Goal: Information Seeking & Learning: Learn about a topic

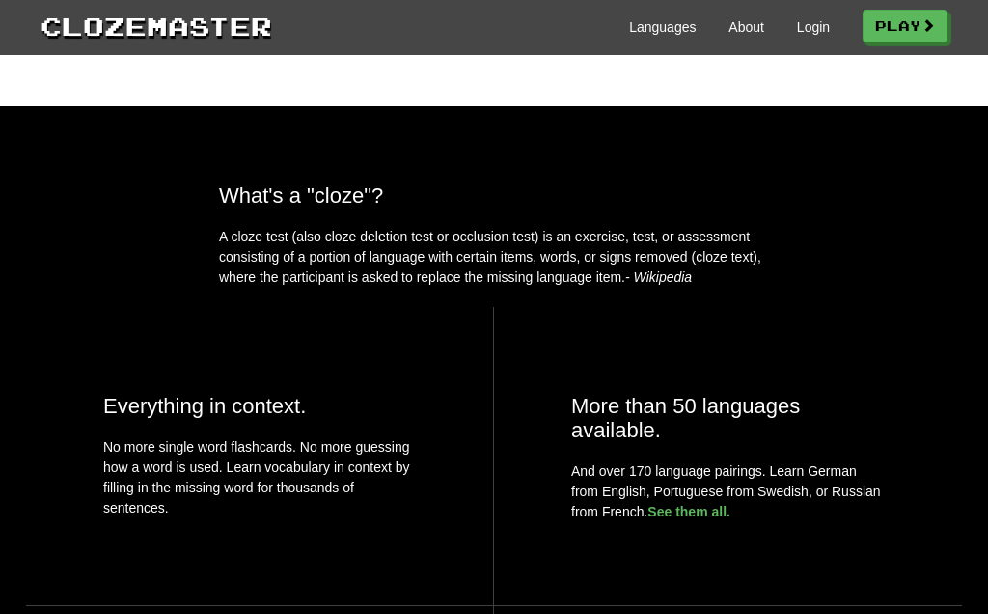
scroll to position [587, 0]
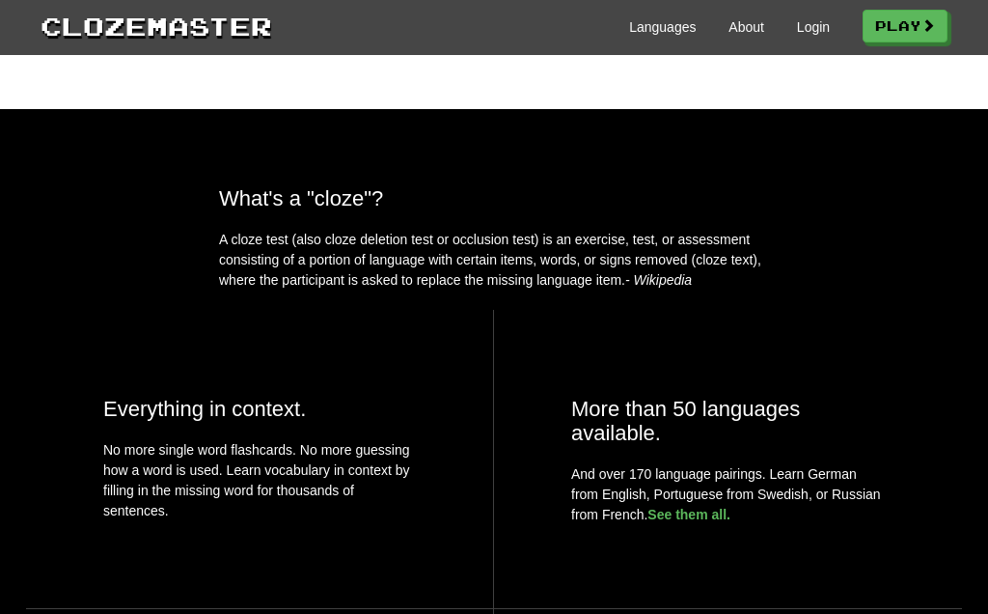
click at [935, 22] on span at bounding box center [928, 25] width 14 height 14
click at [807, 30] on link "Login" at bounding box center [813, 26] width 33 height 19
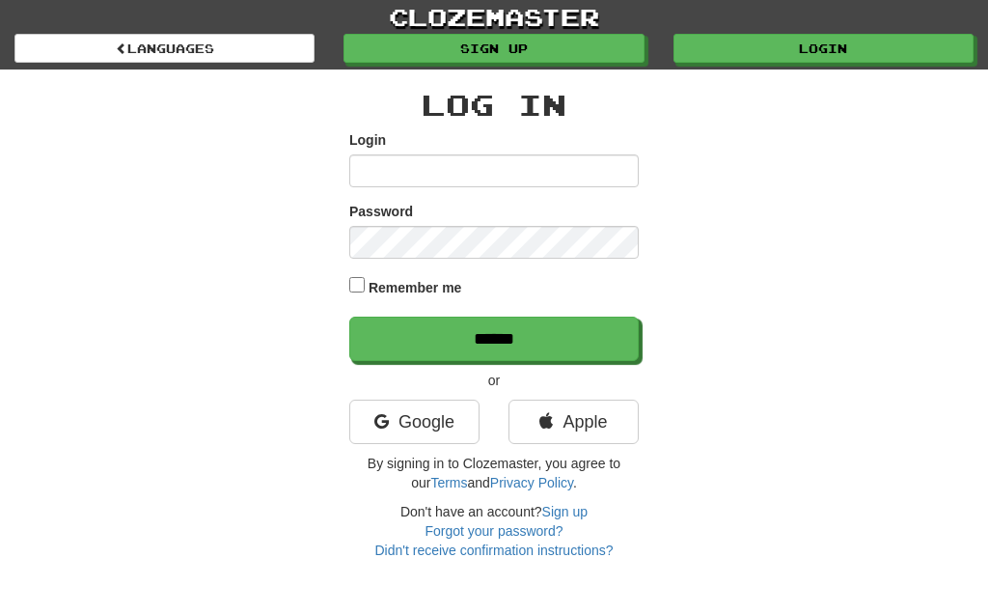
click at [530, 169] on input "Login" at bounding box center [493, 170] width 289 height 33
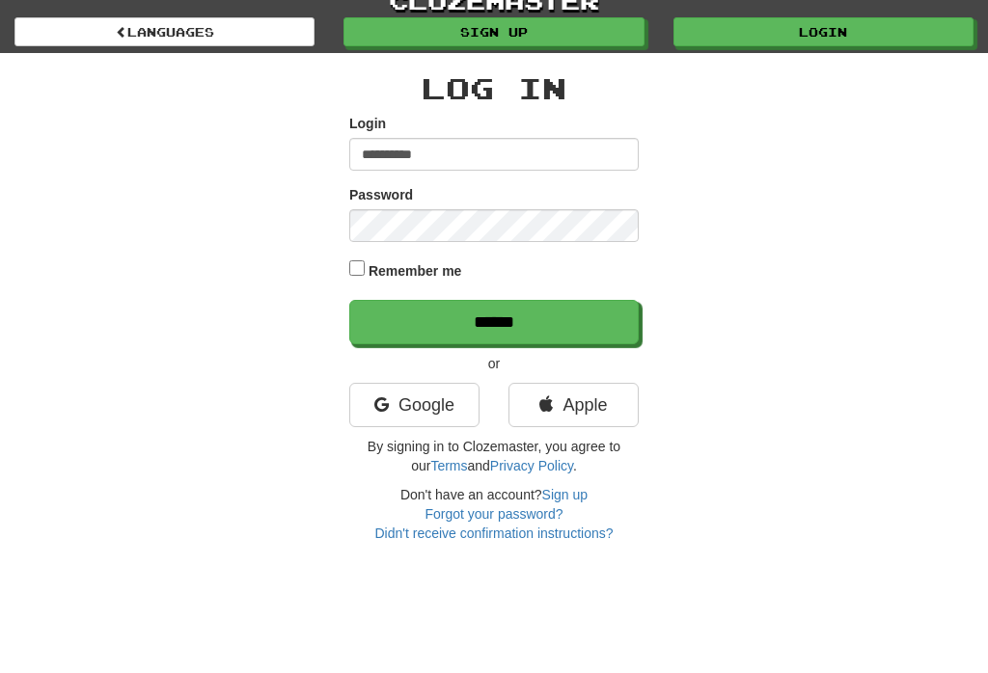
type input "**********"
click at [494, 320] on input "******" at bounding box center [493, 338] width 289 height 44
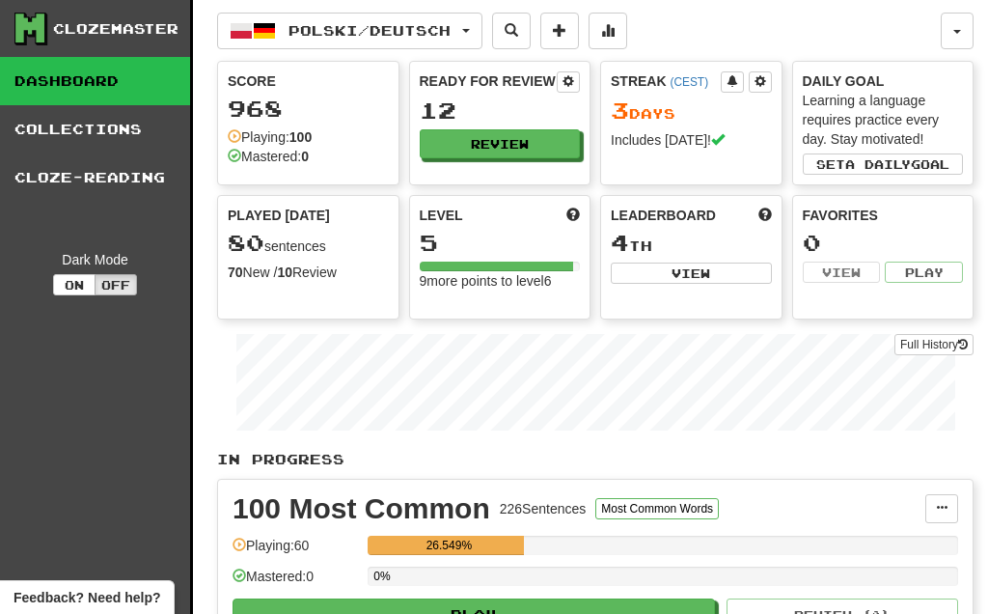
click at [61, 173] on link "Cloze-Reading" at bounding box center [95, 177] width 190 height 48
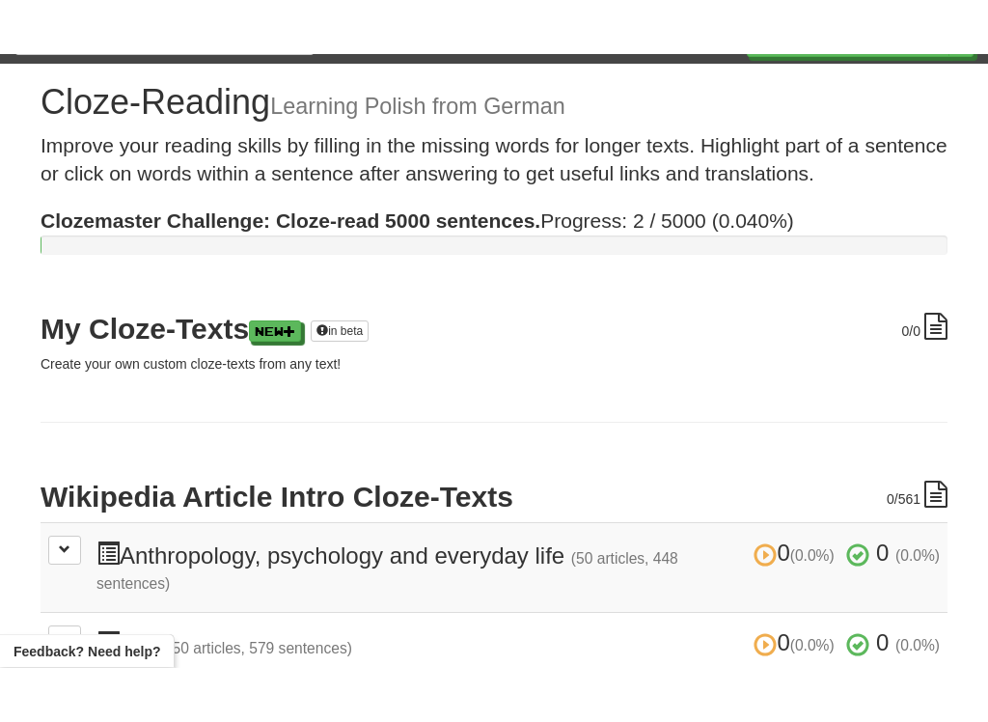
scroll to position [368, 0]
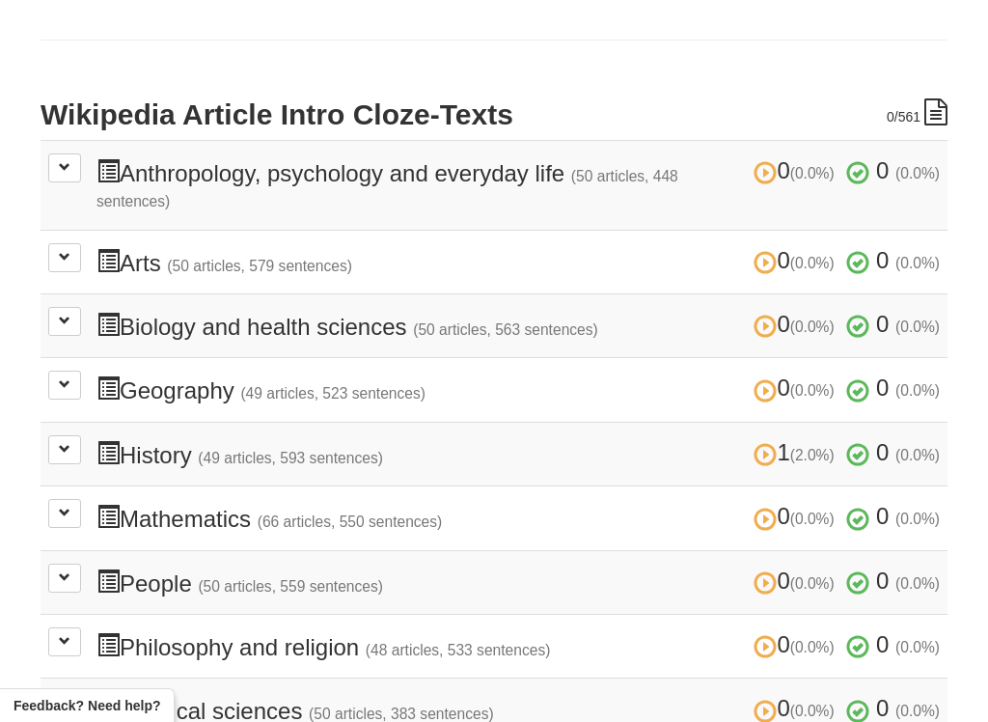
click at [594, 568] on h3 "0 (0.0%) 0 (0.0%) People (50 articles, 559 sentences) 0 (0.0%) 0 (0.0%)" at bounding box center [517, 582] width 843 height 28
click at [71, 563] on button at bounding box center [64, 577] width 33 height 29
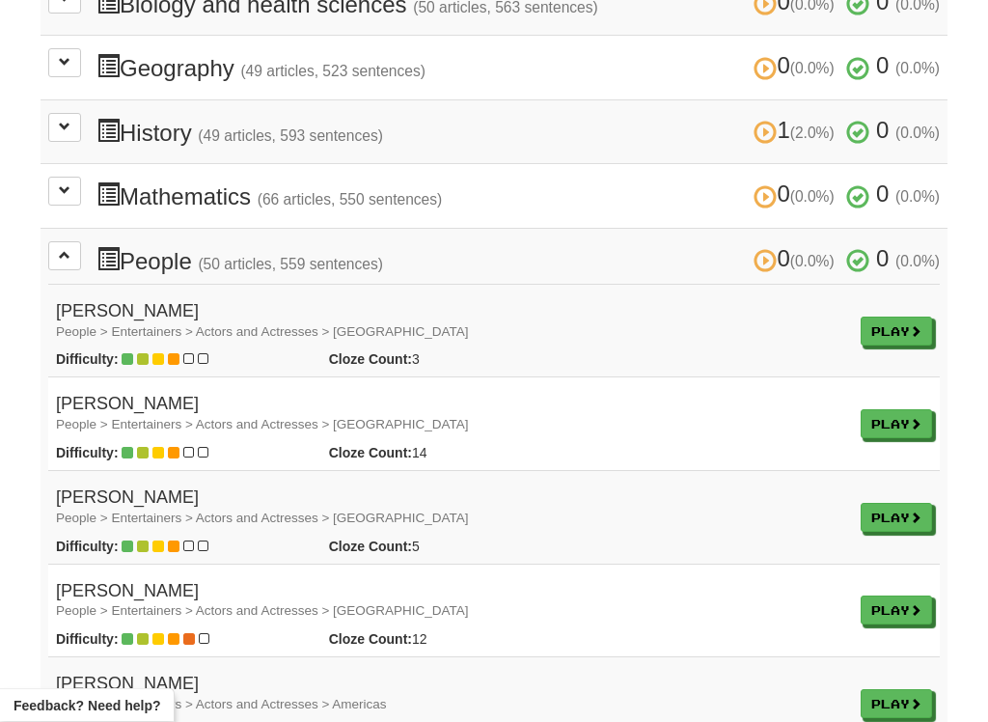
scroll to position [687, 0]
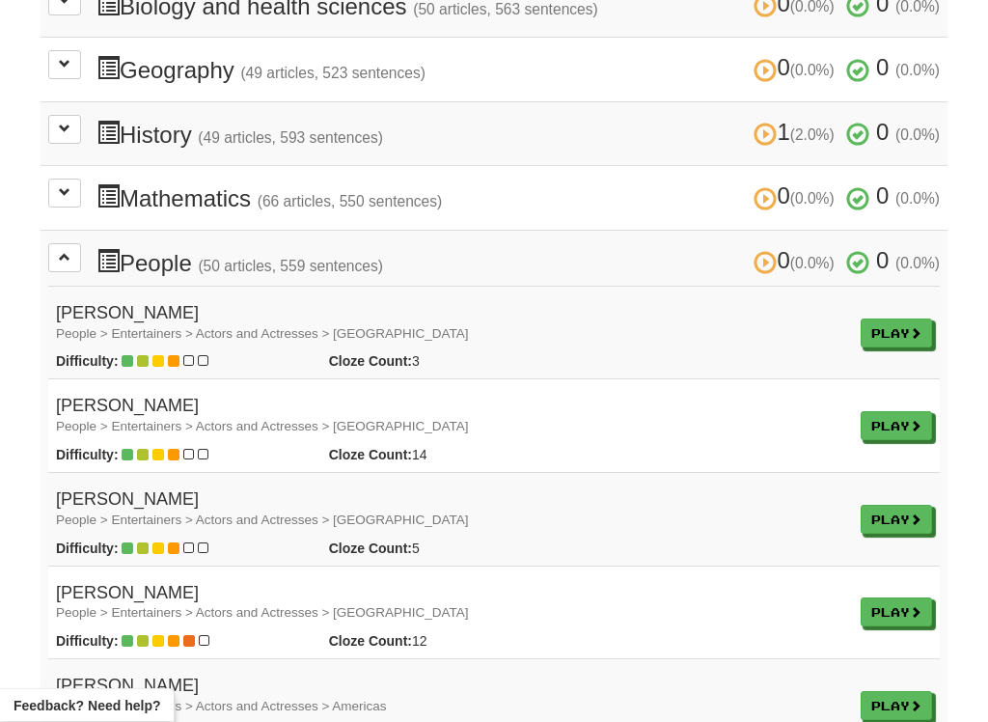
click at [115, 354] on strong "Difficulty:" at bounding box center [87, 361] width 63 height 15
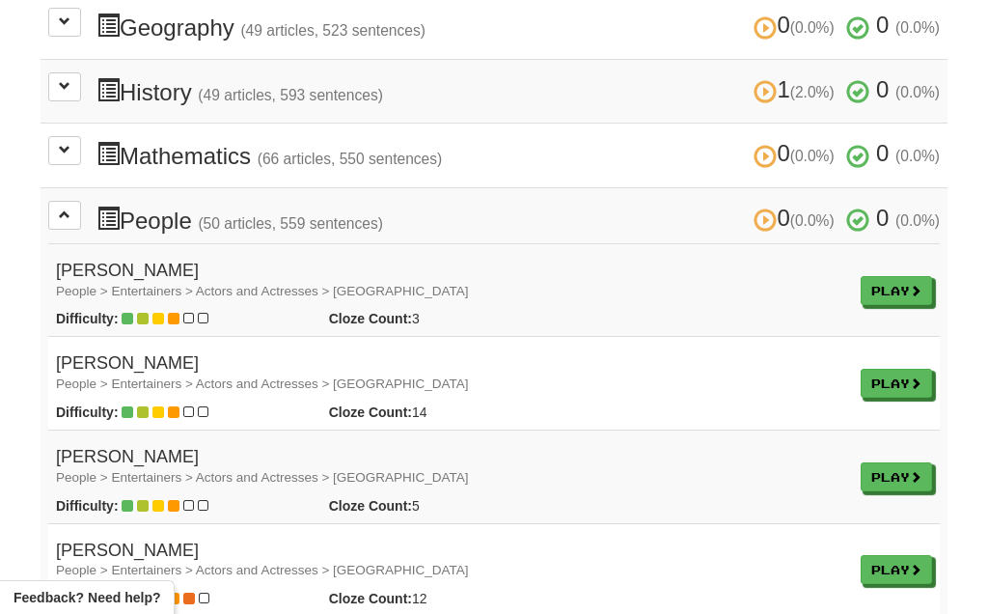
scroll to position [728, 0]
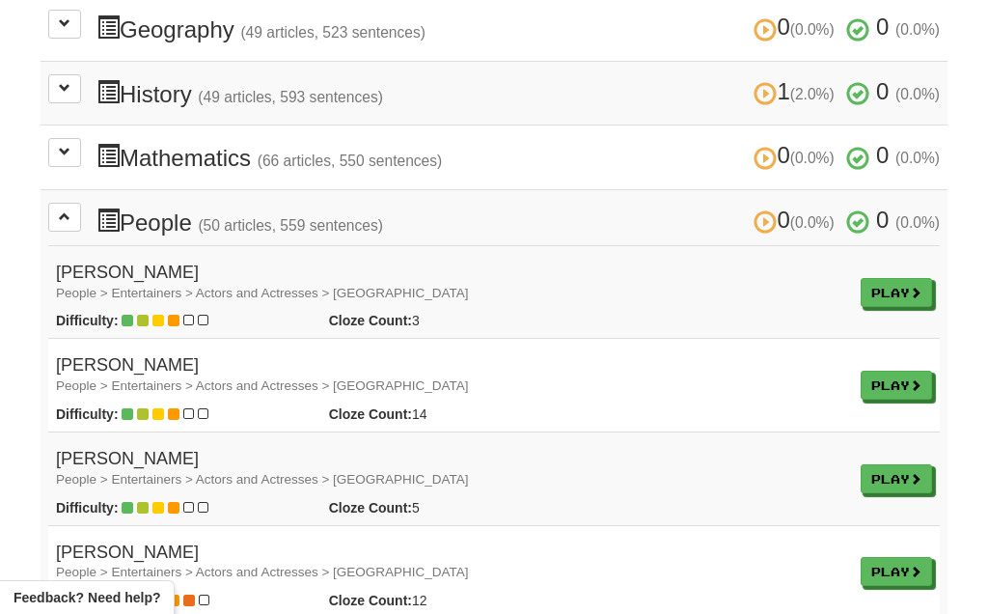
click at [894, 278] on link "Play" at bounding box center [895, 292] width 71 height 29
click at [84, 356] on h4 "Clark Gable People > Entertainers > Actors and Actresses > USA" at bounding box center [450, 375] width 789 height 39
click at [904, 370] on link "Play" at bounding box center [895, 384] width 71 height 29
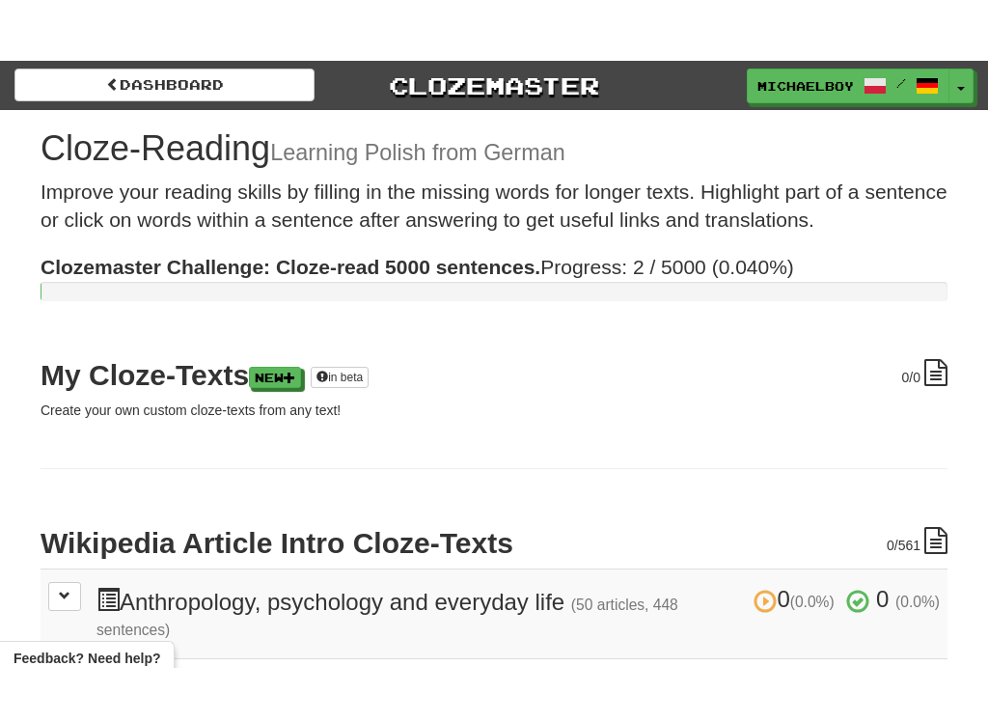
scroll to position [450, 0]
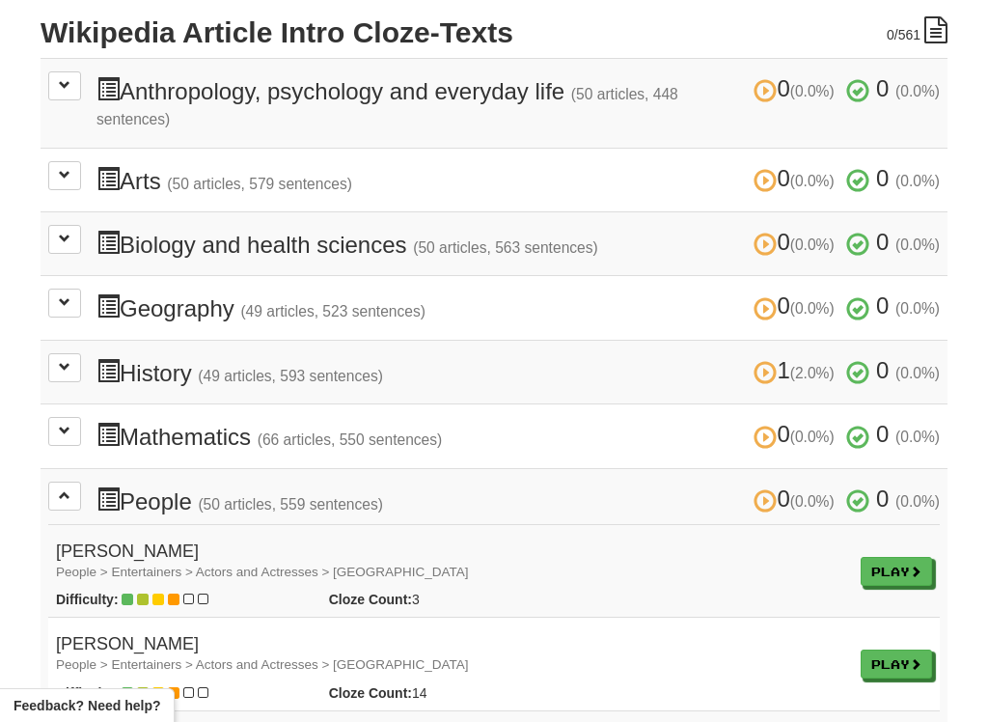
click at [425, 303] on small "(49 articles, 523 sentences)" at bounding box center [332, 311] width 185 height 16
click at [66, 297] on span at bounding box center [65, 302] width 12 height 12
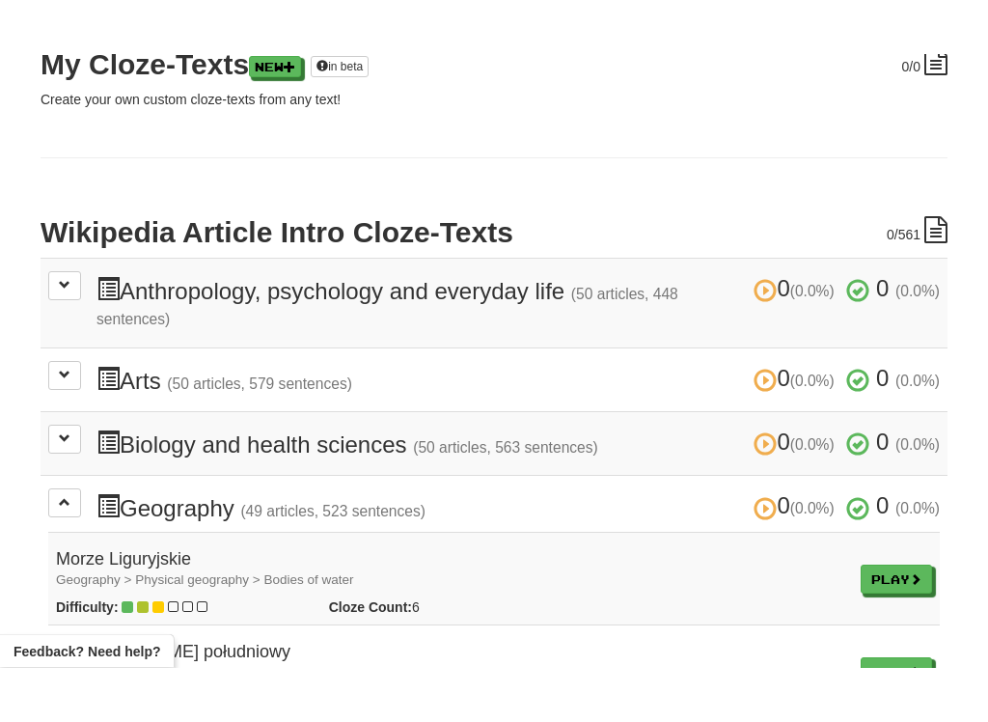
scroll to position [506, 0]
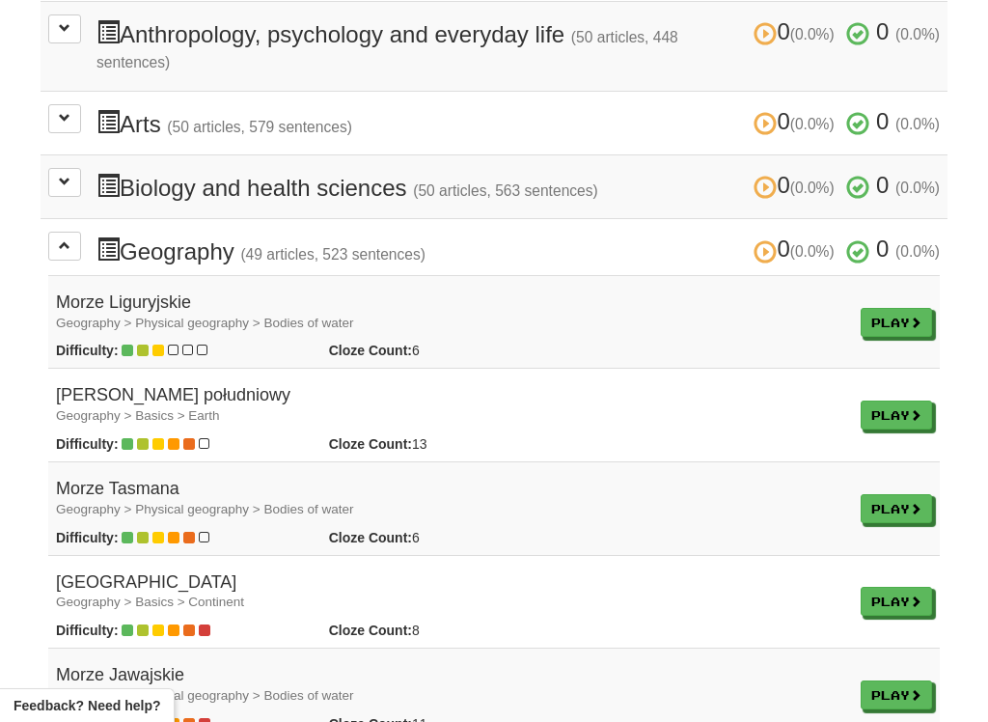
click at [546, 324] on td "Morze Liguryjskie Geography > Physical geography > Bodies of water Difficulty: …" at bounding box center [450, 322] width 805 height 94
click at [123, 315] on small "Geography > Physical geography > Bodies of water" at bounding box center [204, 322] width 297 height 14
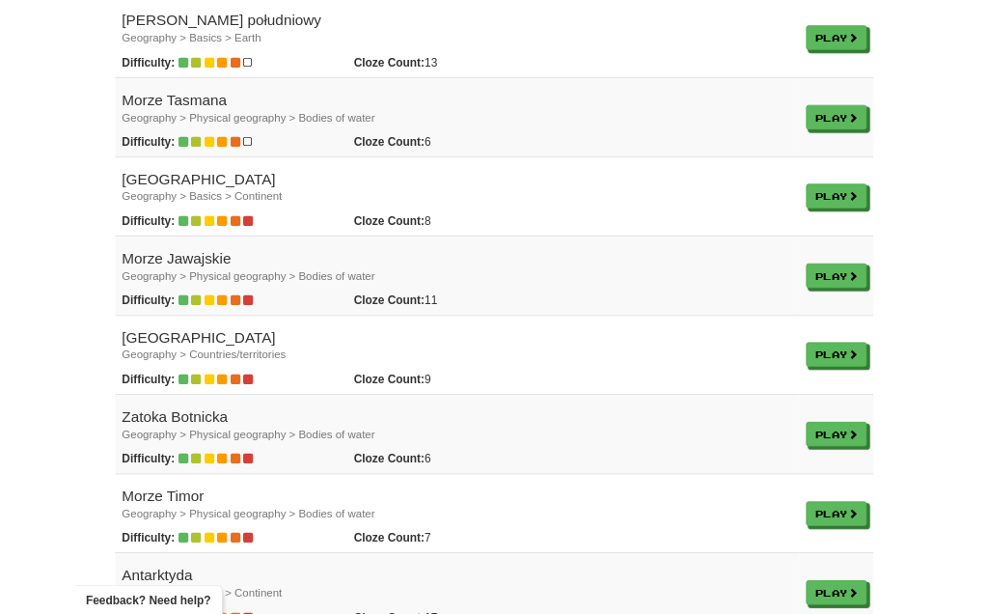
scroll to position [886, 0]
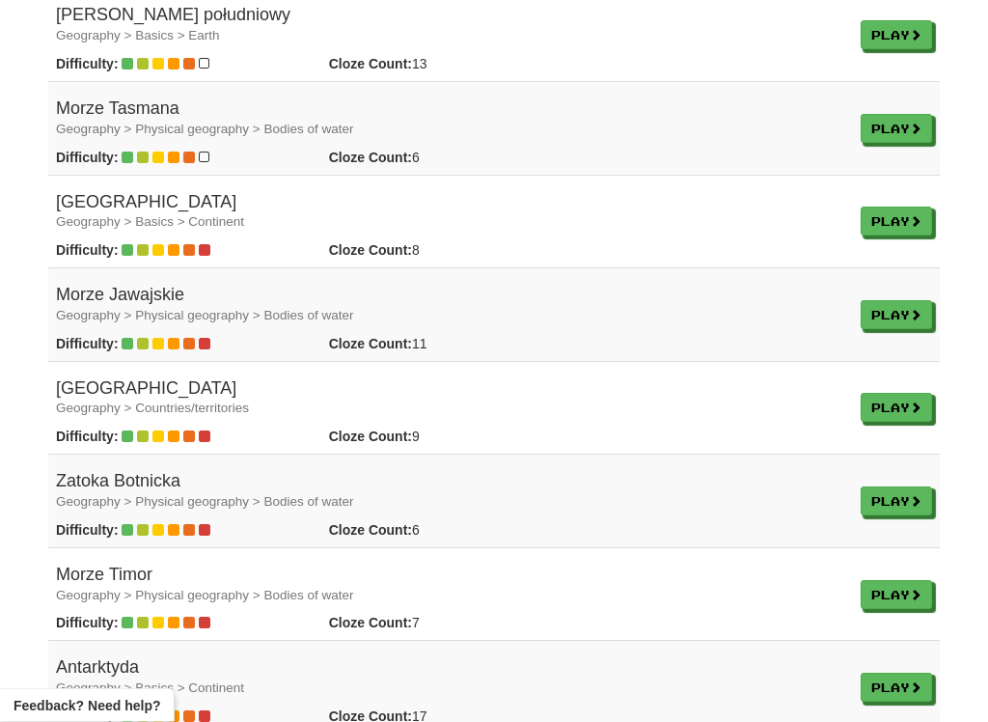
click at [107, 401] on small "Geography > Countries/territories" at bounding box center [152, 408] width 193 height 14
click at [888, 394] on link "Play" at bounding box center [895, 408] width 71 height 29
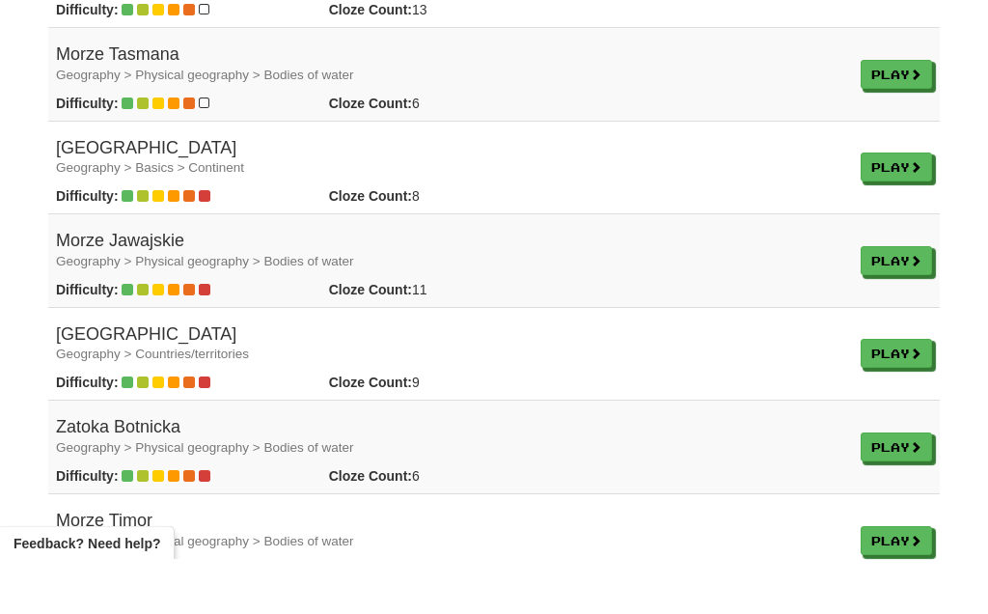
scroll to position [941, 0]
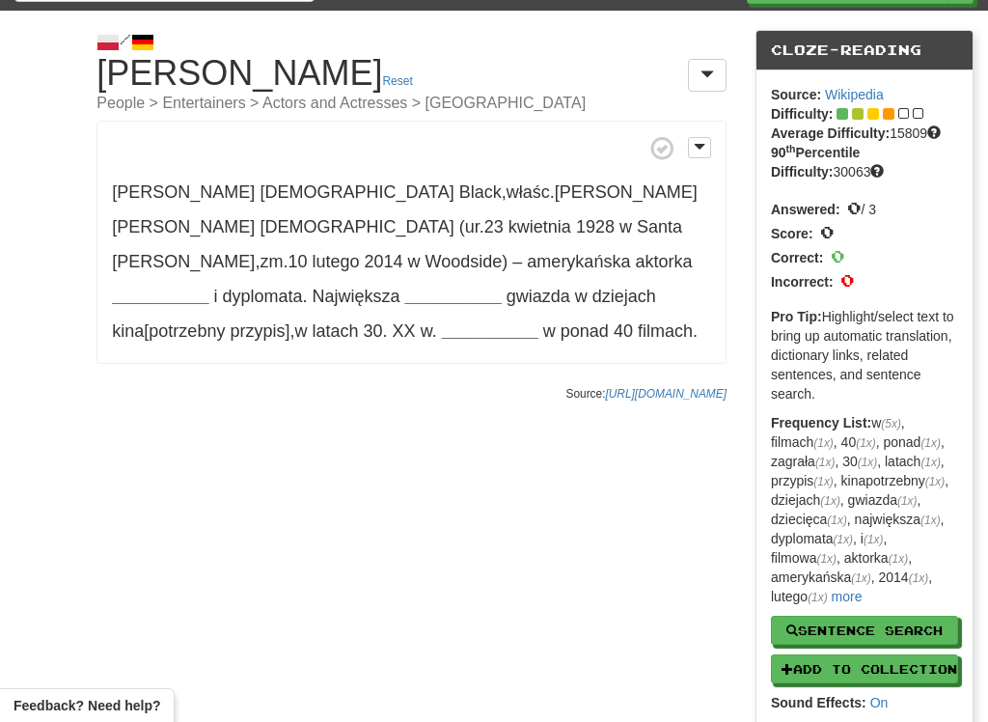
scroll to position [38, 0]
click at [137, 243] on p "[PERSON_NAME] , właśc . [PERSON_NAME] (ur . [DATE] w [GEOGRAPHIC_DATA] , zm . […" at bounding box center [411, 243] width 630 height 243
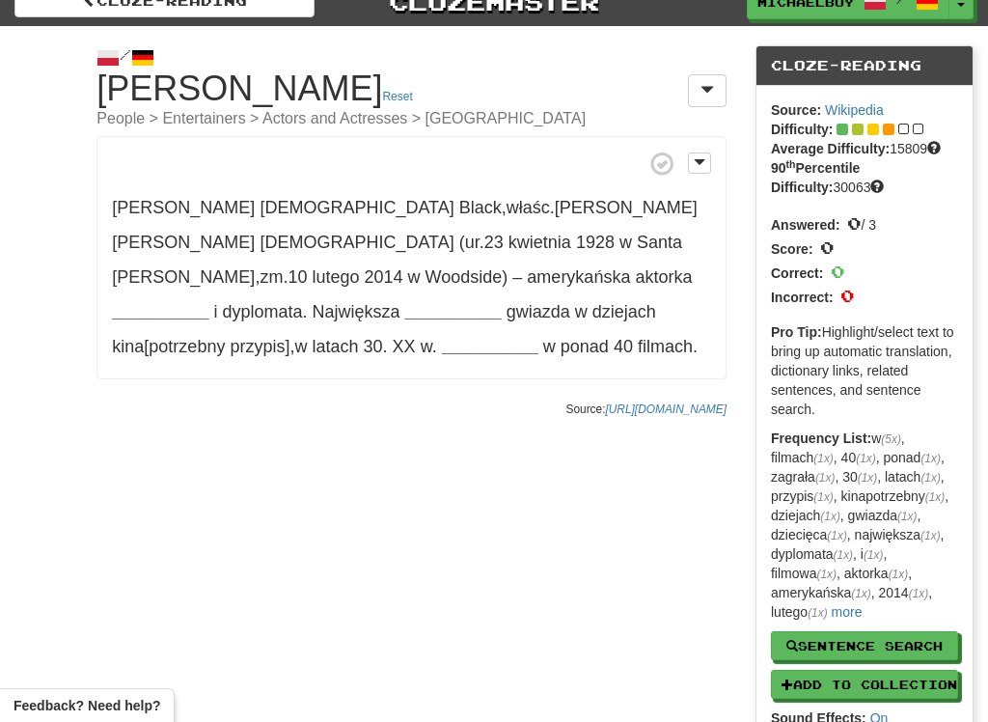
scroll to position [15, 0]
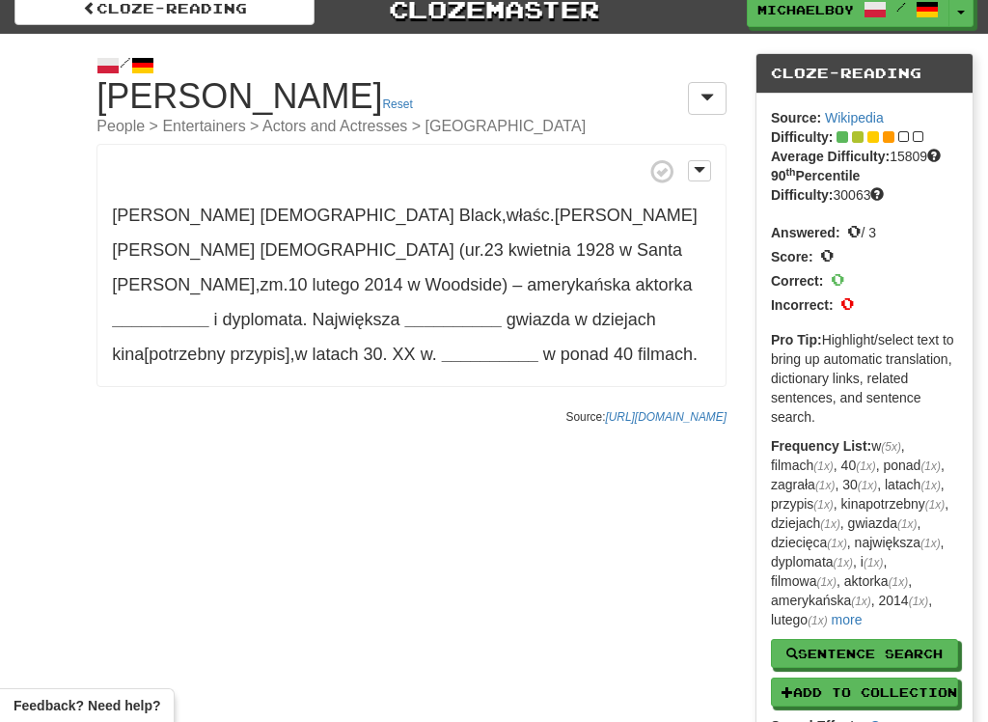
click at [710, 160] on button at bounding box center [699, 170] width 23 height 21
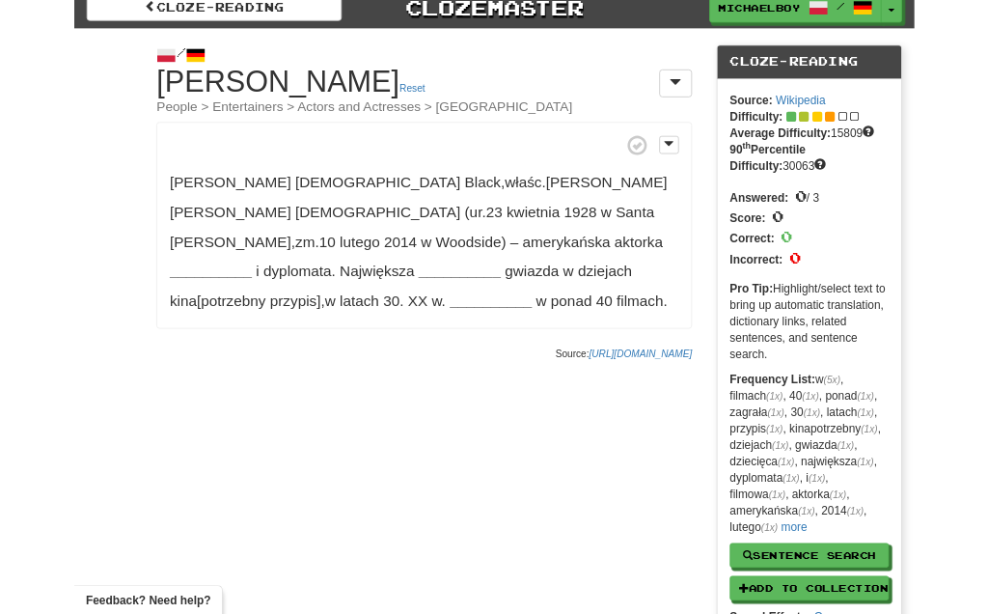
scroll to position [21, 0]
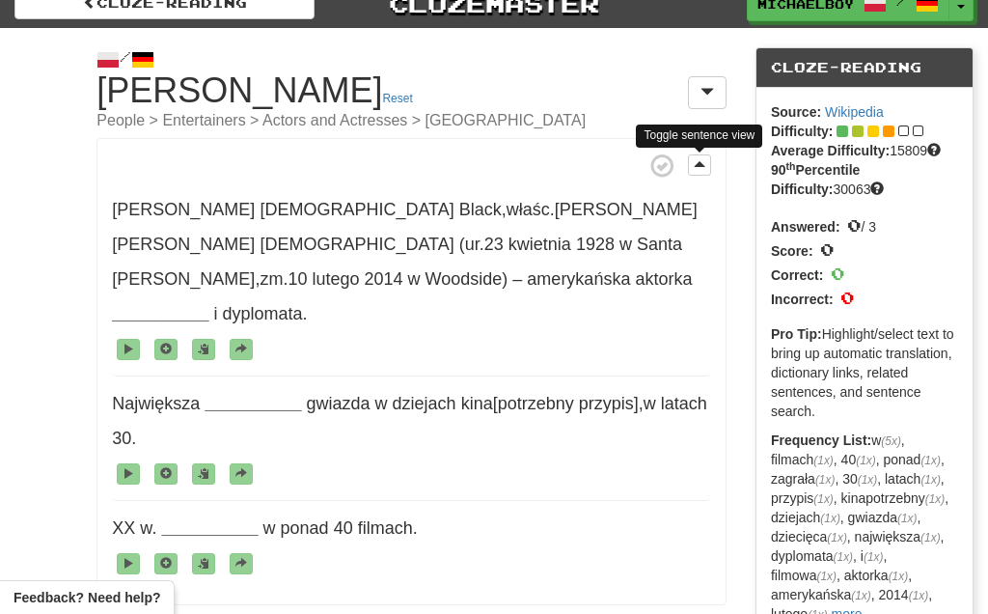
click at [125, 342] on span at bounding box center [129, 348] width 12 height 12
click at [128, 342] on span at bounding box center [129, 348] width 12 height 12
click at [131, 342] on span at bounding box center [129, 348] width 12 height 12
click at [171, 342] on span at bounding box center [166, 348] width 12 height 12
click at [204, 342] on span at bounding box center [204, 348] width 12 height 12
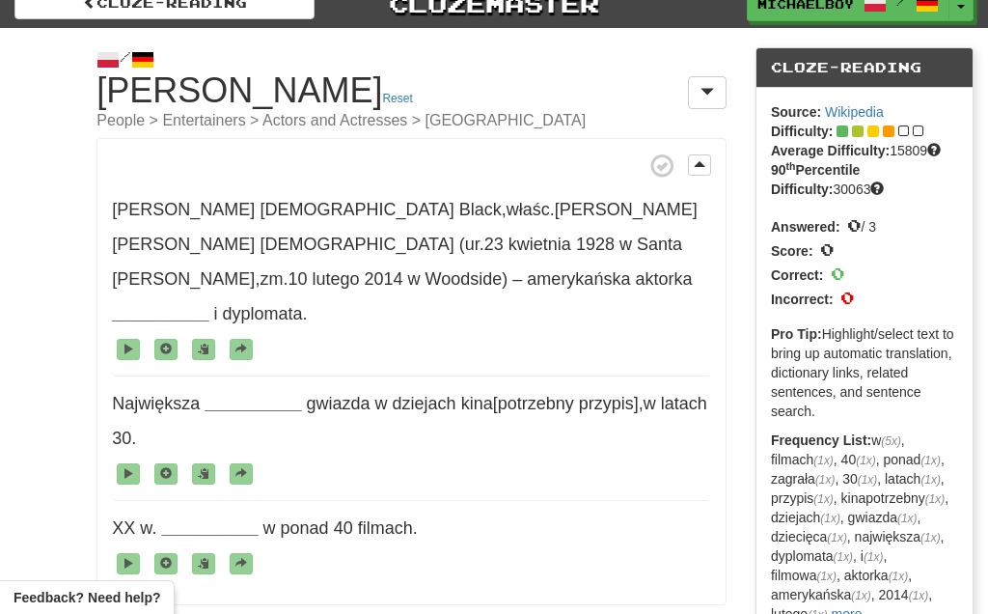
click at [239, 342] on span at bounding box center [241, 348] width 12 height 12
click at [133, 342] on span at bounding box center [129, 348] width 12 height 12
click at [374, 255] on span "Shirley Temple Black , właśc . Shirley Jane Temple (ur . 23 kwietnia 1928 w San…" at bounding box center [411, 279] width 599 height 194
click at [162, 304] on strong "__________" at bounding box center [160, 313] width 96 height 19
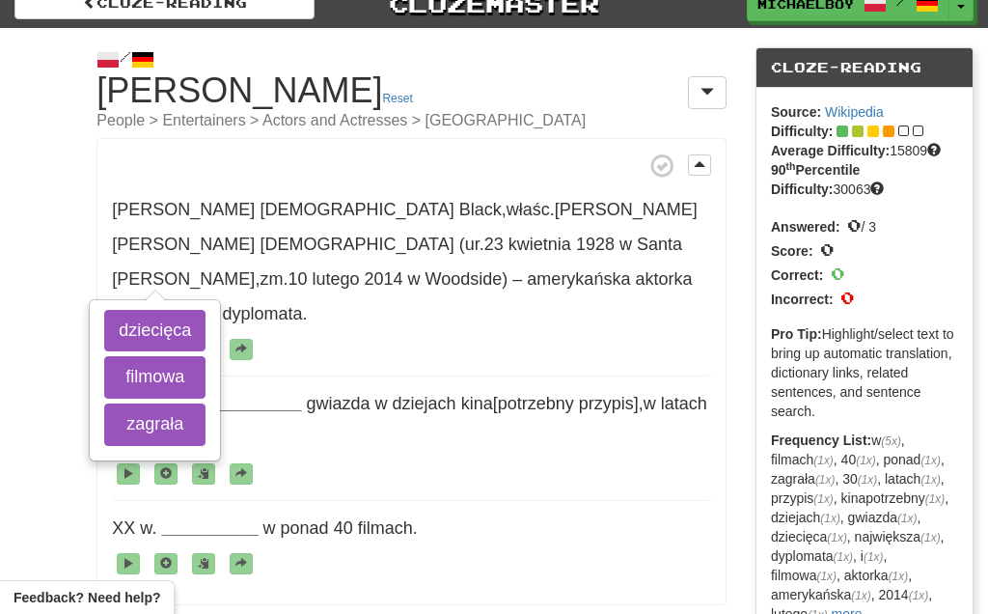
click at [144, 374] on button "filmowa" at bounding box center [154, 377] width 101 height 42
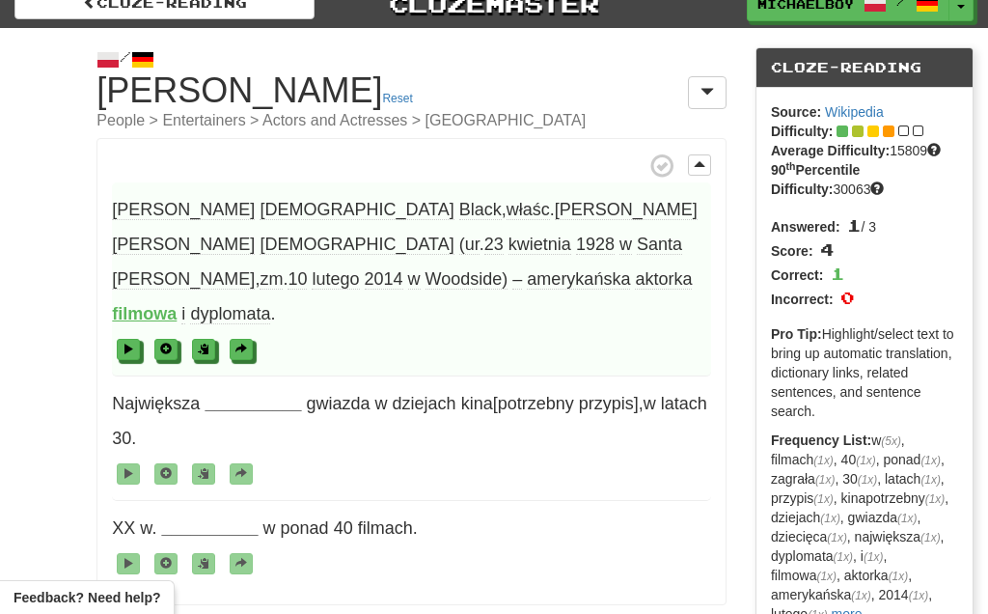
click at [120, 339] on button at bounding box center [128, 349] width 23 height 21
click at [246, 394] on strong "__________" at bounding box center [253, 403] width 96 height 19
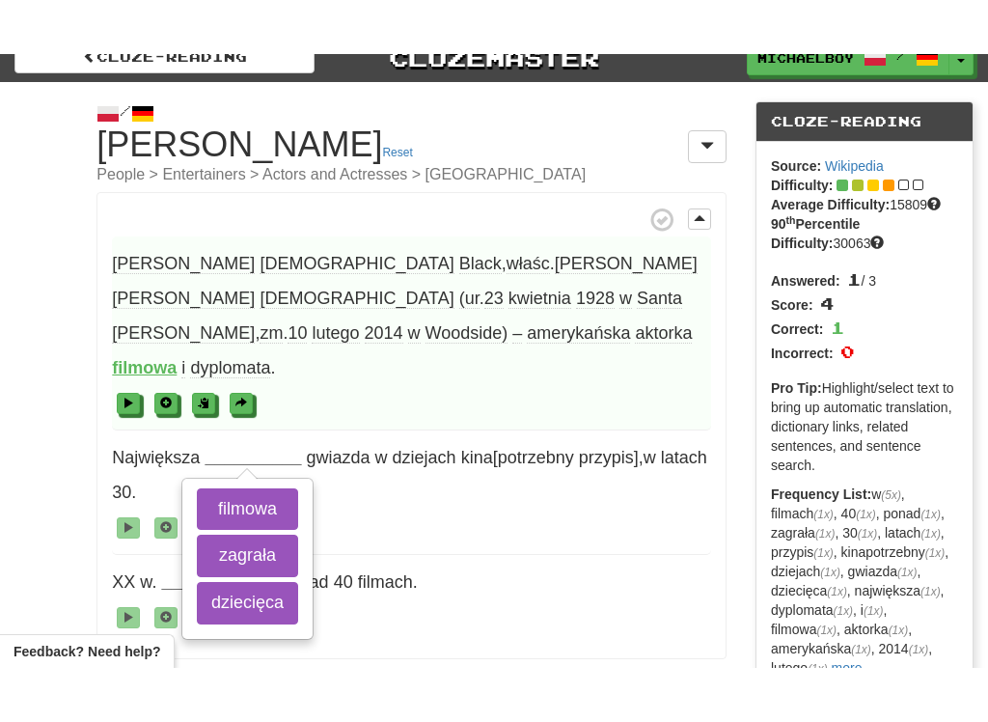
scroll to position [49, 0]
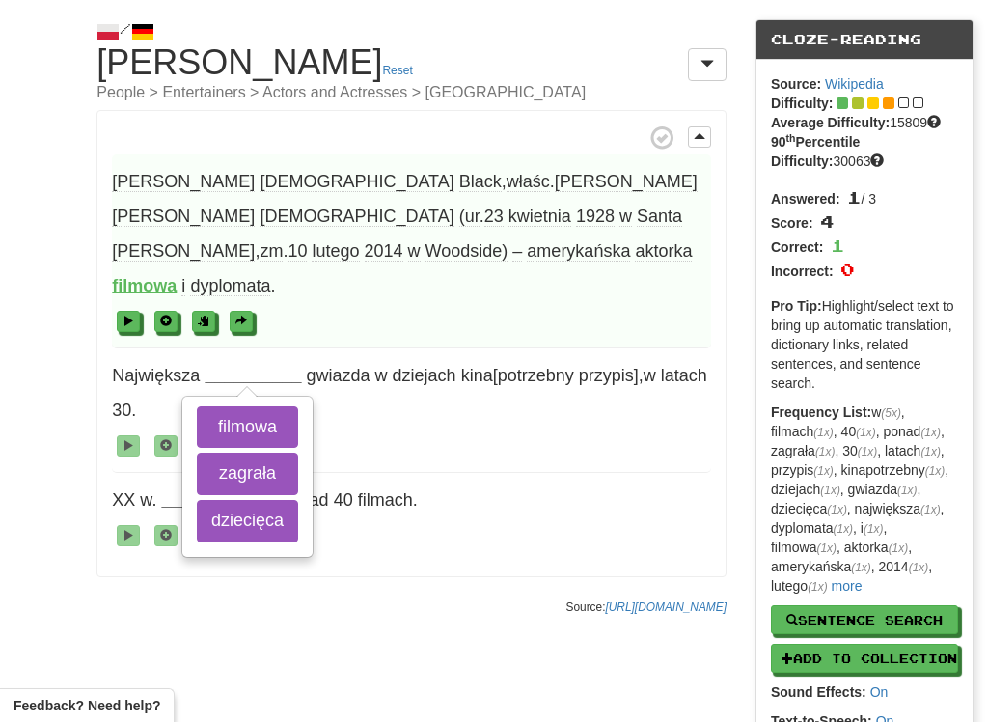
click at [261, 500] on button "dziecięca" at bounding box center [247, 521] width 101 height 42
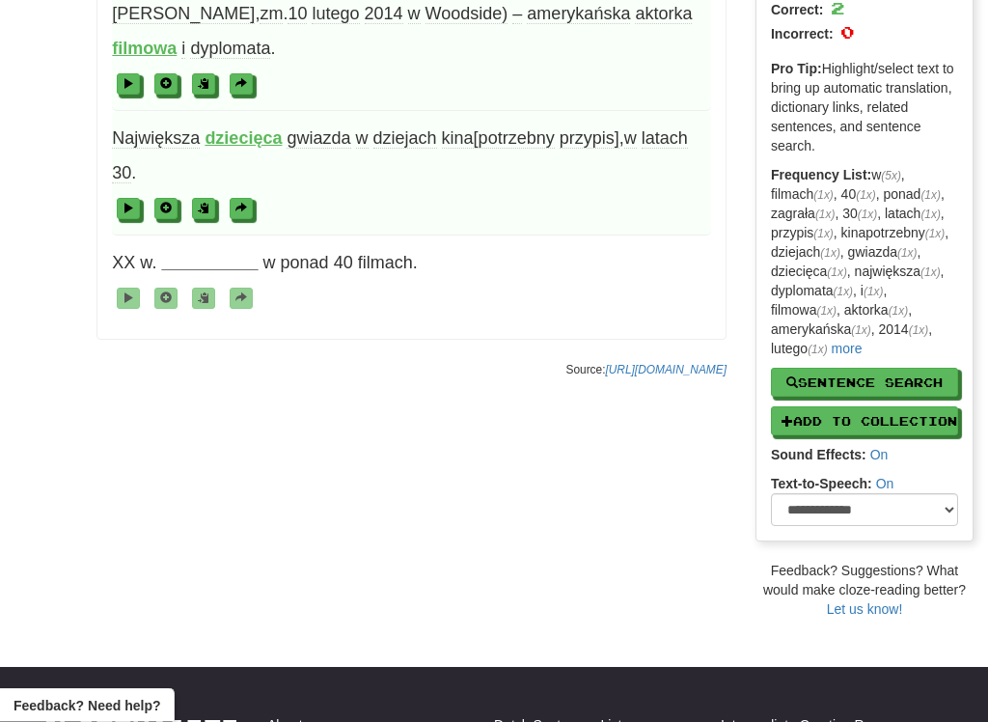
scroll to position [286, 0]
click at [205, 253] on strong "__________" at bounding box center [209, 262] width 96 height 19
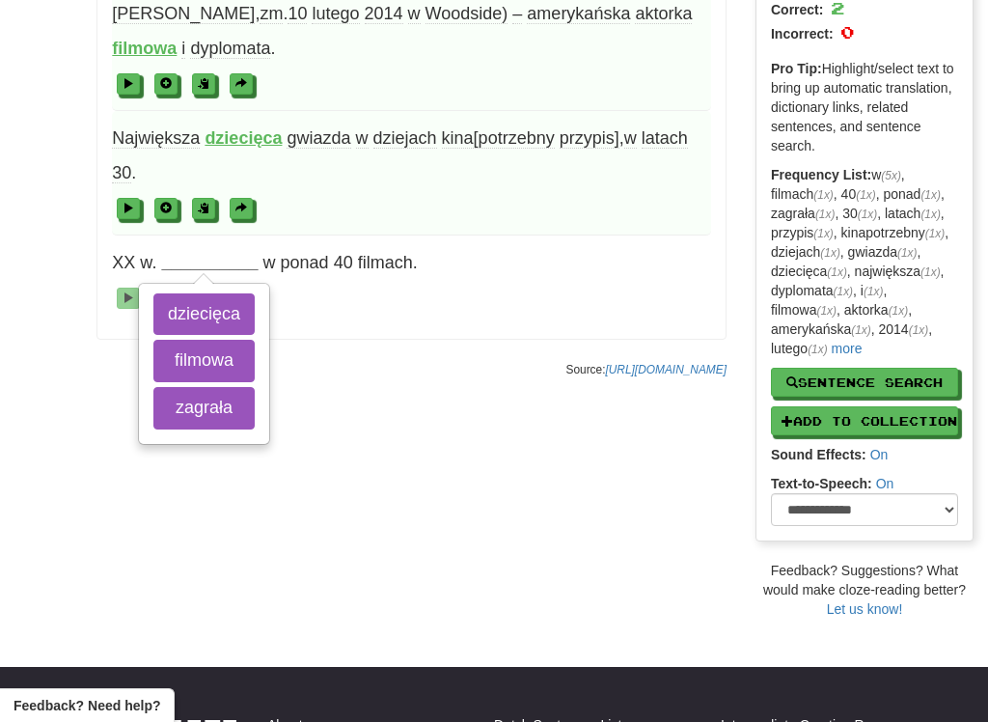
click at [205, 387] on button "zagrała" at bounding box center [203, 408] width 101 height 42
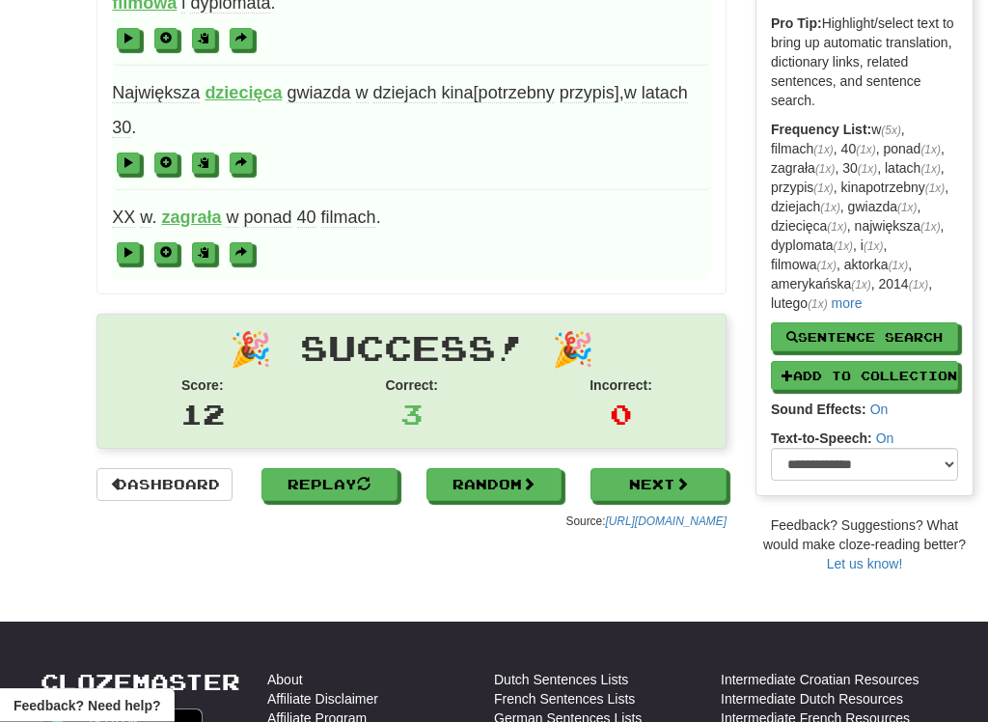
scroll to position [332, 0]
click at [128, 246] on span at bounding box center [129, 252] width 12 height 12
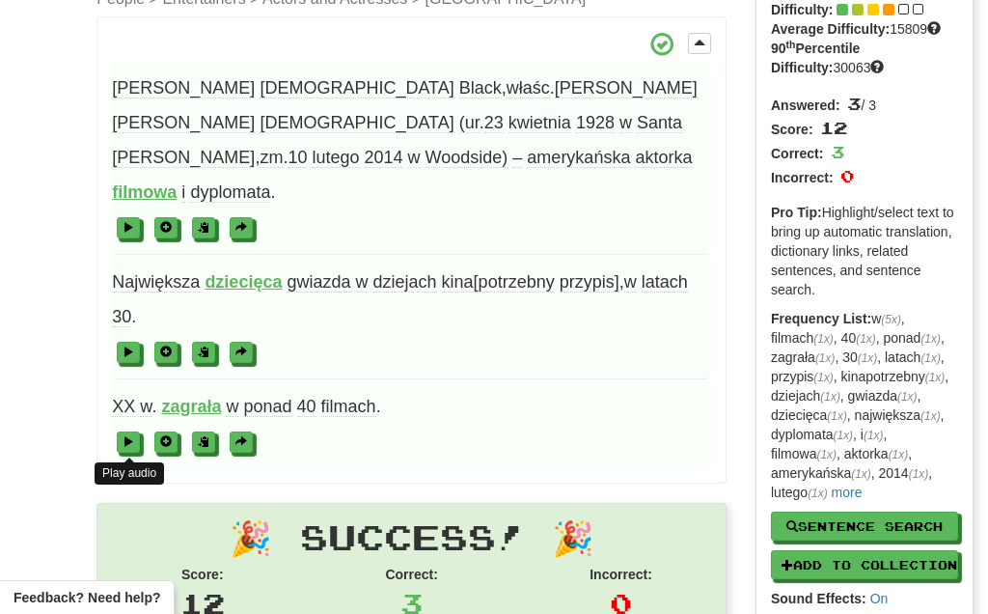
scroll to position [142, 0]
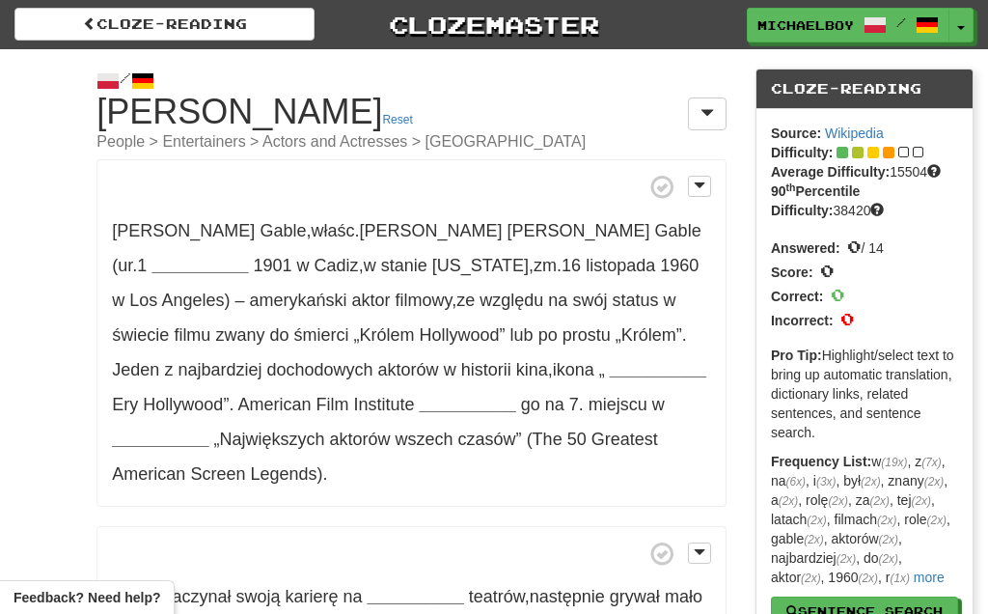
click at [713, 109] on span at bounding box center [707, 112] width 14 height 15
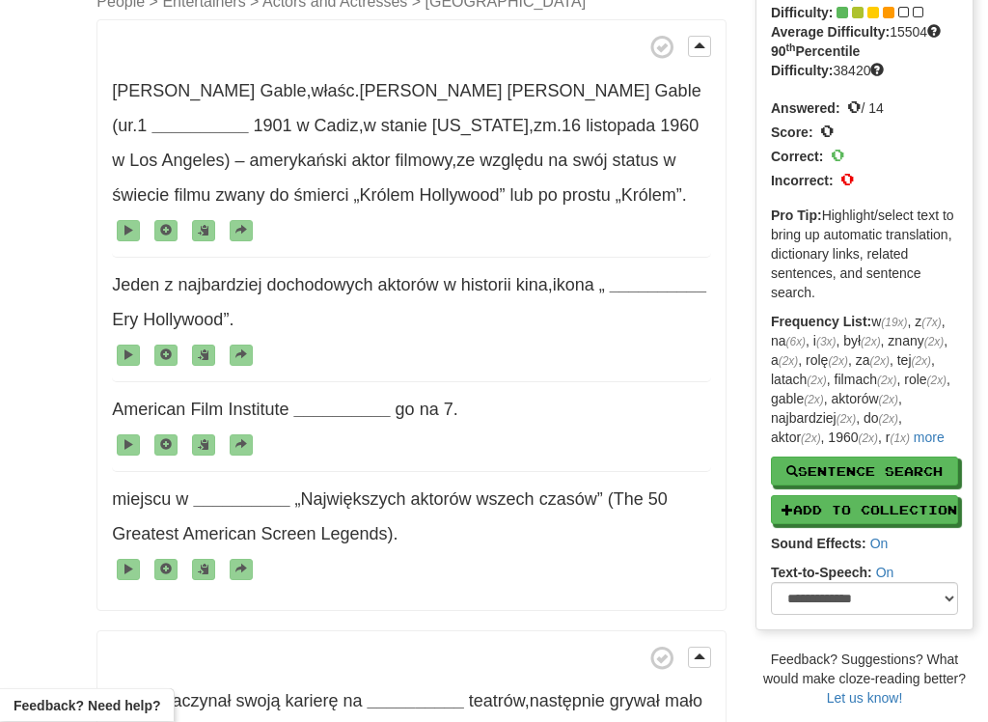
scroll to position [142, 0]
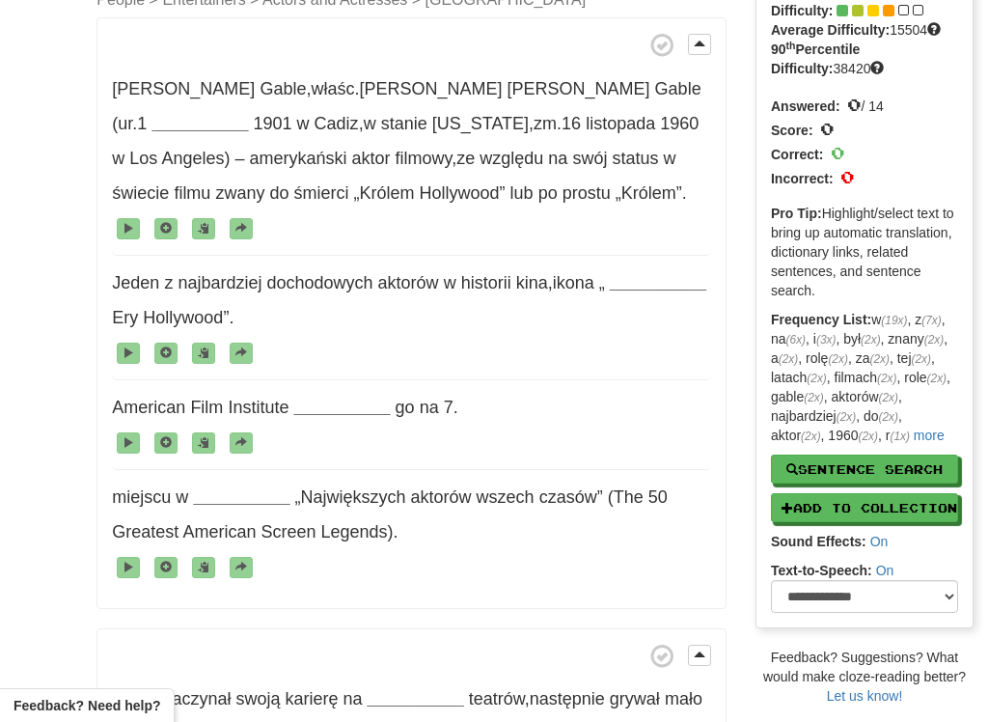
click at [915, 428] on link "more" at bounding box center [929, 434] width 31 height 15
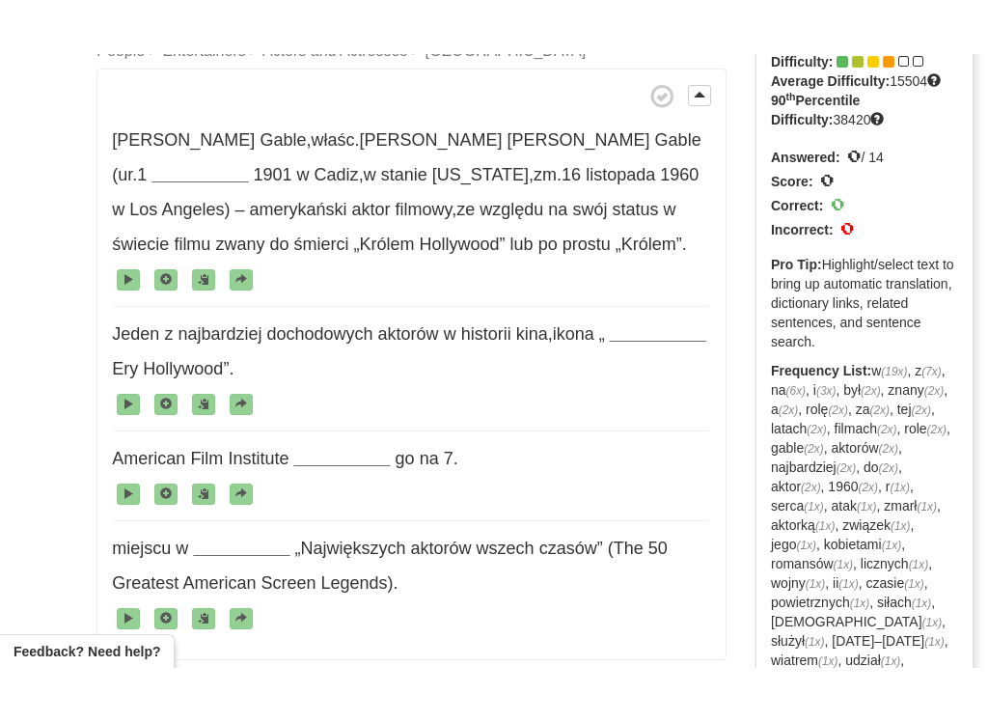
scroll to position [148, 0]
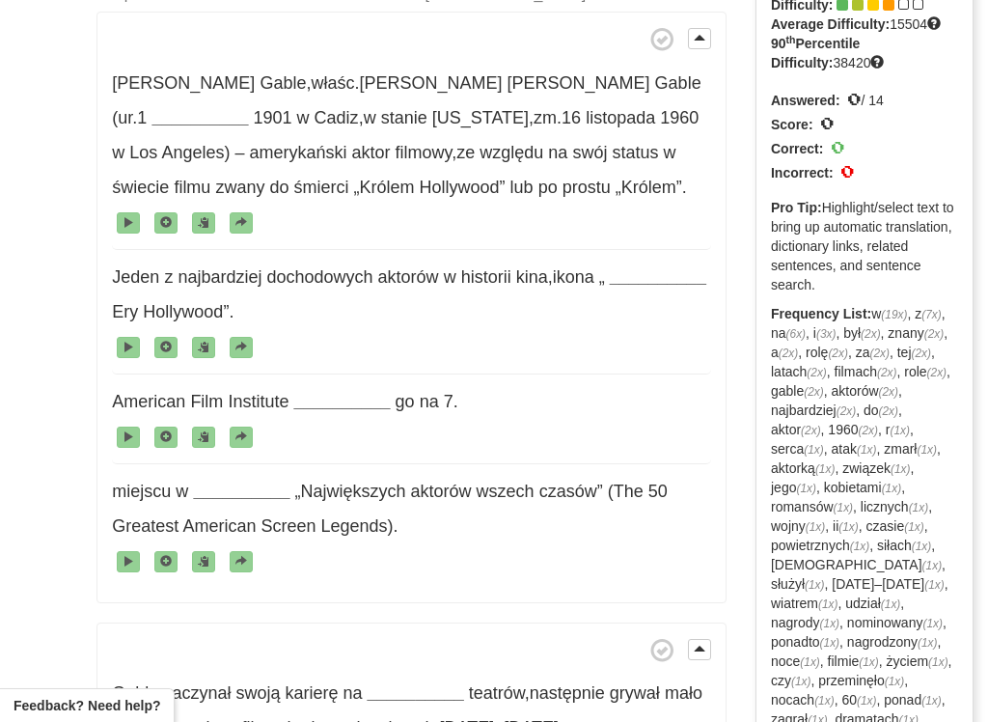
click at [248, 108] on strong "__________" at bounding box center [199, 117] width 96 height 19
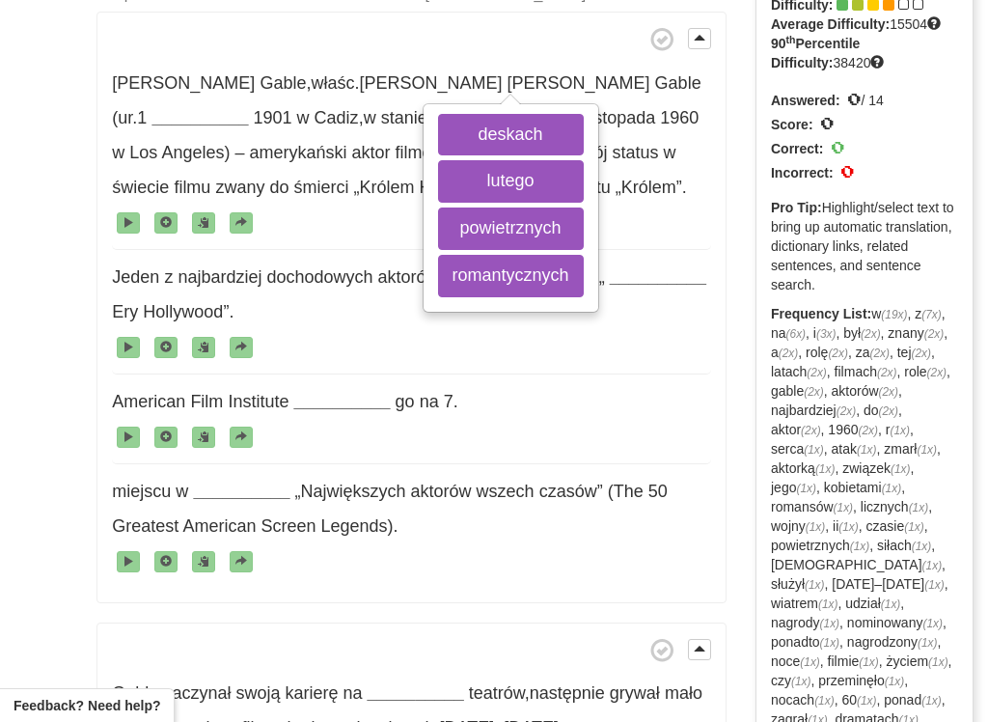
click at [519, 439] on span at bounding box center [411, 436] width 599 height 35
click at [383, 343] on span at bounding box center [411, 346] width 599 height 35
click at [385, 336] on span at bounding box center [411, 346] width 599 height 35
click at [509, 136] on button "deskach" at bounding box center [511, 135] width 146 height 42
click at [497, 195] on button "lutego" at bounding box center [511, 181] width 146 height 42
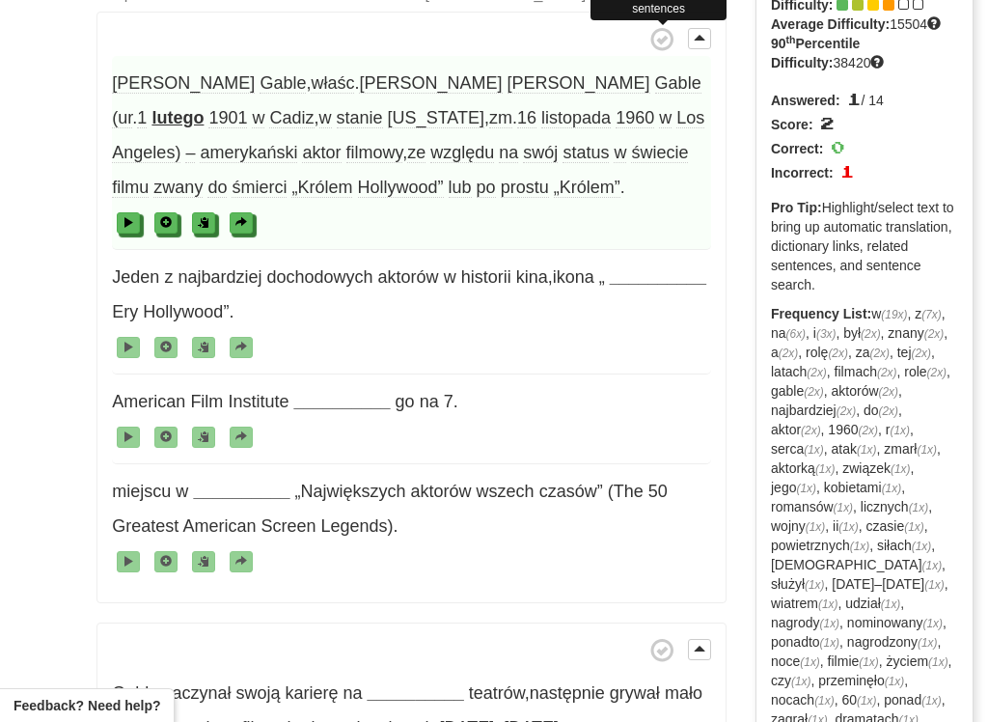
click at [652, 46] on span at bounding box center [662, 40] width 24 height 24
click at [656, 34] on span at bounding box center [662, 40] width 24 height 24
click at [166, 222] on span at bounding box center [166, 222] width 12 height 12
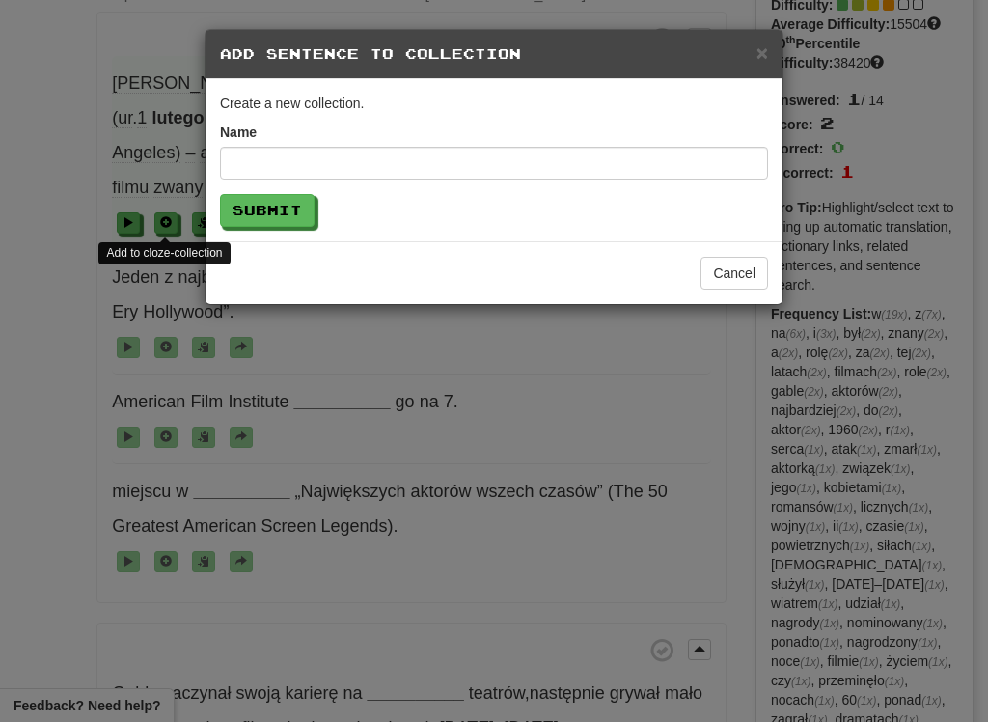
click at [781, 44] on div "× Add Sentence to Collection" at bounding box center [493, 54] width 577 height 49
click at [752, 264] on button "Cancel" at bounding box center [734, 273] width 68 height 33
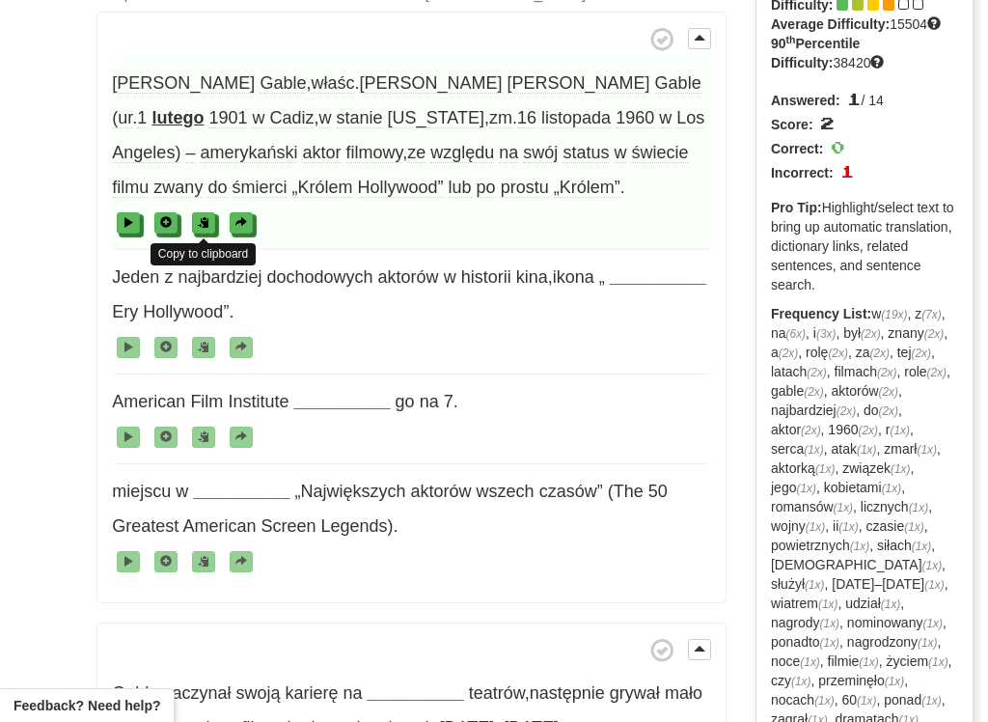
click at [201, 222] on span at bounding box center [204, 222] width 12 height 12
click at [660, 37] on span at bounding box center [662, 40] width 24 height 24
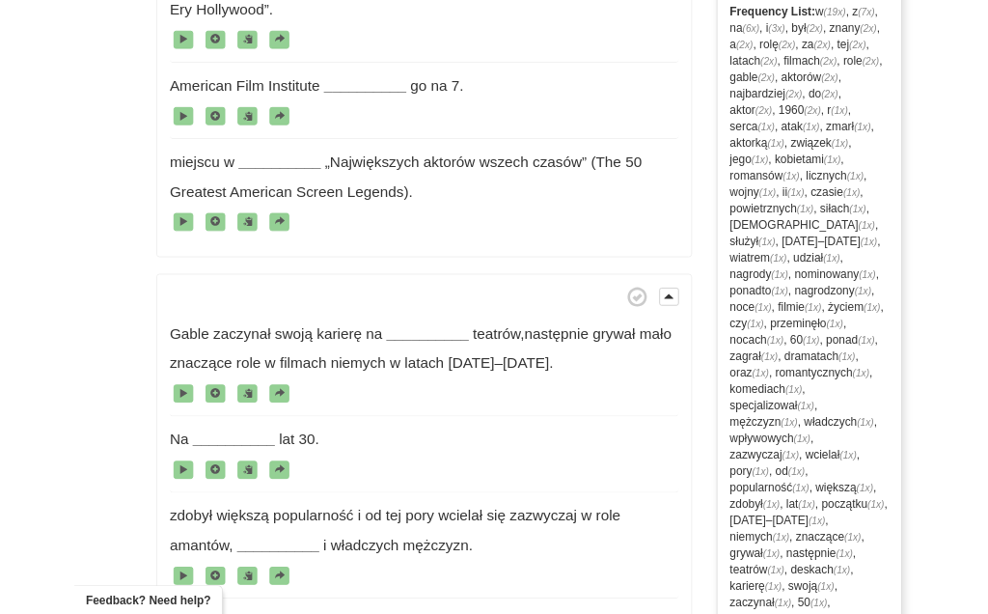
scroll to position [0, 0]
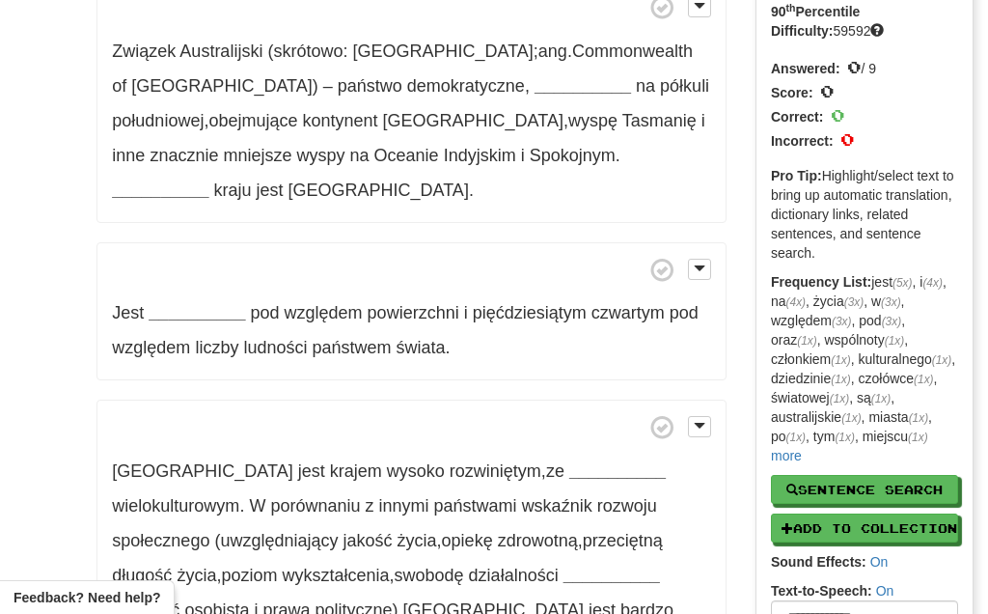
scroll to position [172, 0]
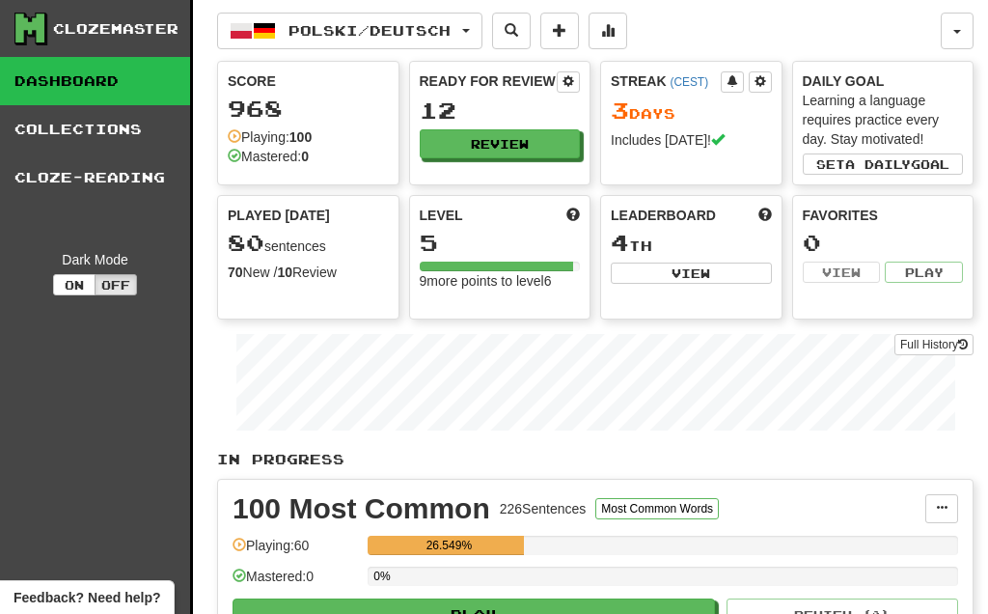
click at [98, 134] on link "Collections" at bounding box center [95, 129] width 190 height 48
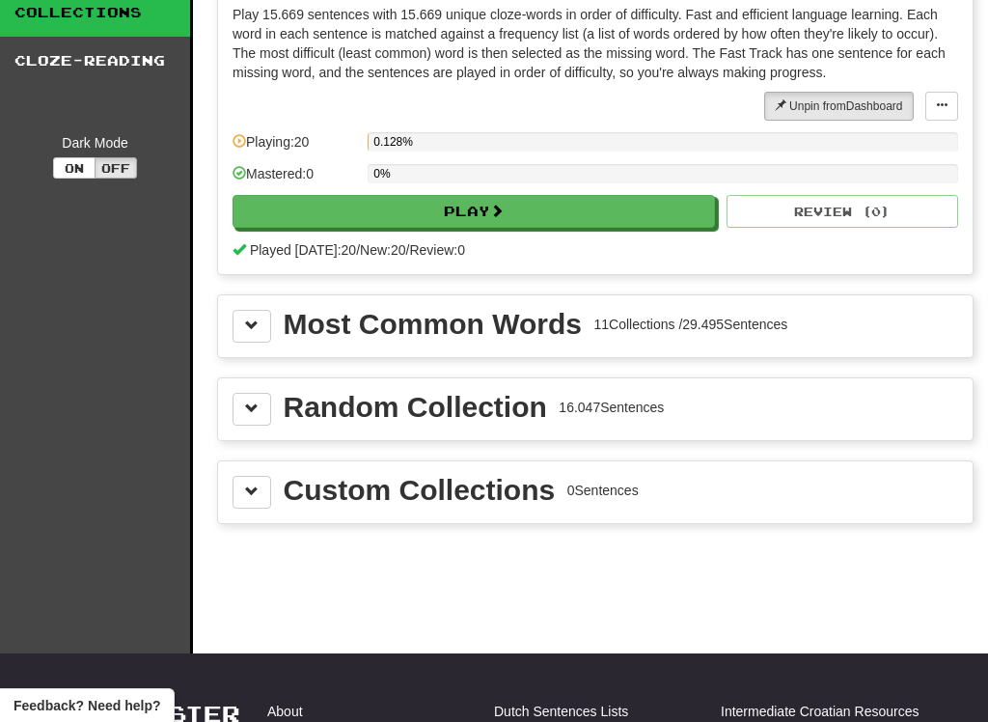
scroll to position [122, 0]
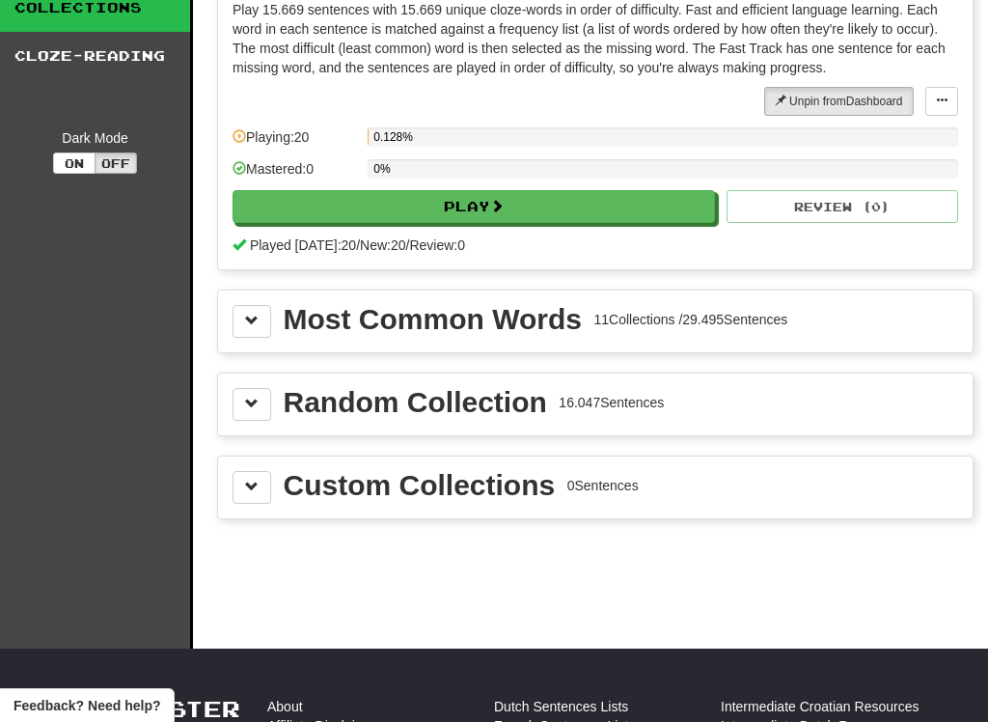
click at [251, 495] on button at bounding box center [251, 487] width 39 height 33
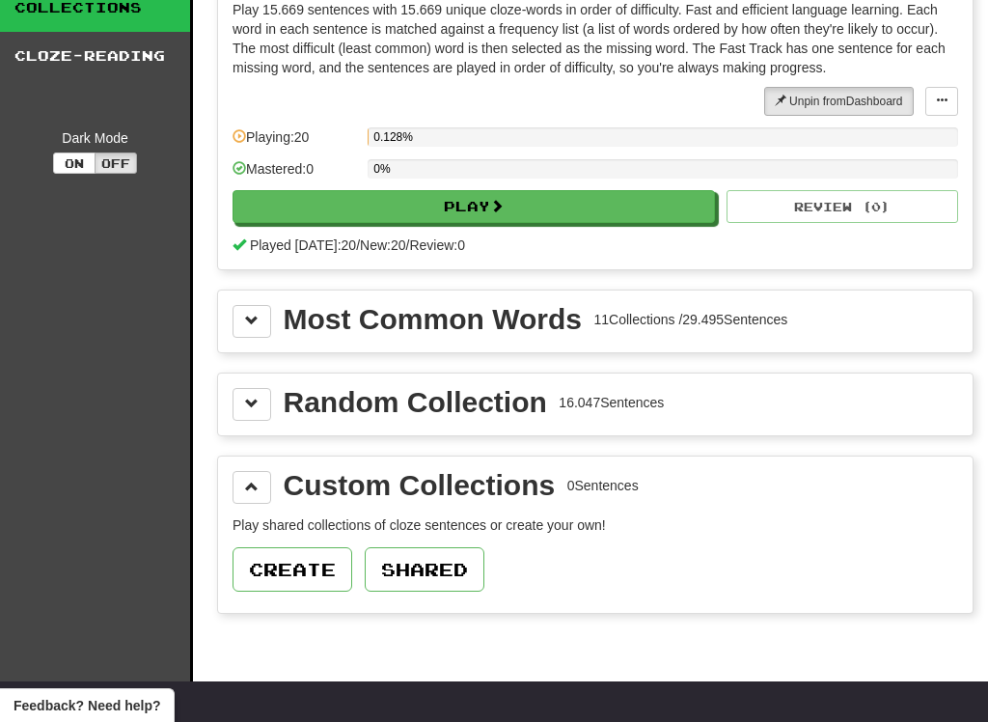
click at [259, 502] on button at bounding box center [251, 487] width 39 height 33
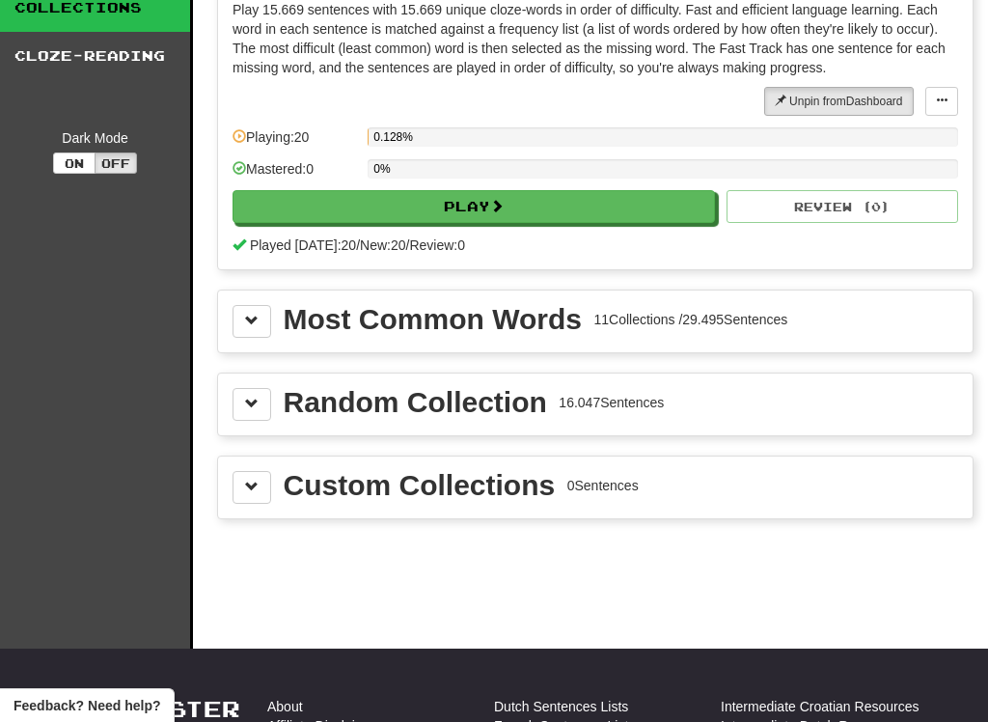
click at [261, 504] on div "Custom Collections 0 Sentences" at bounding box center [595, 487] width 754 height 62
click at [246, 400] on span at bounding box center [252, 403] width 14 height 14
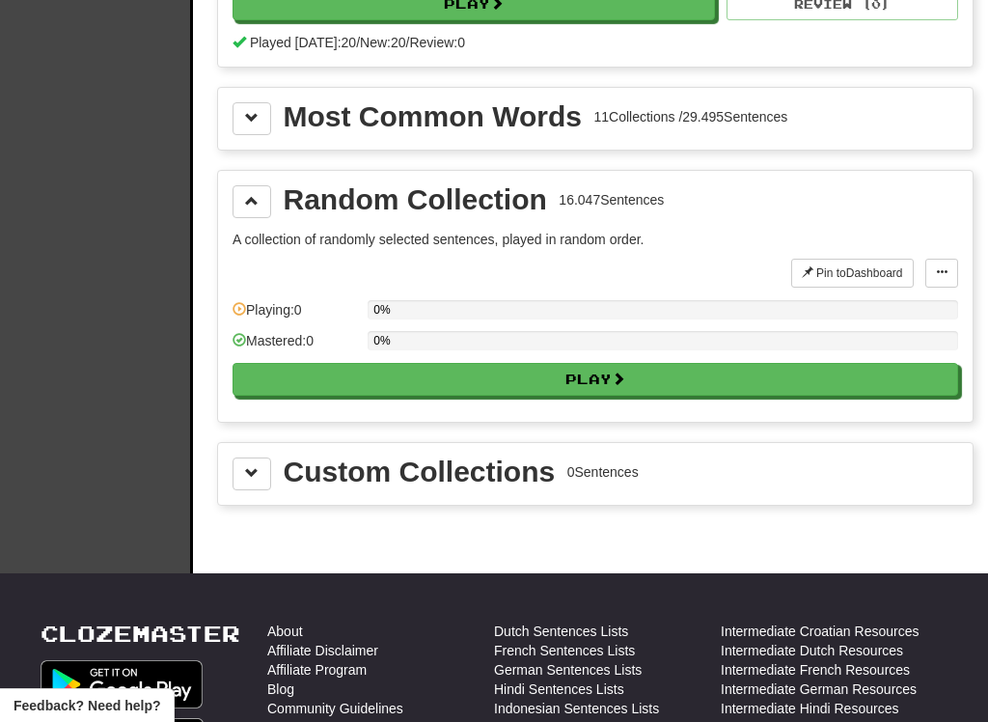
scroll to position [295, 0]
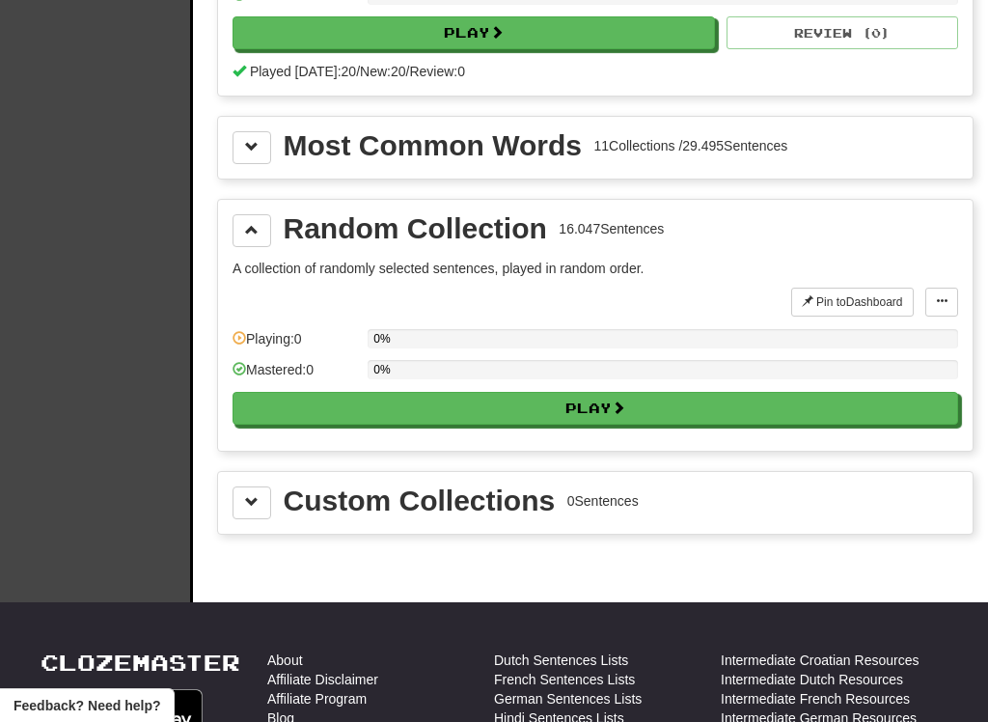
click at [259, 232] on button at bounding box center [251, 230] width 39 height 33
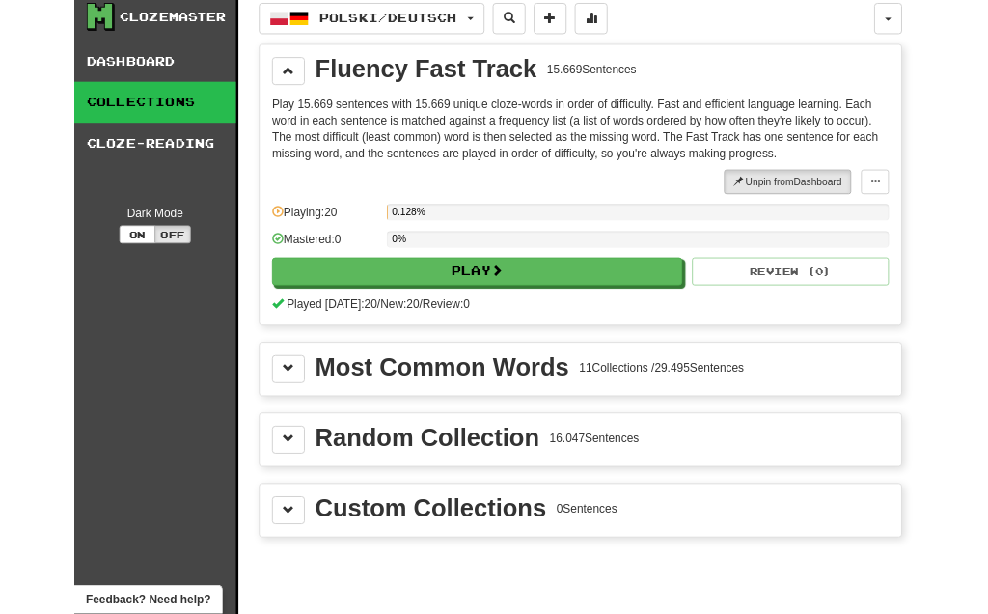
scroll to position [0, 0]
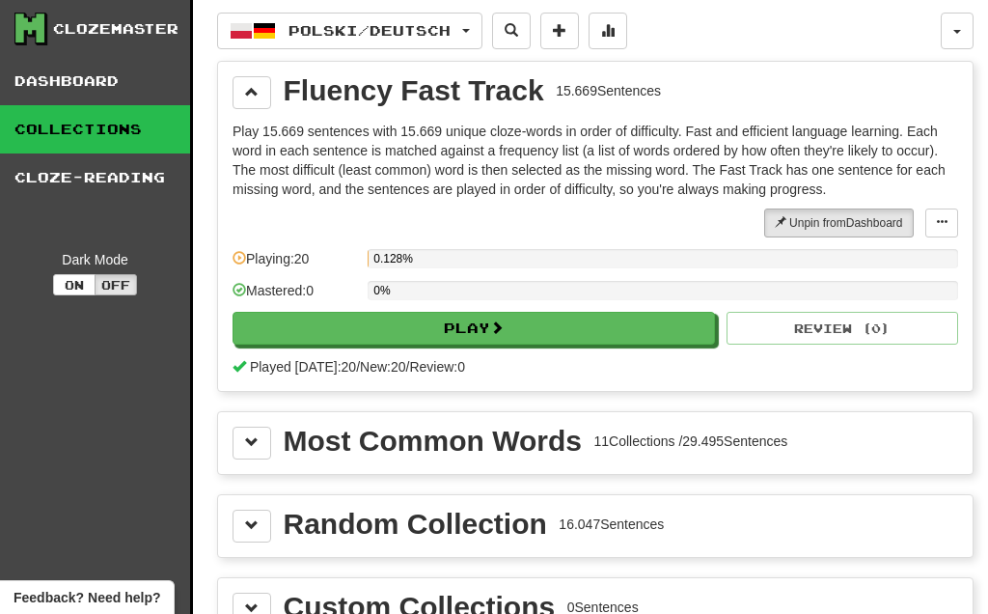
click at [57, 173] on link "Cloze-Reading" at bounding box center [95, 177] width 190 height 48
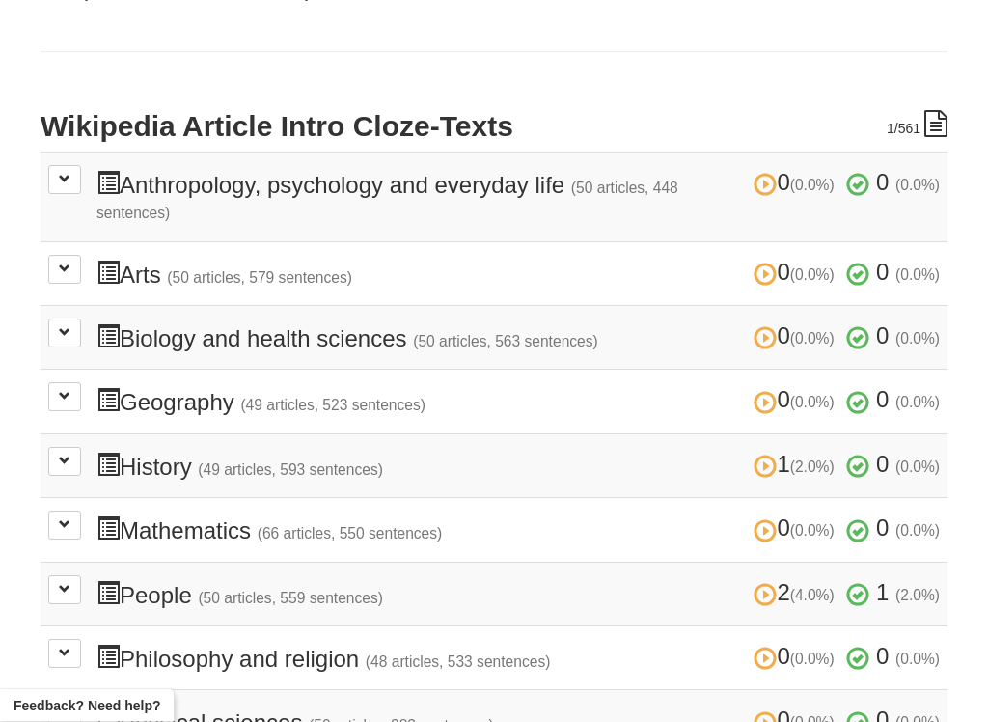
click at [66, 189] on button at bounding box center [64, 180] width 33 height 29
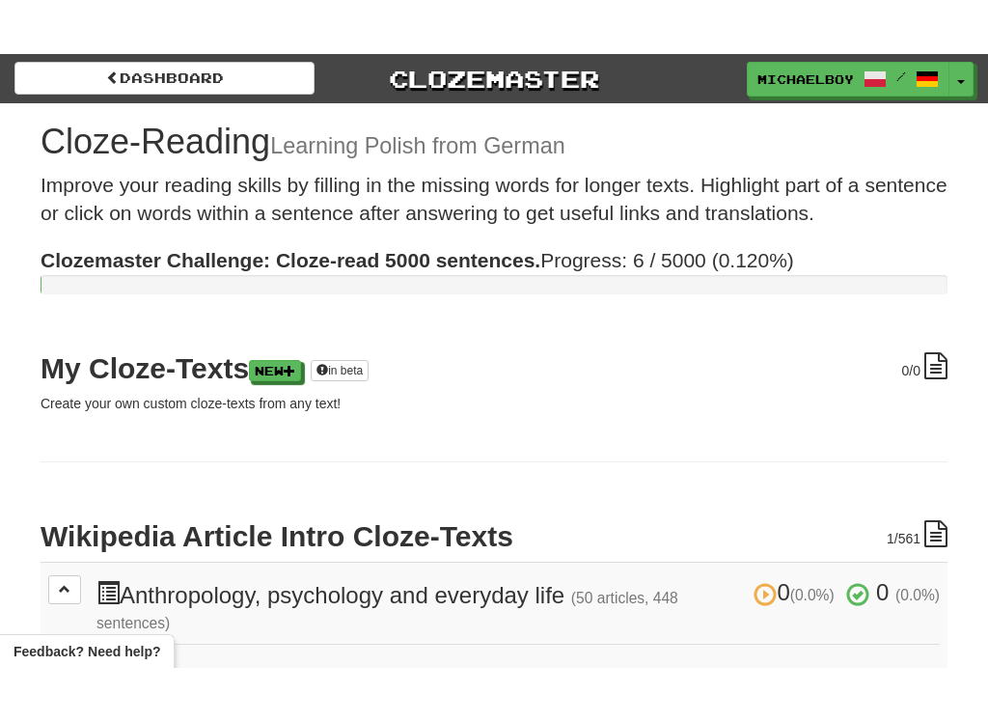
scroll to position [427, 0]
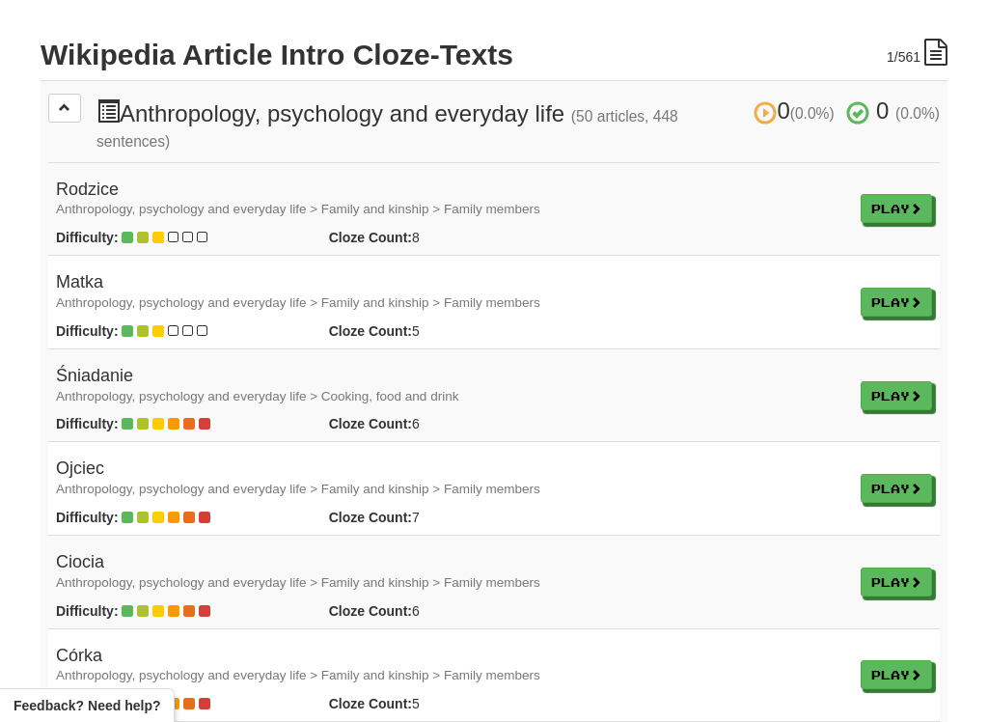
click at [113, 273] on h4 "Matka Anthropology, psychology and everyday life > Family and kinship > Family …" at bounding box center [450, 292] width 789 height 39
click at [901, 307] on link "Play" at bounding box center [895, 301] width 71 height 29
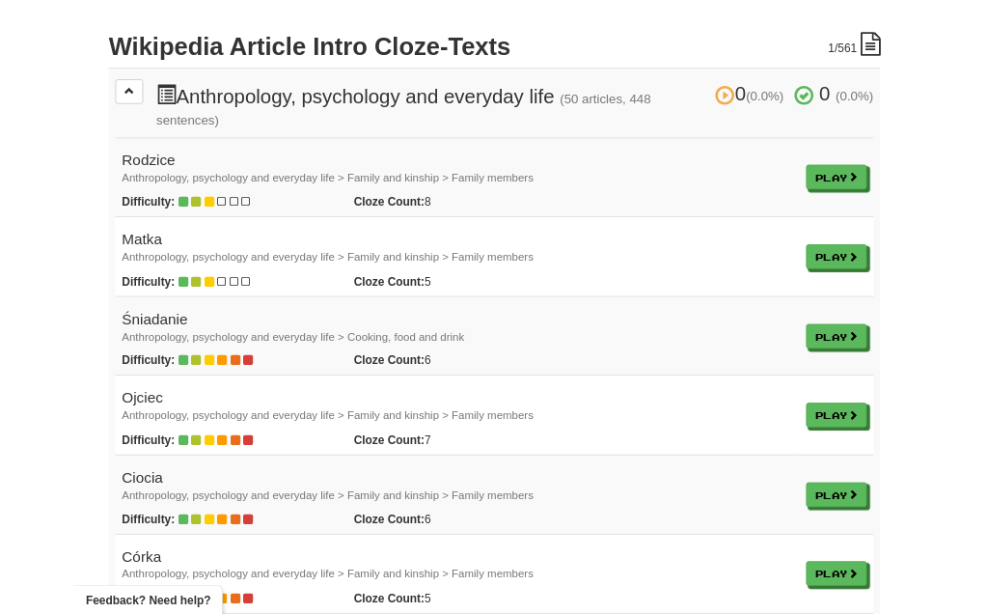
scroll to position [481, 0]
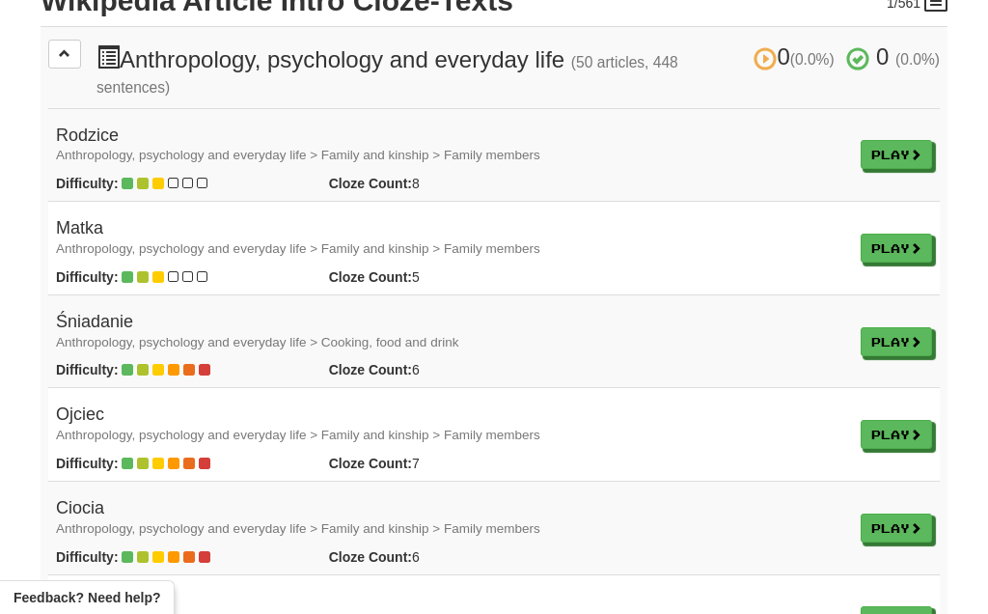
click at [66, 50] on span at bounding box center [65, 53] width 12 height 12
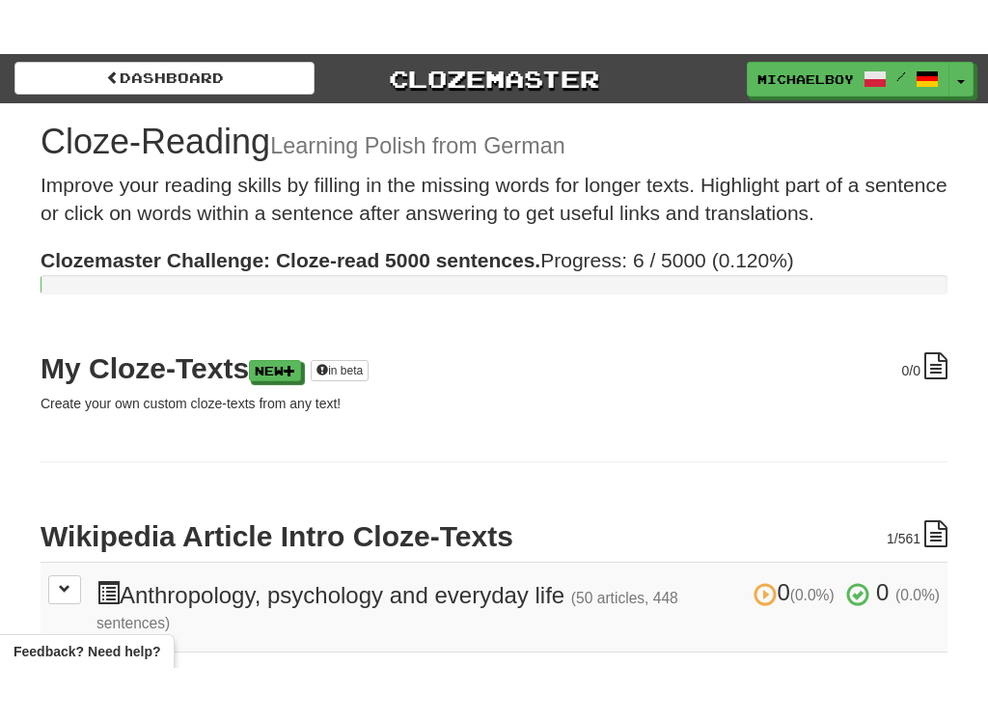
scroll to position [254, 0]
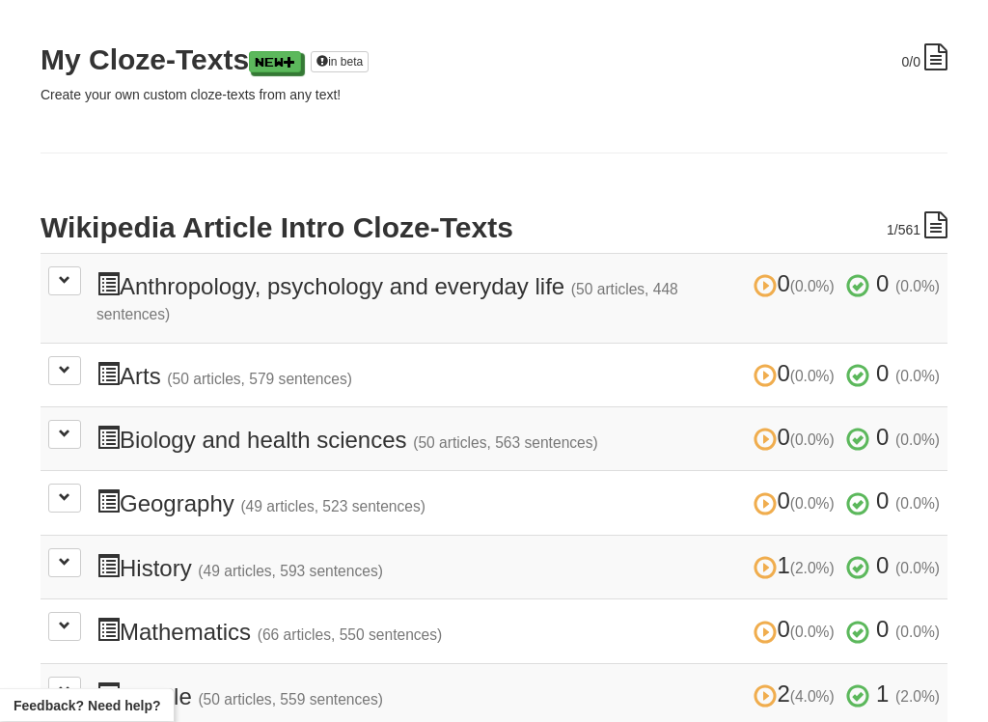
click at [78, 269] on button at bounding box center [64, 281] width 33 height 29
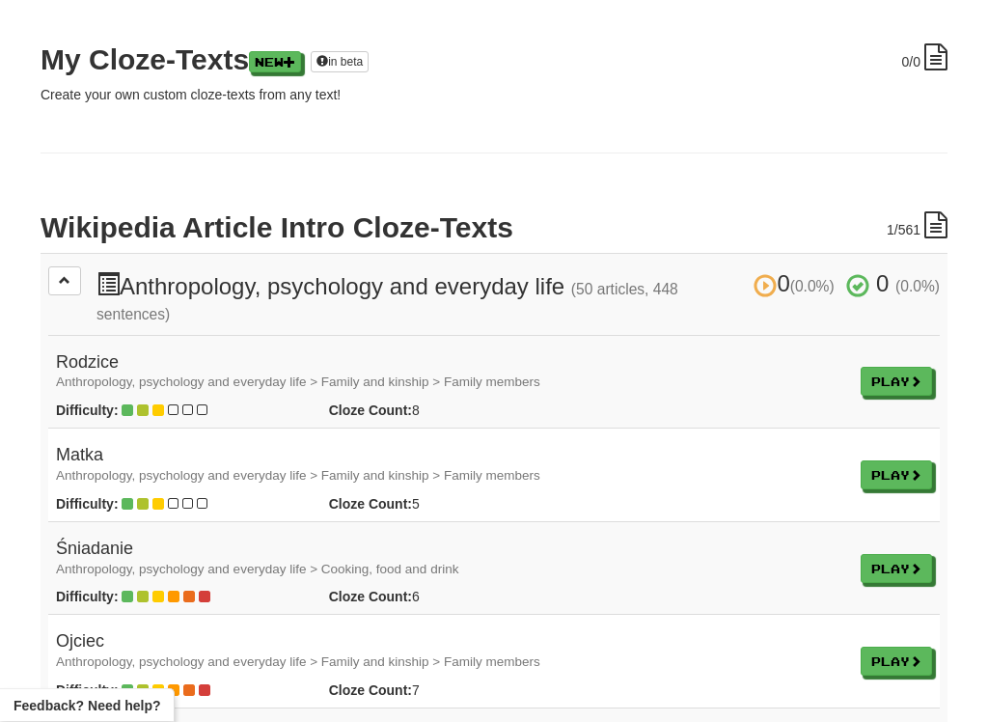
scroll to position [255, 0]
click at [93, 374] on small "Anthropology, psychology and everyday life > Family and kinship > Family members" at bounding box center [298, 381] width 484 height 14
click at [895, 477] on link "Play" at bounding box center [895, 474] width 71 height 29
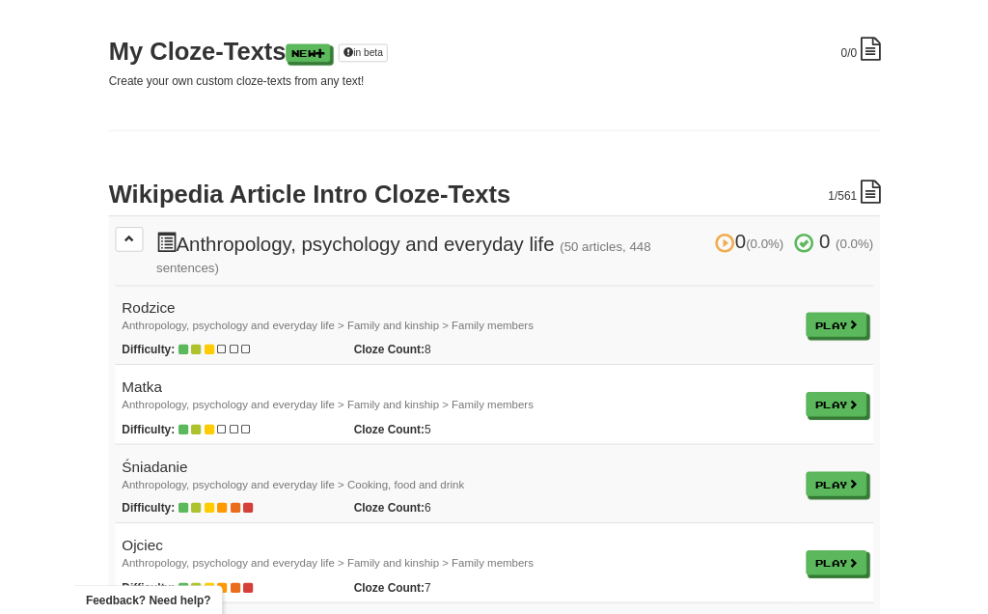
scroll to position [309, 0]
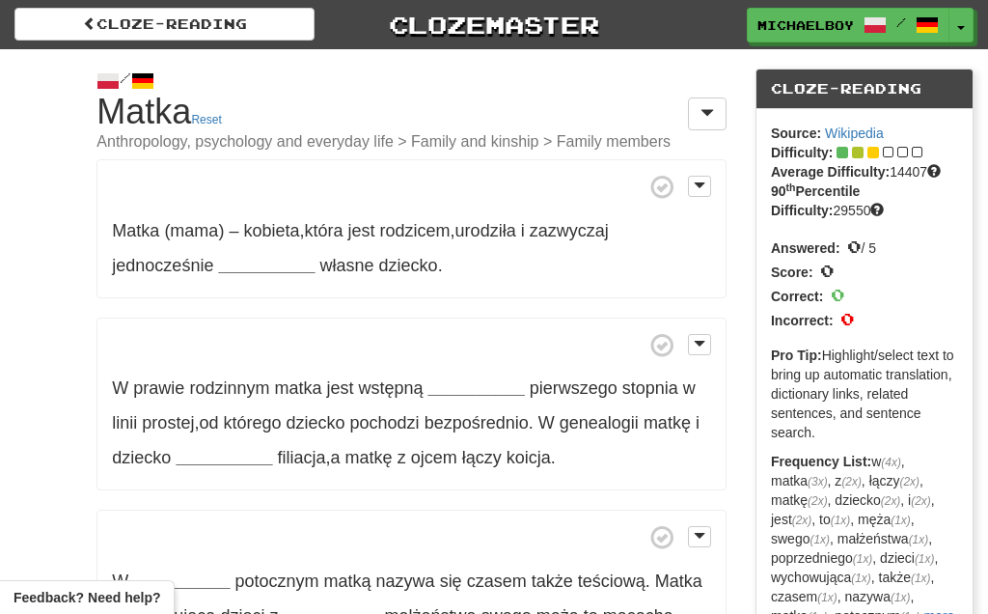
click at [276, 263] on strong "__________" at bounding box center [266, 265] width 96 height 19
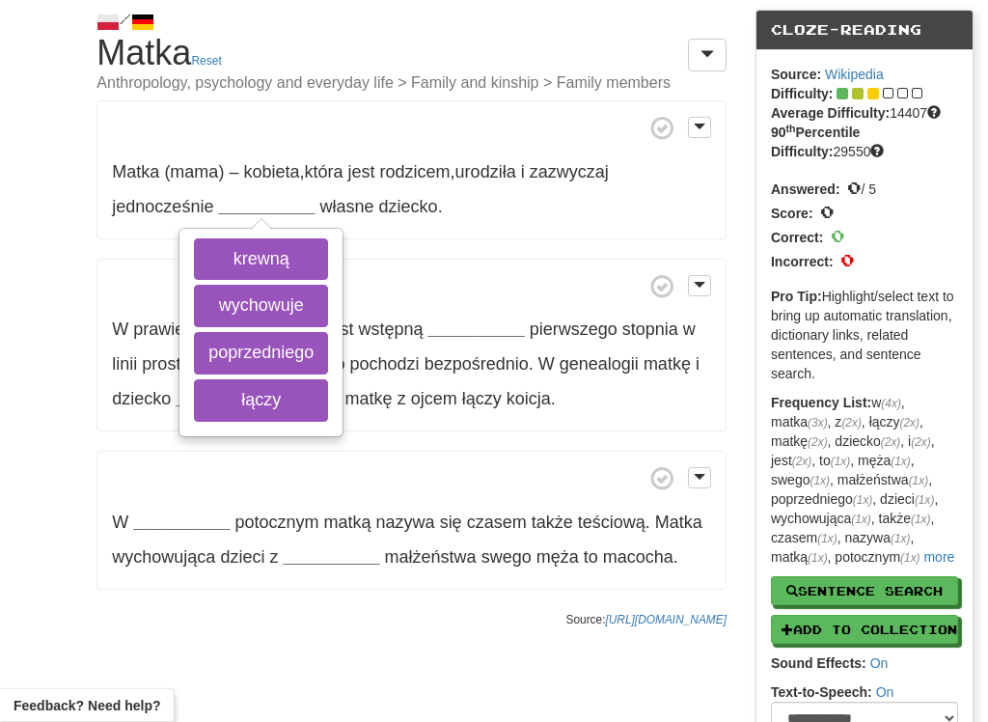
scroll to position [53, 0]
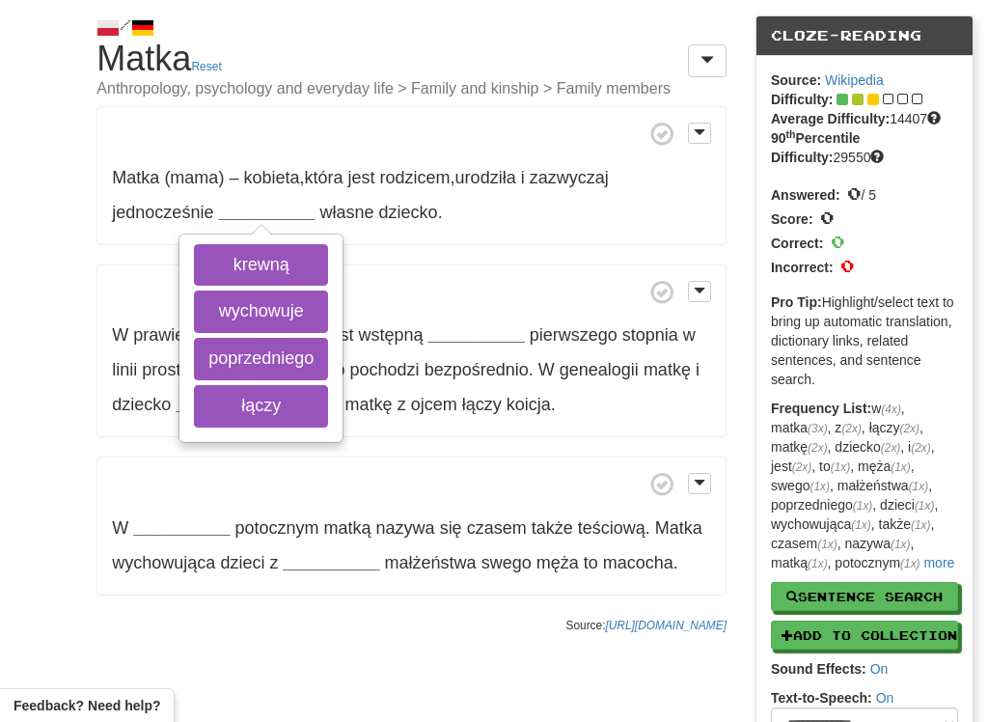
click at [62, 247] on div "/ Cloze-[GEOGRAPHIC_DATA] Matka Reset Anthropology, psychology and everyday lif…" at bounding box center [494, 414] width 988 height 836
click at [476, 268] on p "W prawie rodzinnym matka jest wstępną __________ pierwszego stopnia w linii pro…" at bounding box center [411, 351] width 630 height 174
click at [697, 142] on button at bounding box center [699, 133] width 23 height 21
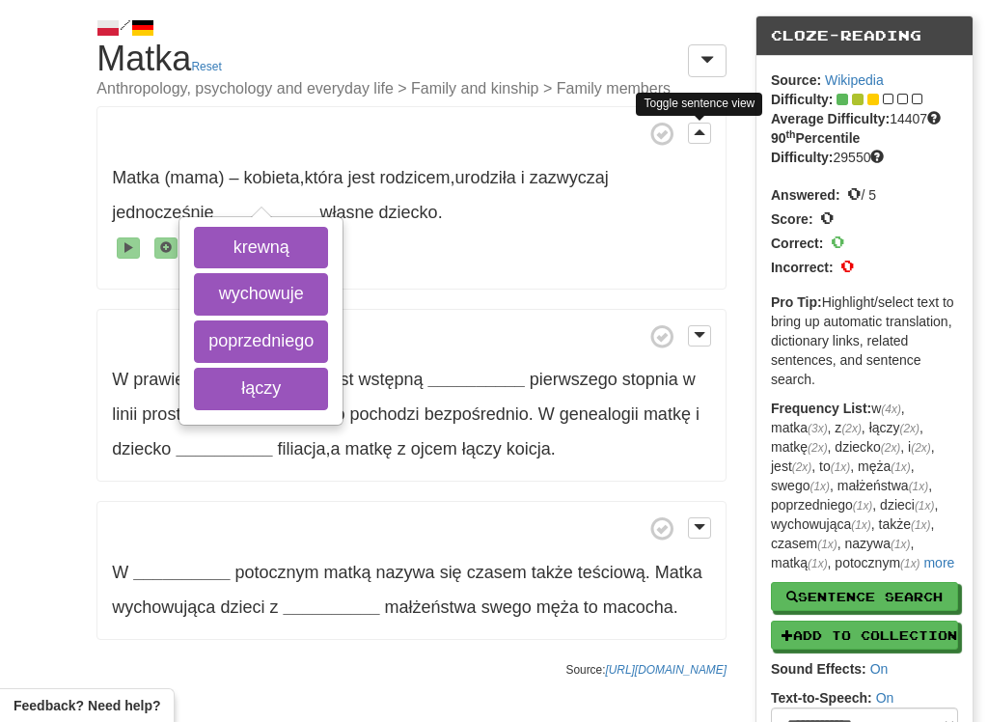
click at [697, 143] on button at bounding box center [699, 133] width 23 height 21
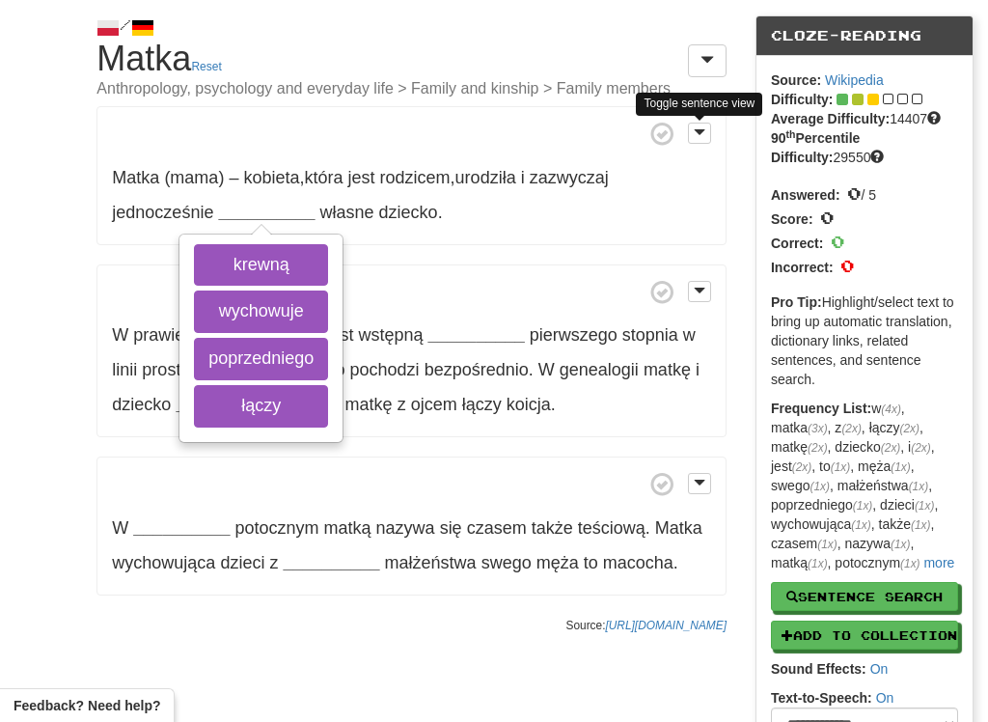
click at [714, 61] on button at bounding box center [707, 60] width 39 height 33
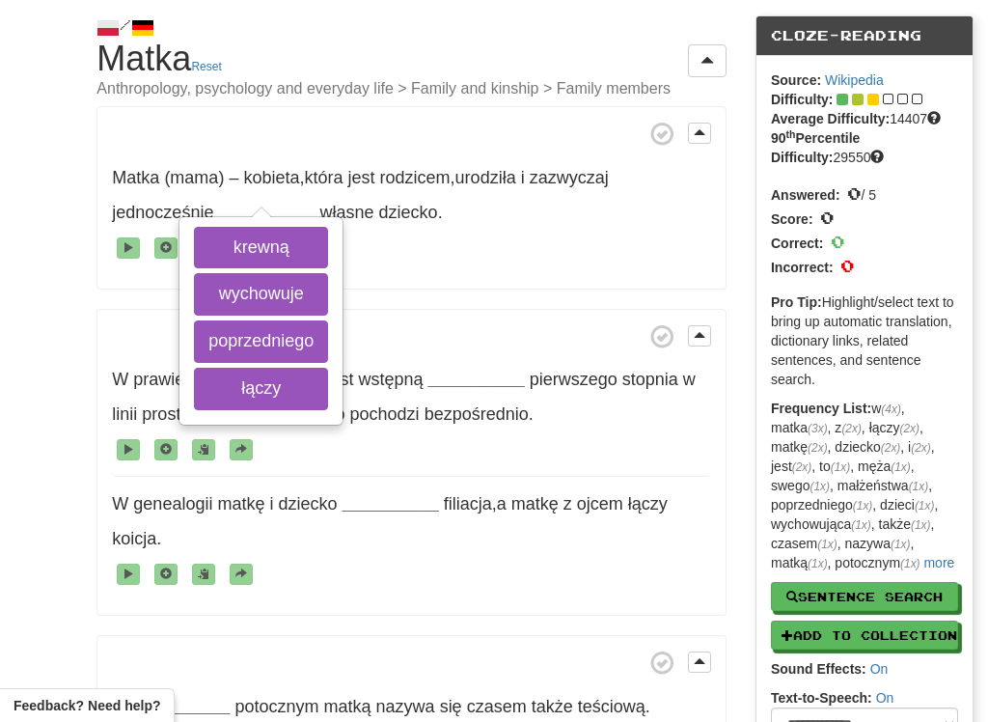
click at [433, 331] on span at bounding box center [411, 336] width 599 height 24
click at [188, 434] on span at bounding box center [411, 448] width 599 height 35
click at [224, 291] on button "wychowuje" at bounding box center [261, 294] width 134 height 42
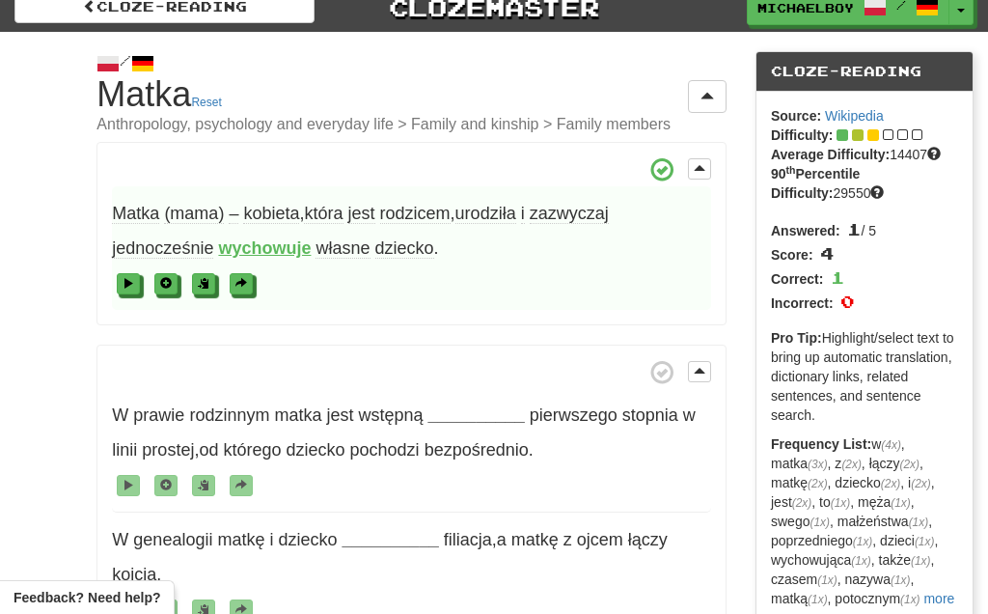
scroll to position [0, 0]
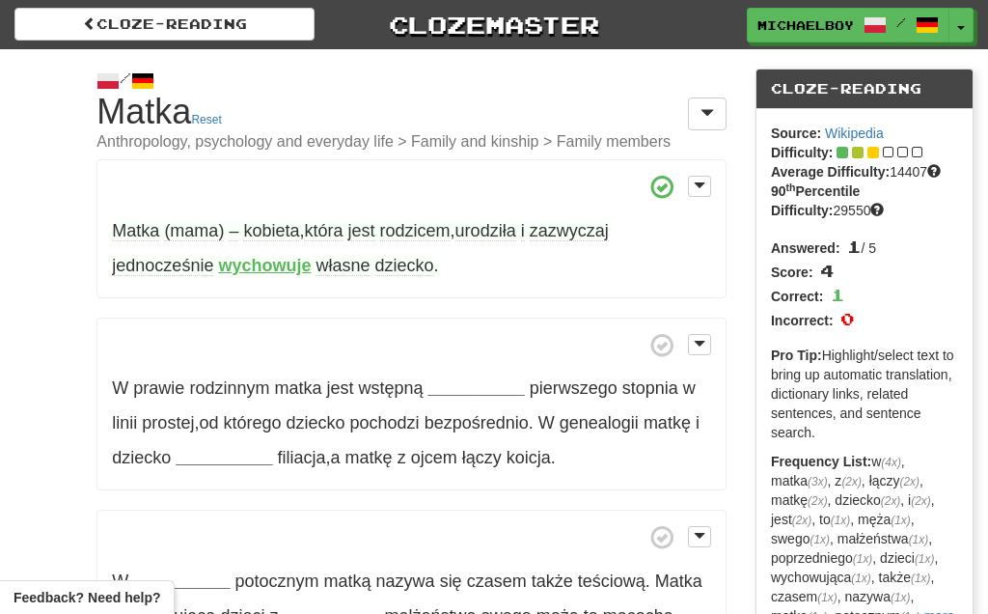
click at [499, 238] on span "urodziła" at bounding box center [485, 231] width 61 height 20
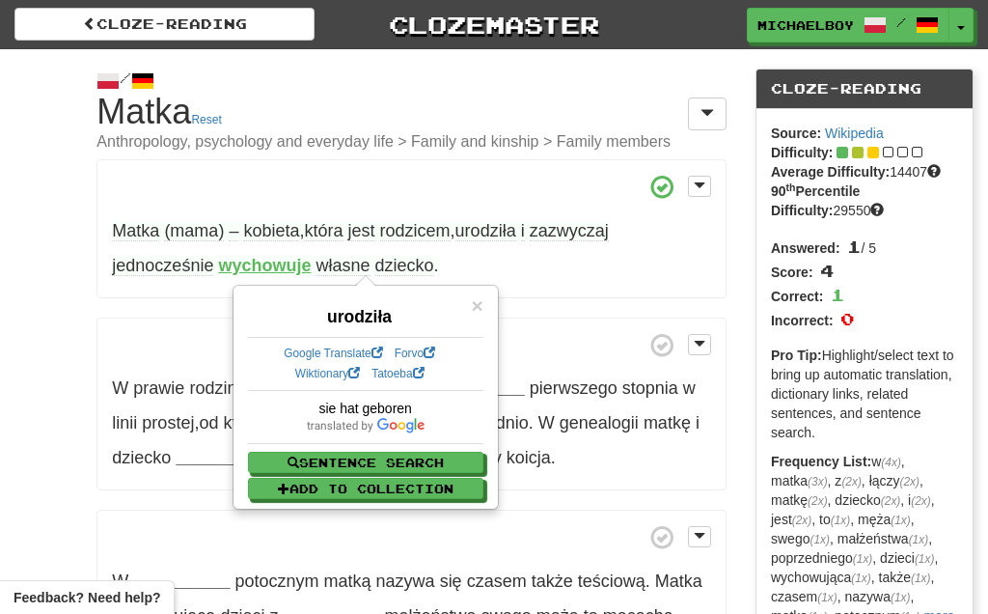
click at [594, 238] on span "zazwyczaj" at bounding box center [569, 231] width 79 height 20
click at [87, 353] on div "/ Cloze-[GEOGRAPHIC_DATA] Matka Reset Anthropology, psychology and everyday lif…" at bounding box center [411, 372] width 659 height 647
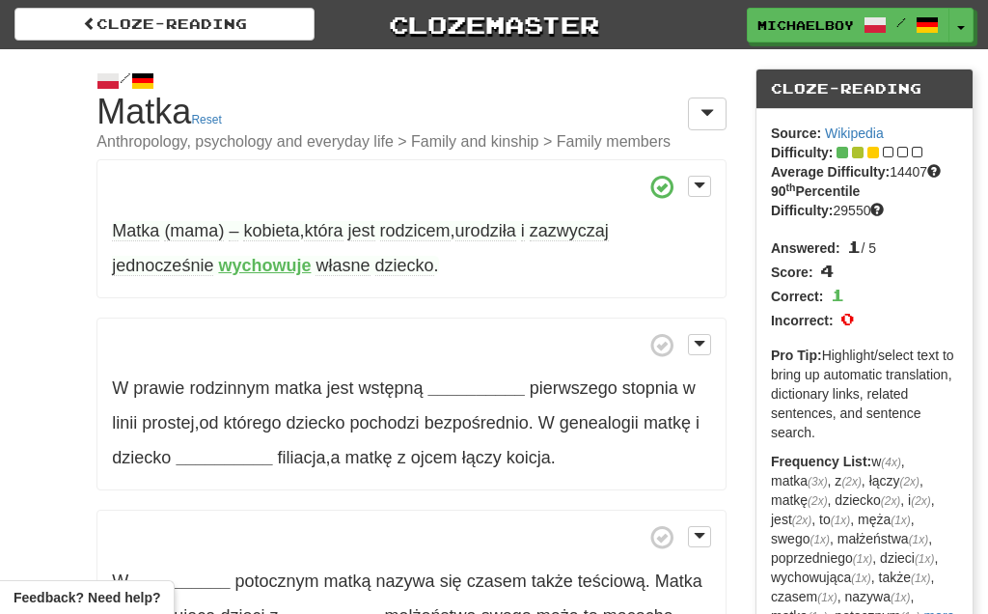
click at [394, 393] on span "wstępną" at bounding box center [391, 387] width 65 height 19
click at [387, 396] on span "wstępną" at bounding box center [391, 387] width 65 height 19
click at [384, 385] on span "wstępną" at bounding box center [391, 387] width 65 height 19
click at [612, 440] on p "W prawie rodzinnym matka jest wstępną __________ pierwszego stopnia w linii pro…" at bounding box center [411, 404] width 630 height 174
click at [604, 432] on span "genealogii" at bounding box center [598, 422] width 79 height 19
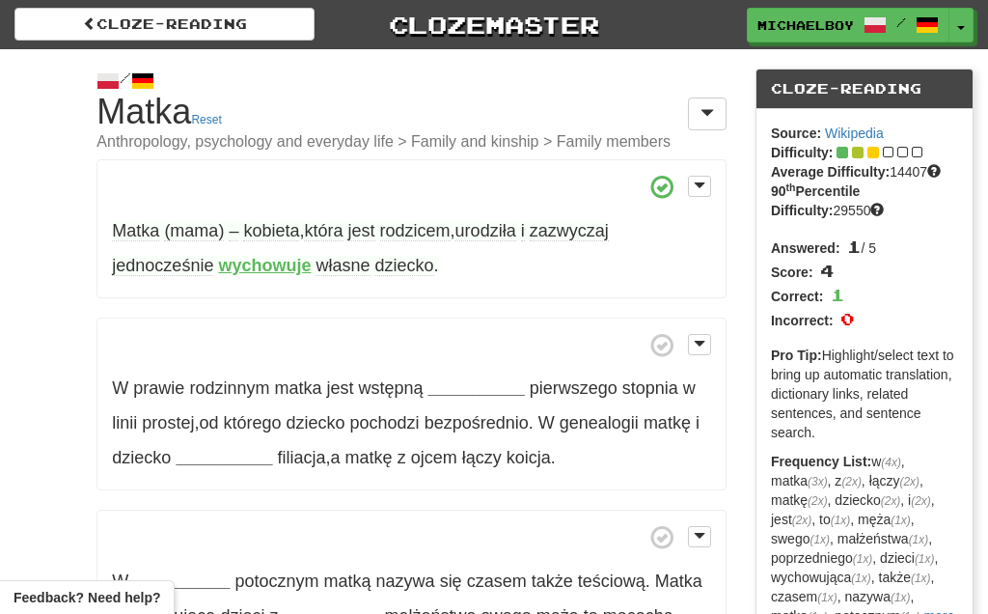
click at [502, 232] on span "urodziła" at bounding box center [485, 231] width 61 height 20
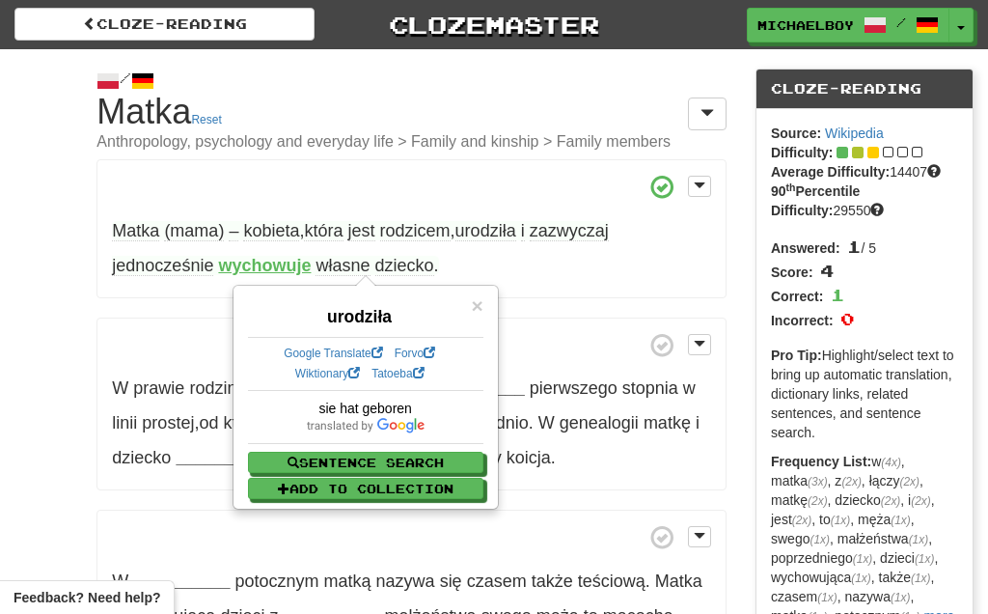
click at [481, 306] on span "×" at bounding box center [477, 305] width 12 height 22
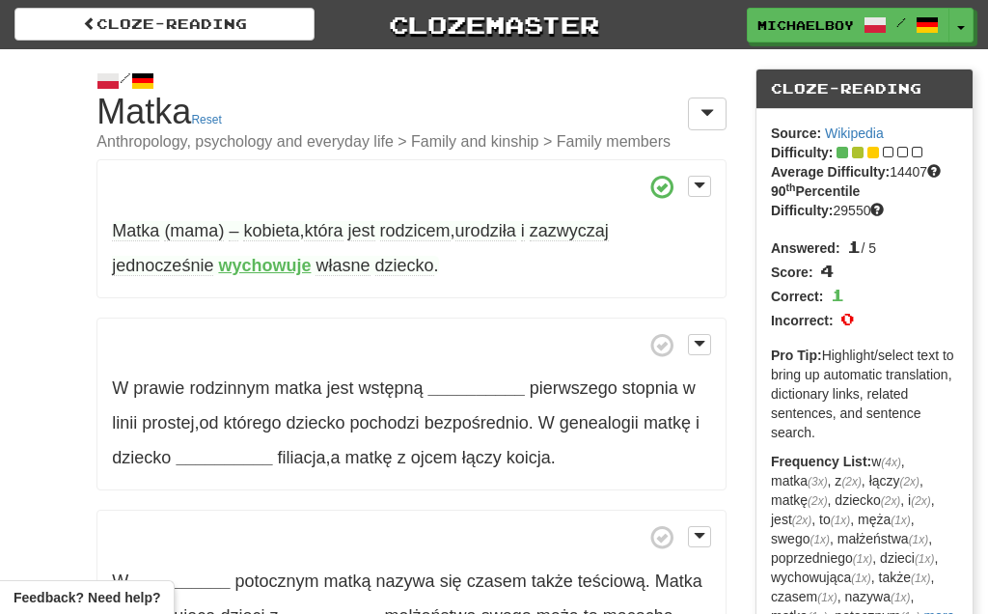
click at [409, 400] on p "W prawie rodzinnym matka jest wstępną __________ pierwszego stopnia w linii pro…" at bounding box center [411, 404] width 630 height 174
click at [395, 396] on span "wstępną" at bounding box center [391, 387] width 65 height 19
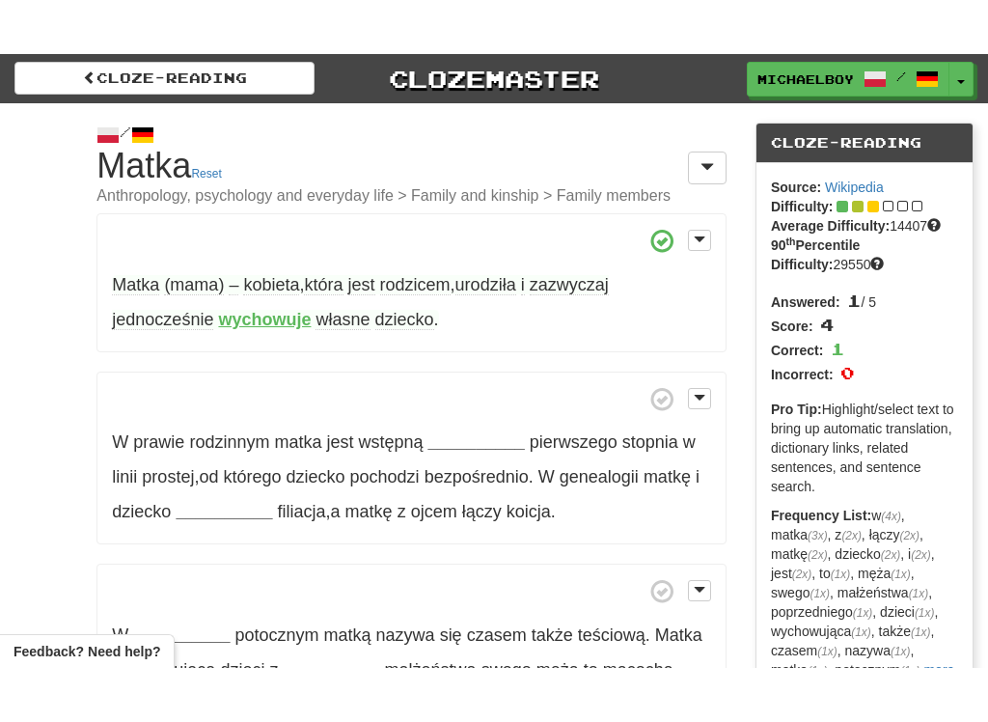
scroll to position [72, 0]
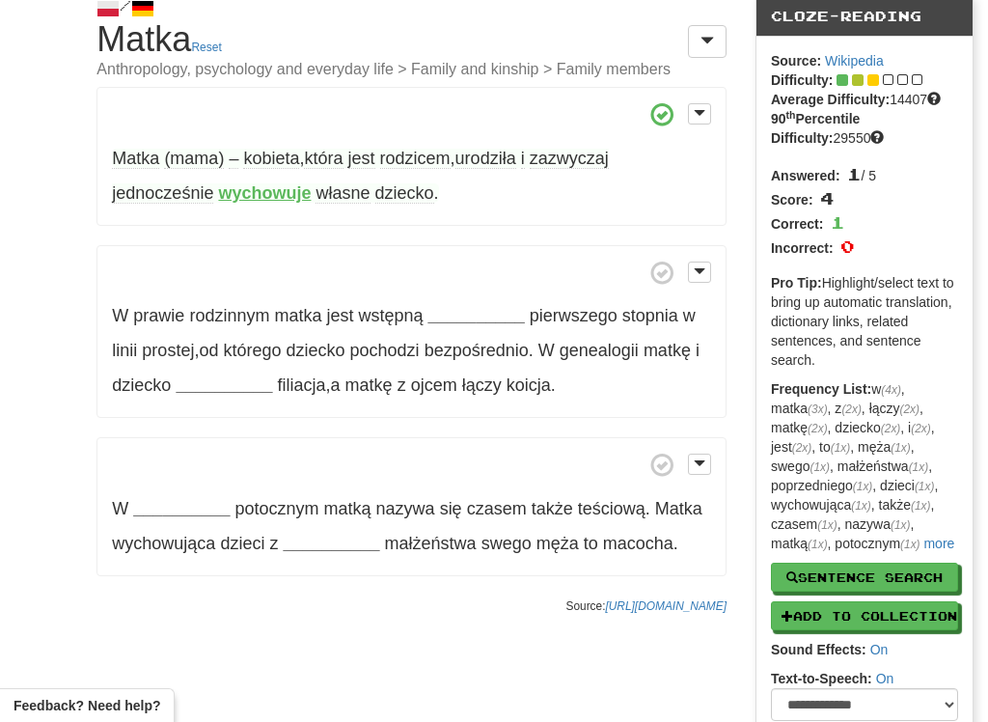
click at [150, 202] on span "jednocześnie" at bounding box center [162, 193] width 101 height 20
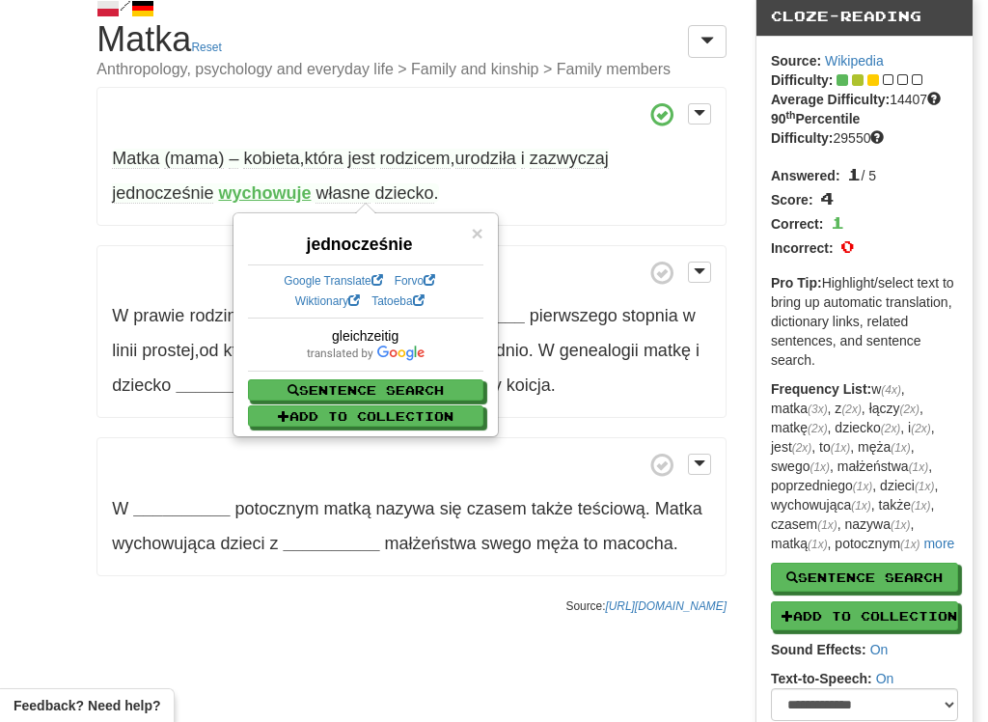
click at [26, 225] on div "/ Cloze-Reading Matka Reset Anthropology, psychology and everyday life > Family…" at bounding box center [494, 395] width 988 height 836
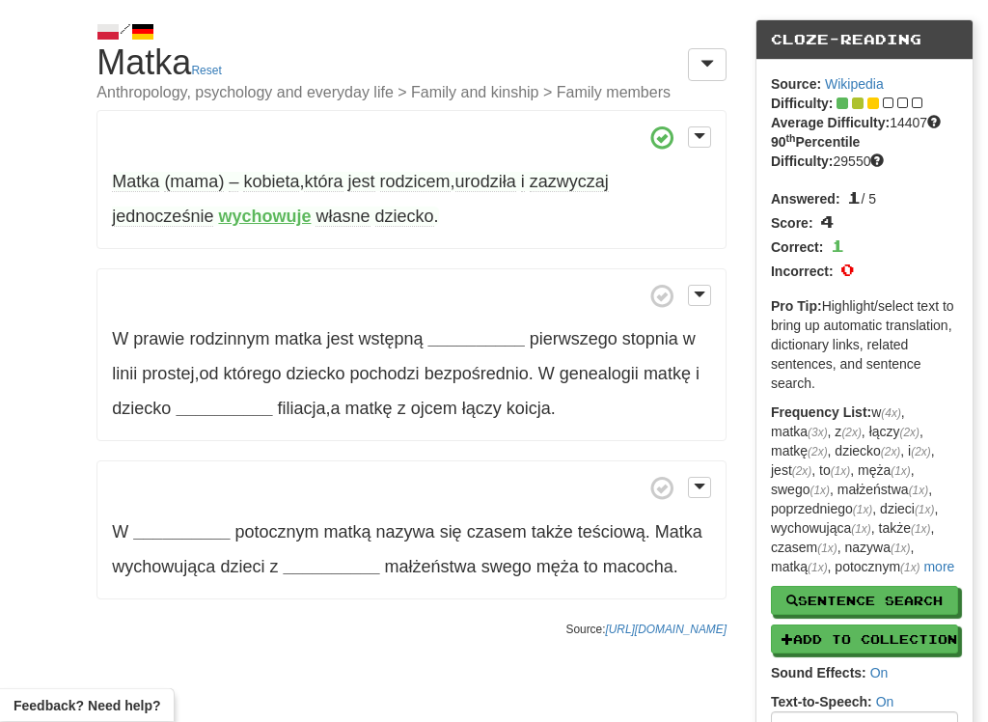
scroll to position [49, 0]
click at [941, 117] on span at bounding box center [934, 122] width 14 height 14
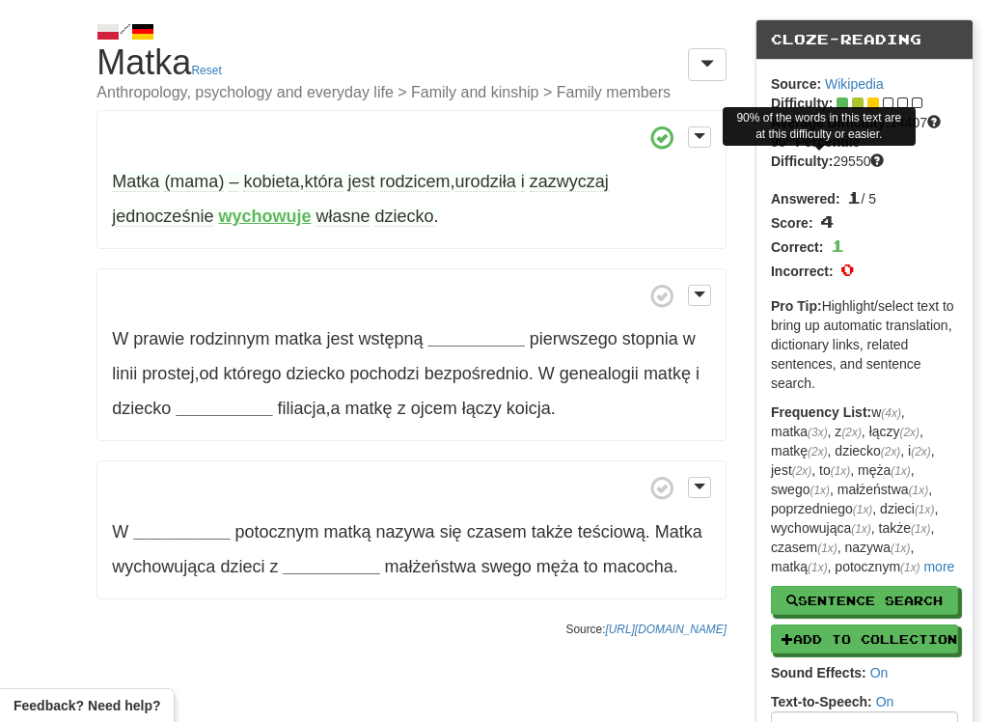
click at [870, 153] on span at bounding box center [877, 160] width 14 height 14
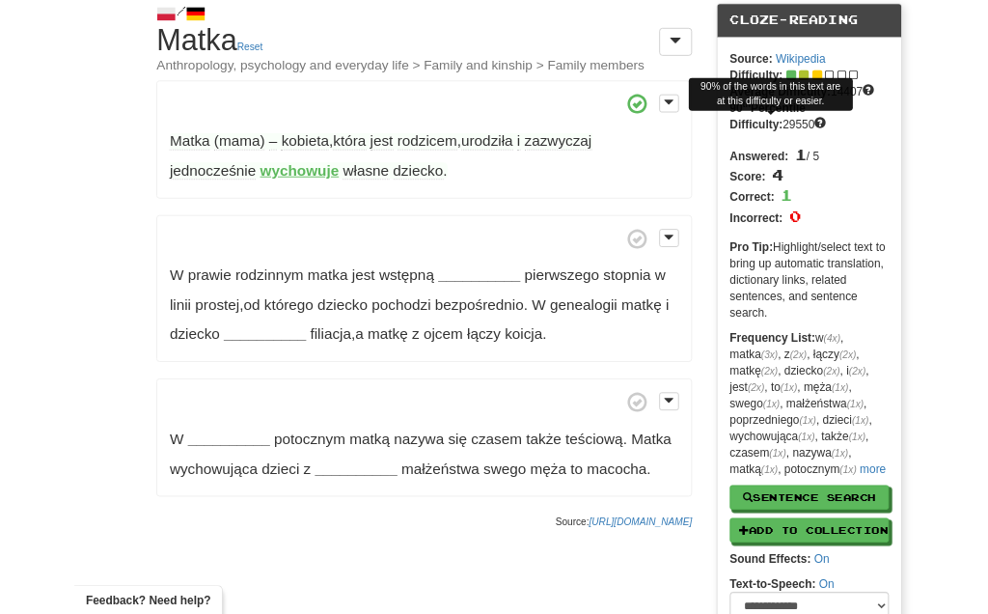
scroll to position [0, 0]
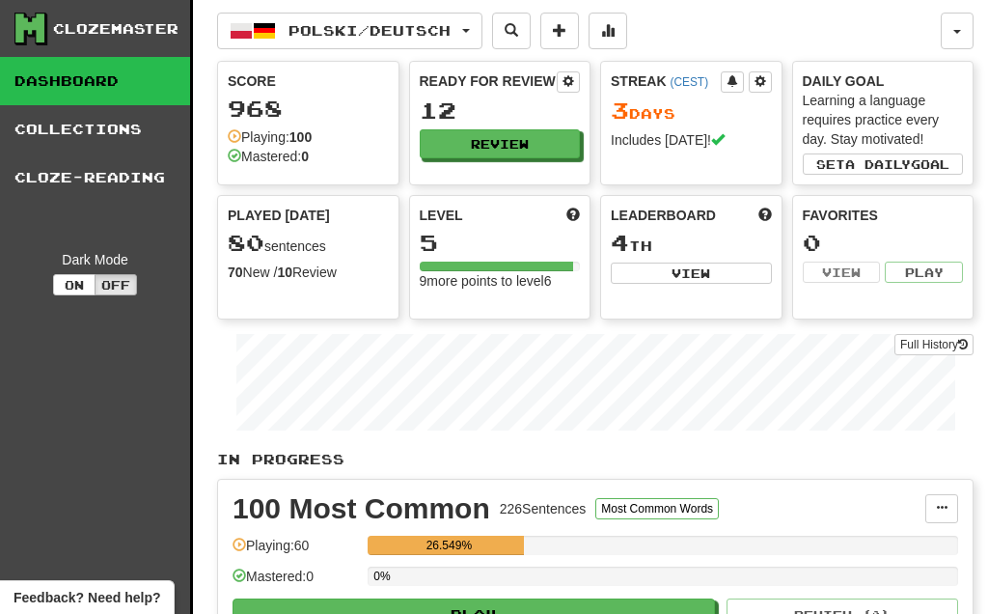
click at [66, 275] on button "On" at bounding box center [74, 284] width 42 height 21
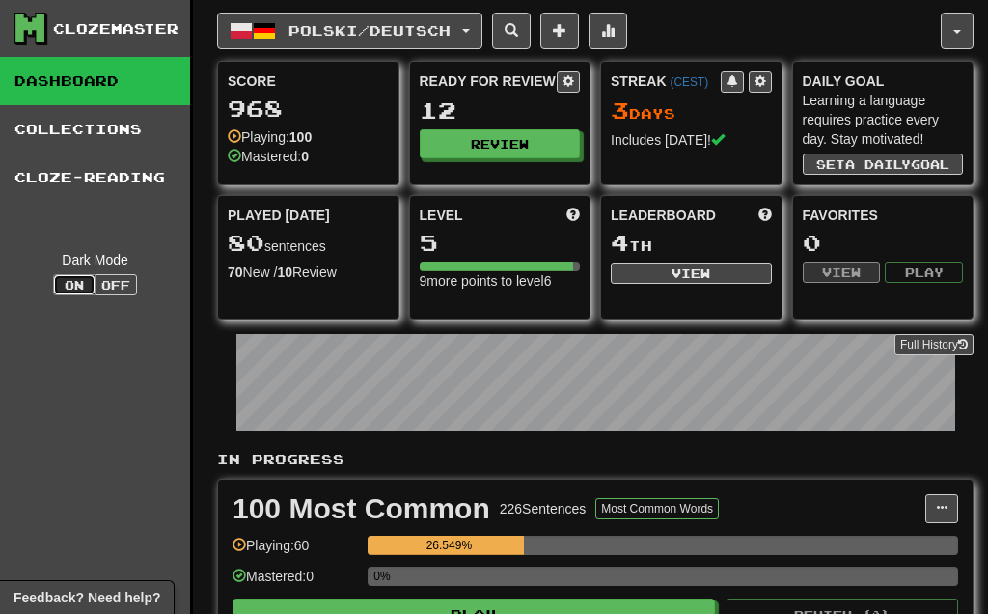
click at [469, 21] on button "Polski / Deutsch" at bounding box center [349, 31] width 265 height 37
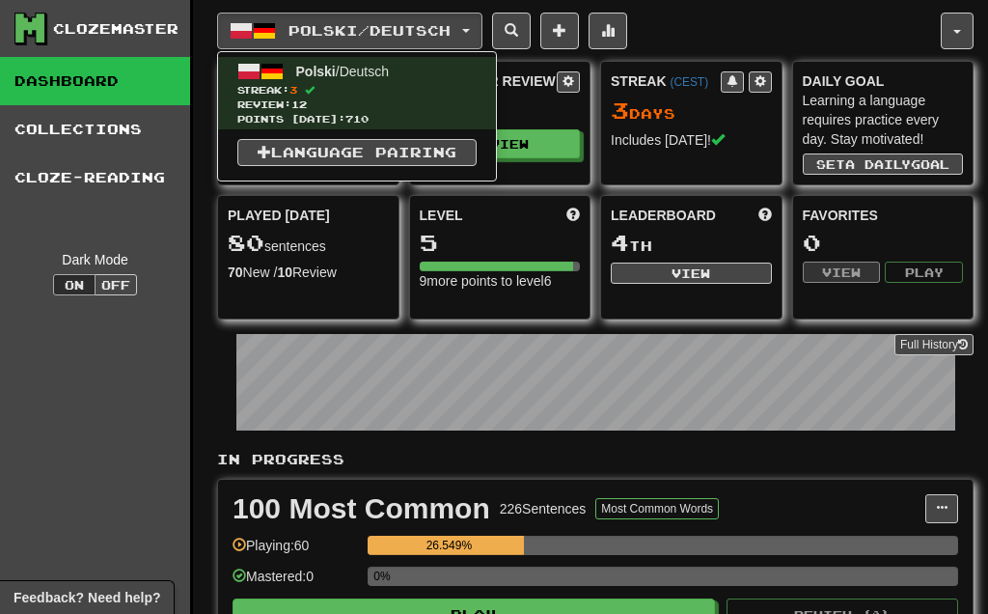
click at [365, 25] on div at bounding box center [494, 307] width 988 height 614
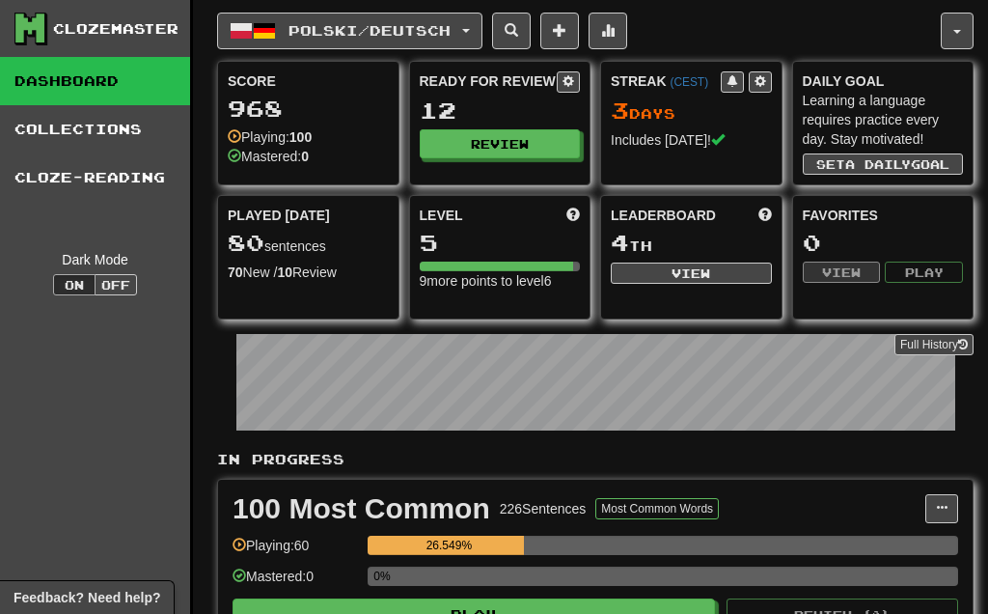
click at [957, 28] on button "button" at bounding box center [957, 31] width 33 height 37
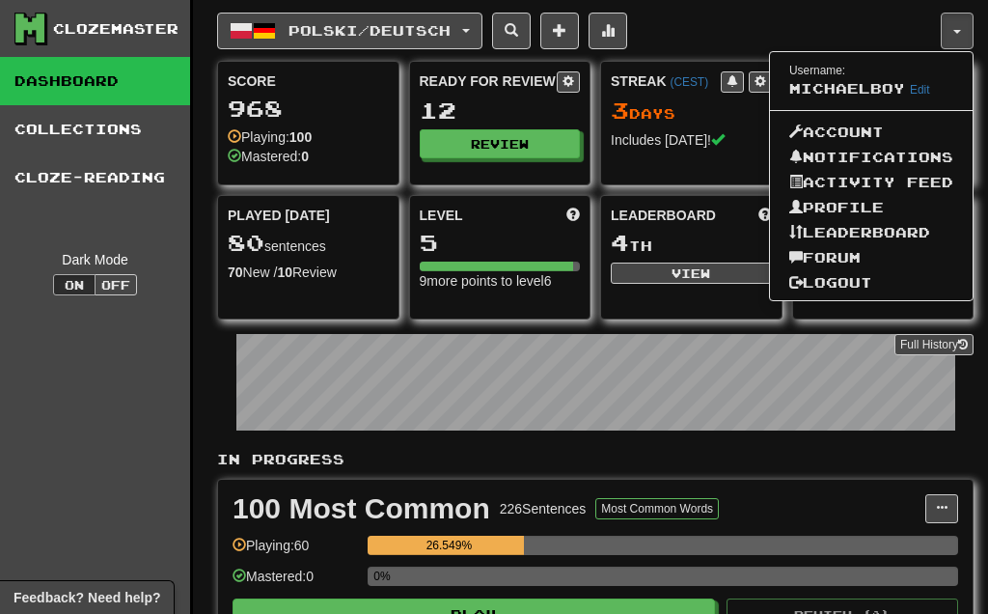
click at [839, 247] on link "Forum" at bounding box center [871, 257] width 203 height 25
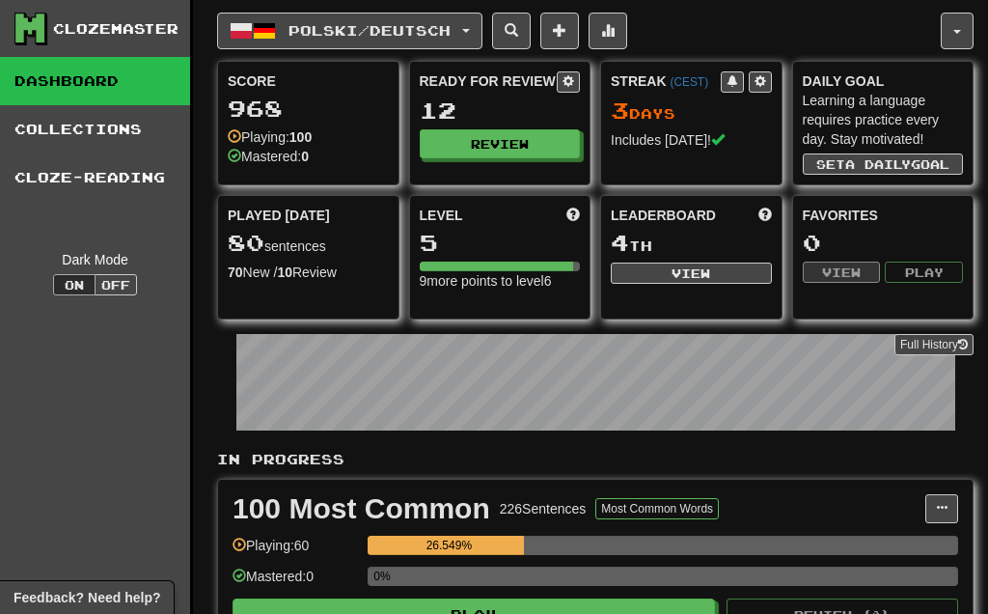
click at [957, 27] on button "button" at bounding box center [957, 31] width 33 height 37
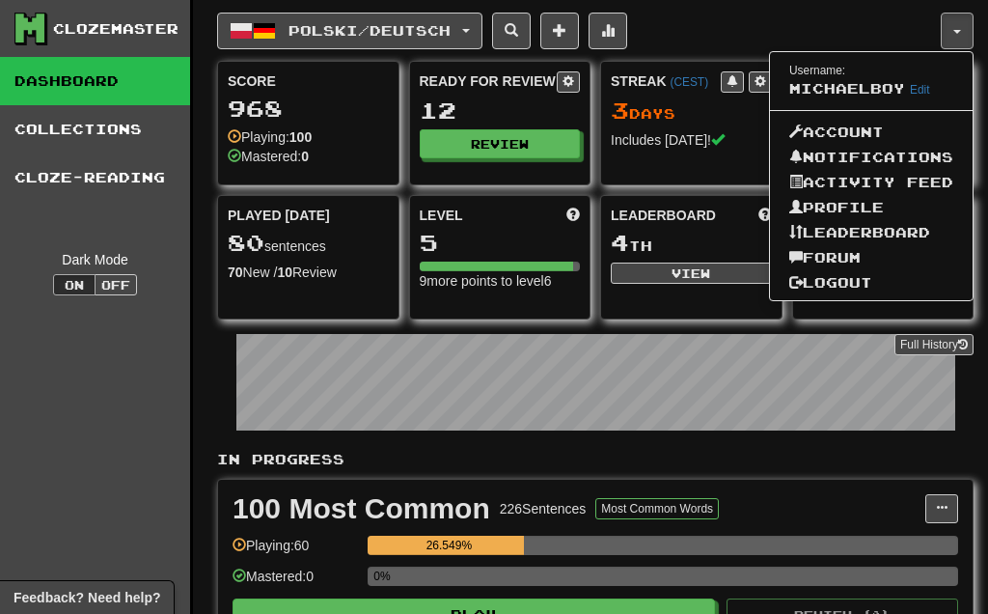
click at [858, 125] on link "Account" at bounding box center [871, 132] width 203 height 25
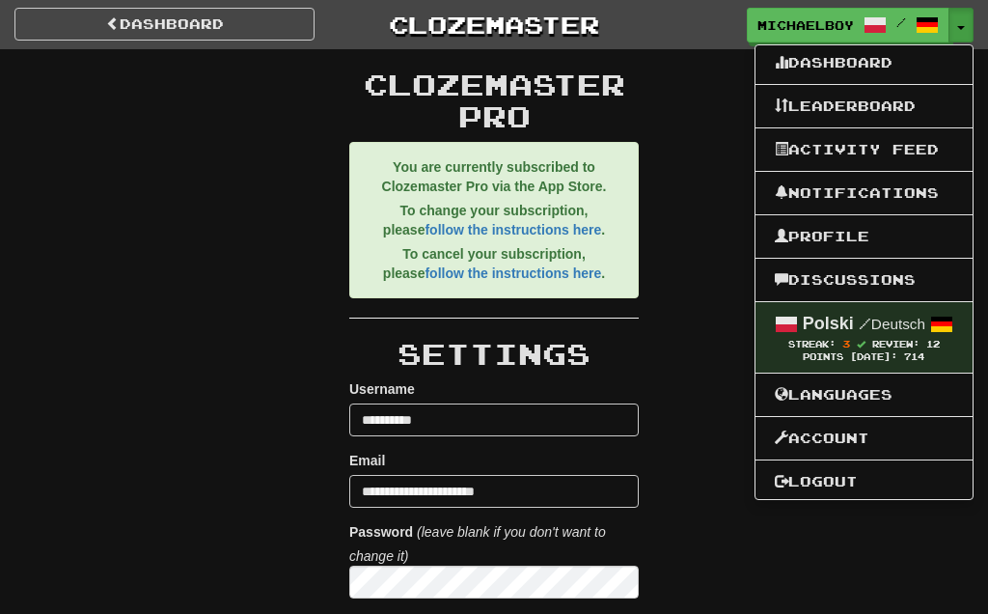
click at [114, 16] on div at bounding box center [494, 307] width 988 height 614
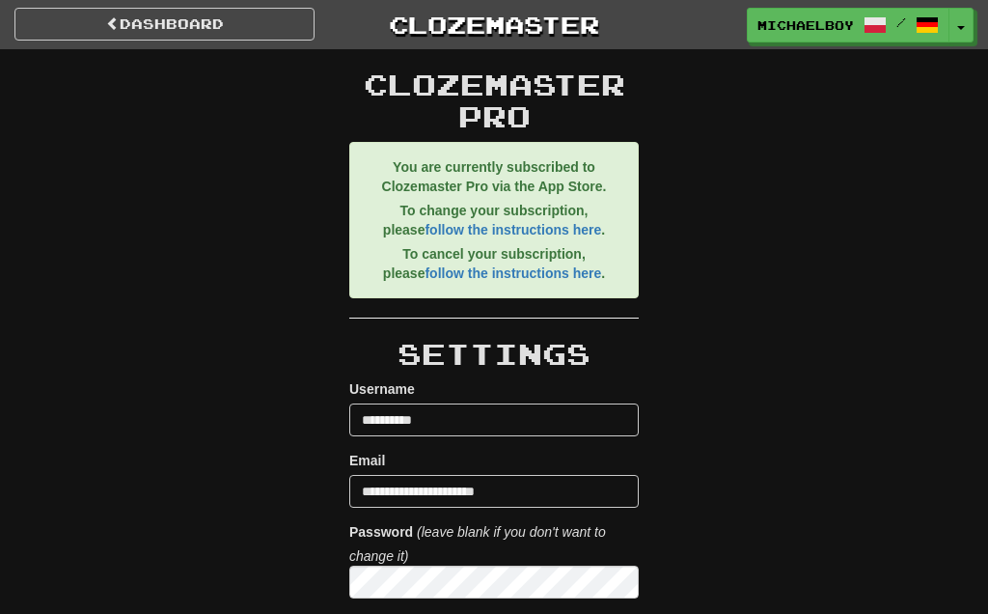
click at [153, 20] on link "Dashboard" at bounding box center [164, 24] width 300 height 33
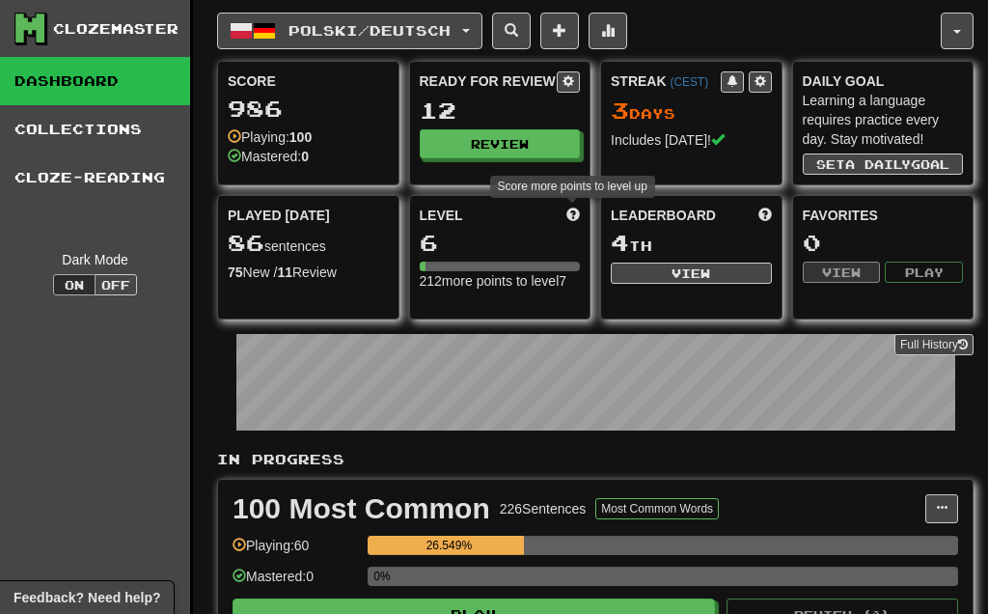
click at [572, 213] on span at bounding box center [573, 214] width 14 height 14
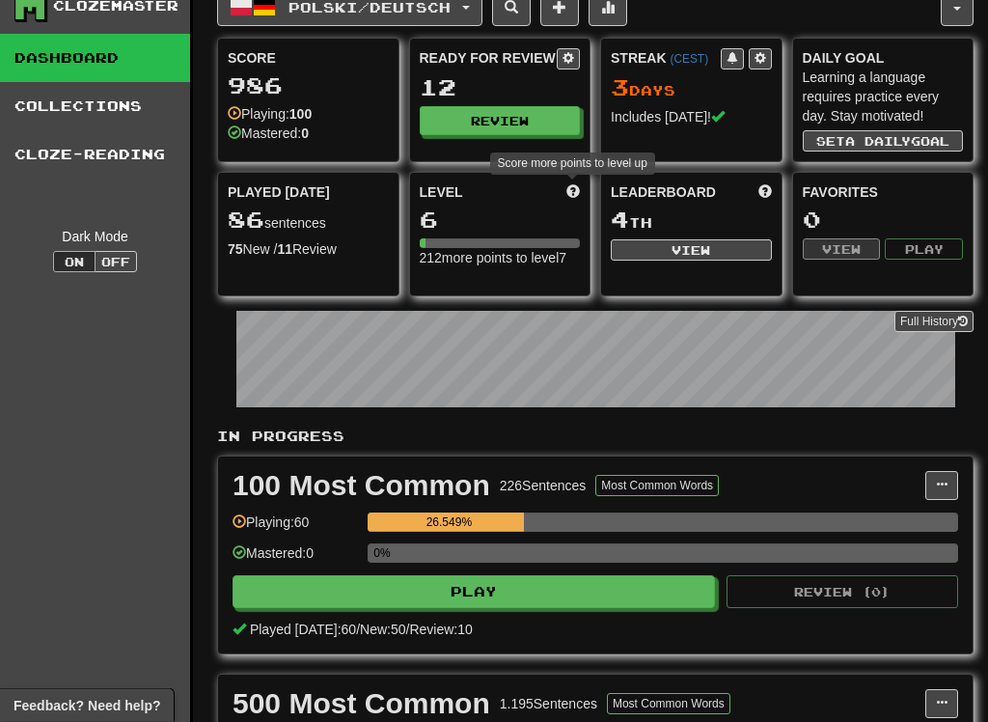
scroll to position [8, 0]
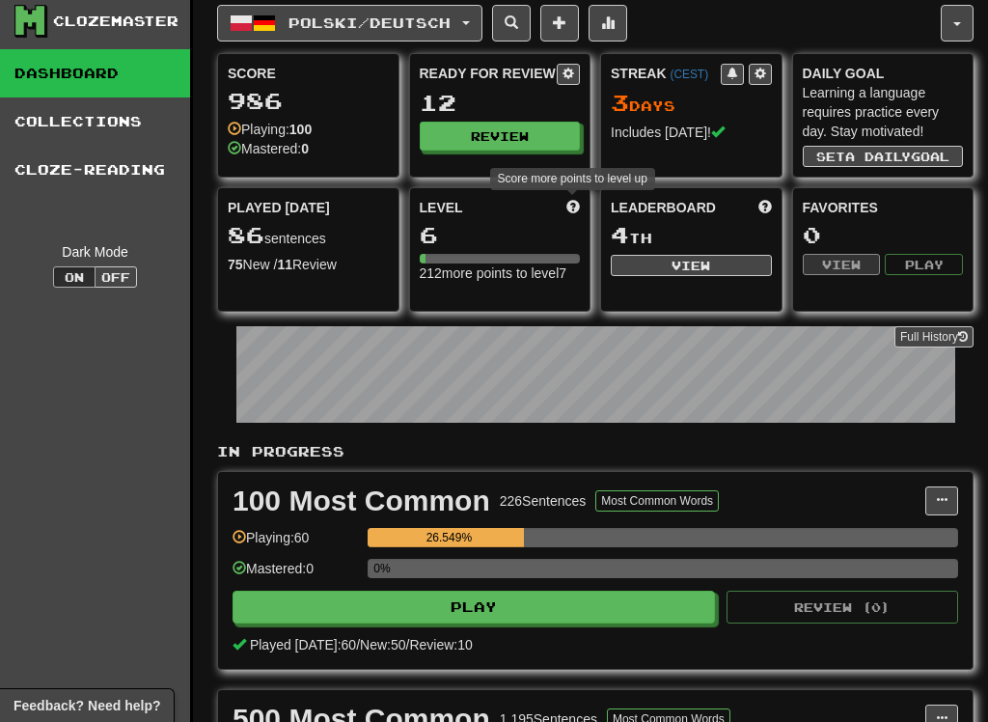
click at [772, 197] on div "Leaderboard 4 th View" at bounding box center [691, 236] width 180 height 97
click at [766, 200] on span at bounding box center [765, 207] width 14 height 14
click at [566, 204] on span at bounding box center [573, 207] width 14 height 14
click at [944, 499] on span at bounding box center [942, 500] width 12 height 12
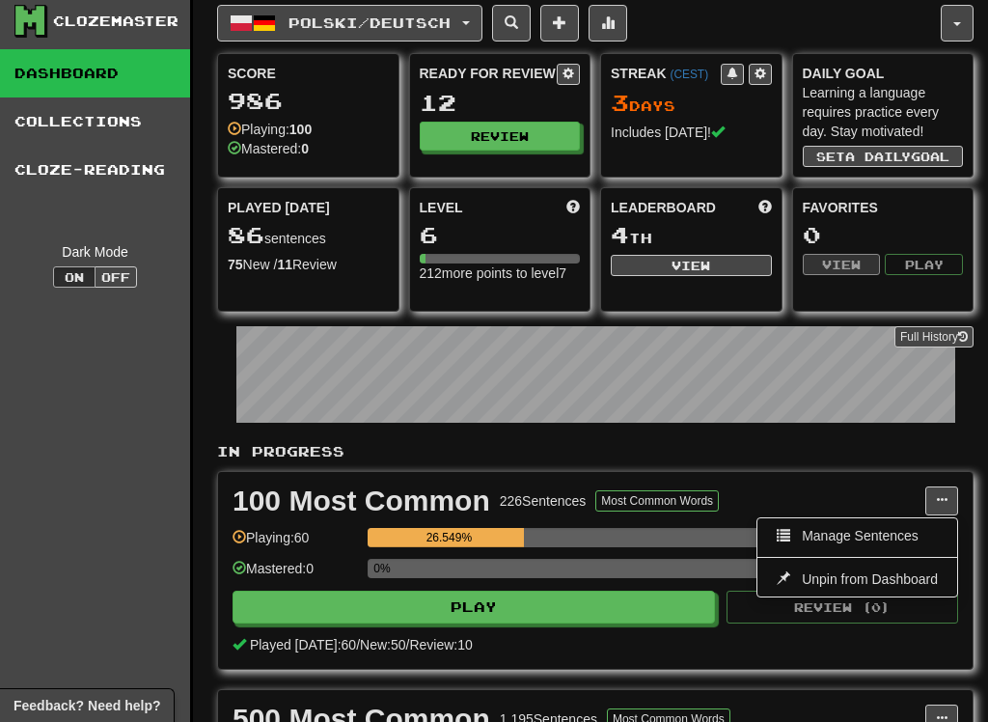
click at [941, 494] on div at bounding box center [494, 361] width 988 height 722
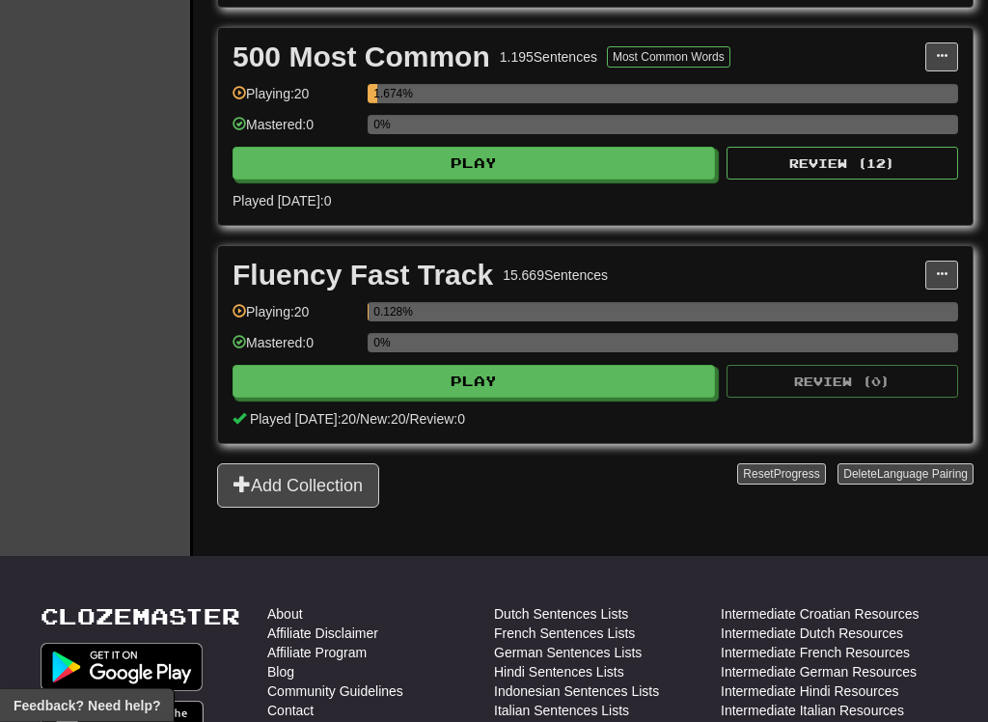
scroll to position [669, 0]
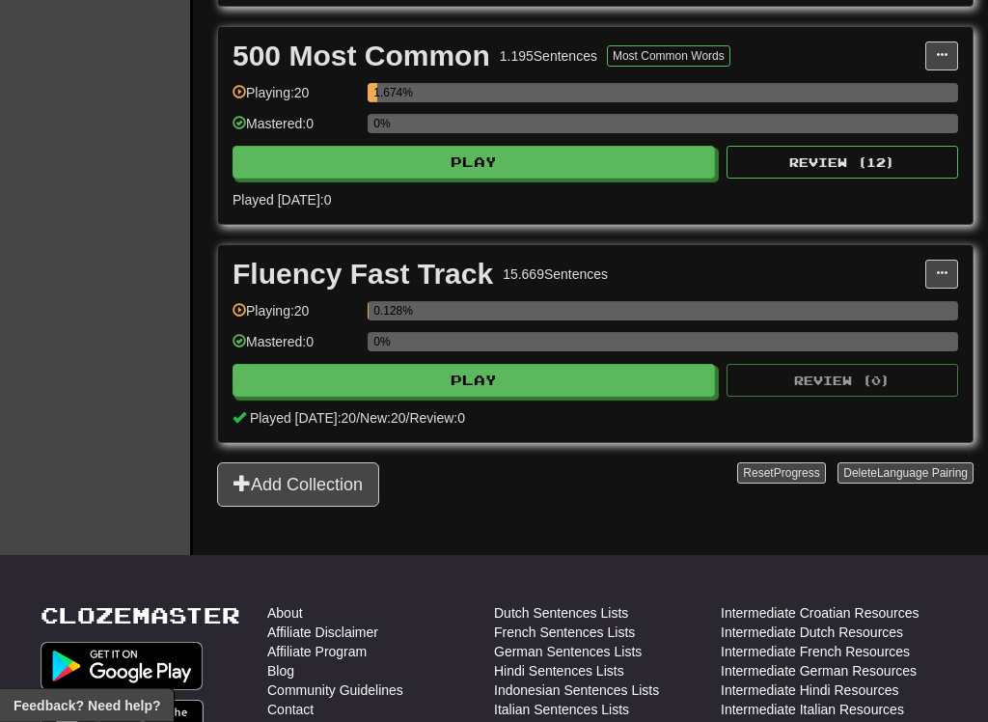
click at [231, 484] on button "Add Collection" at bounding box center [298, 485] width 162 height 44
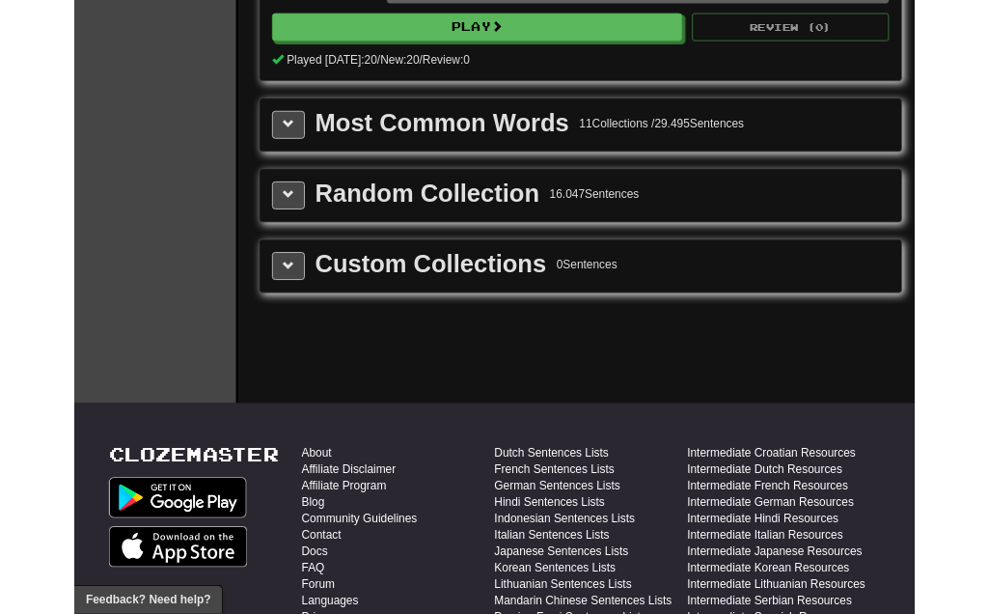
scroll to position [0, 0]
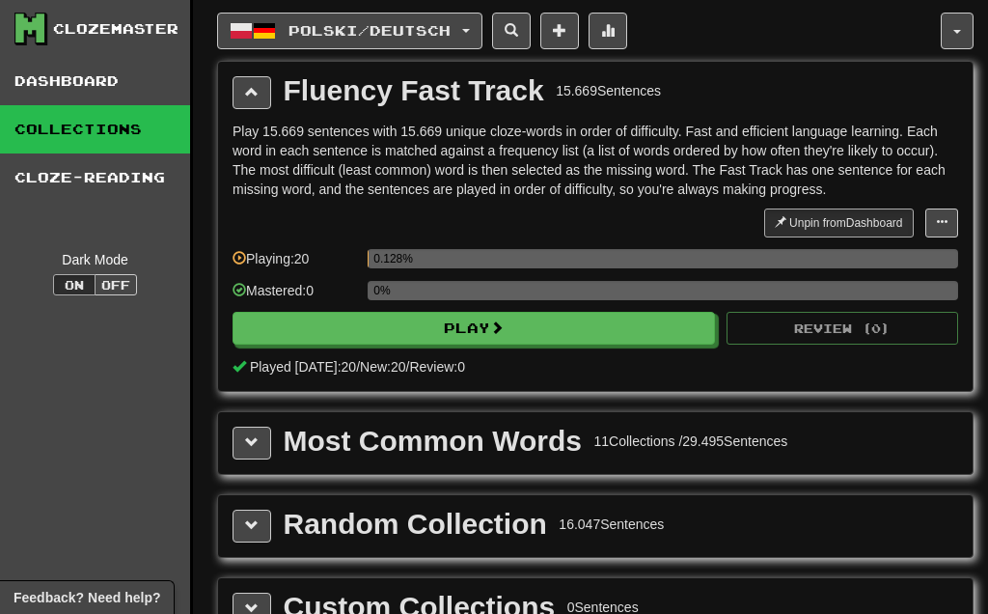
click at [964, 32] on button "button" at bounding box center [957, 31] width 33 height 37
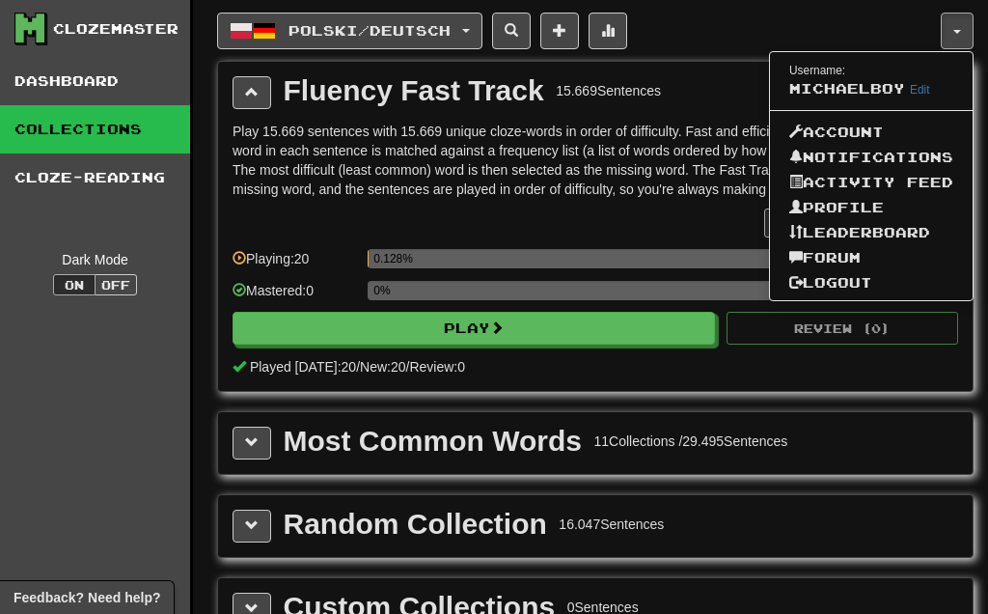
click at [853, 130] on link "Account" at bounding box center [871, 132] width 203 height 25
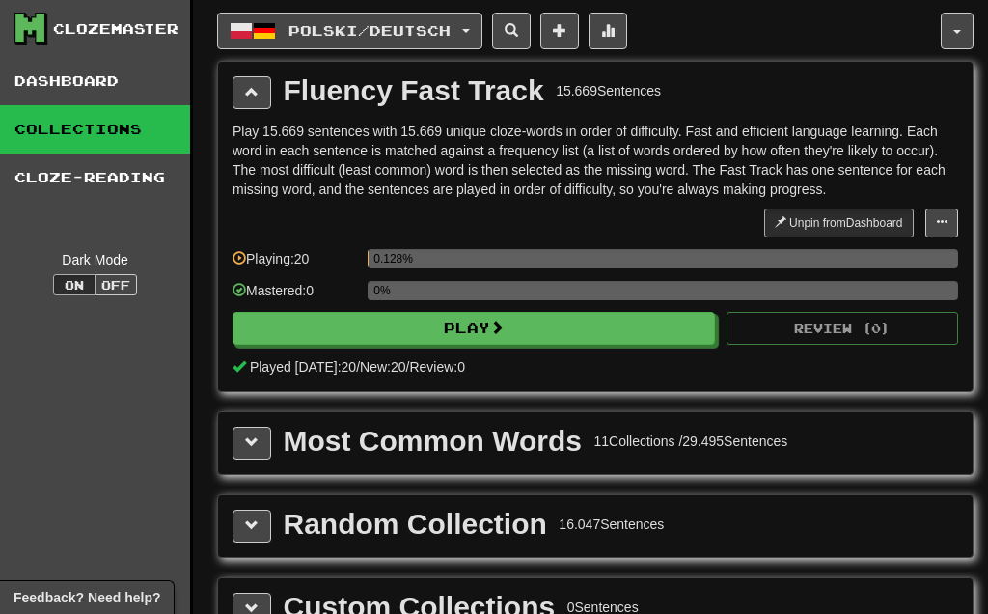
click at [964, 30] on button "button" at bounding box center [957, 31] width 33 height 37
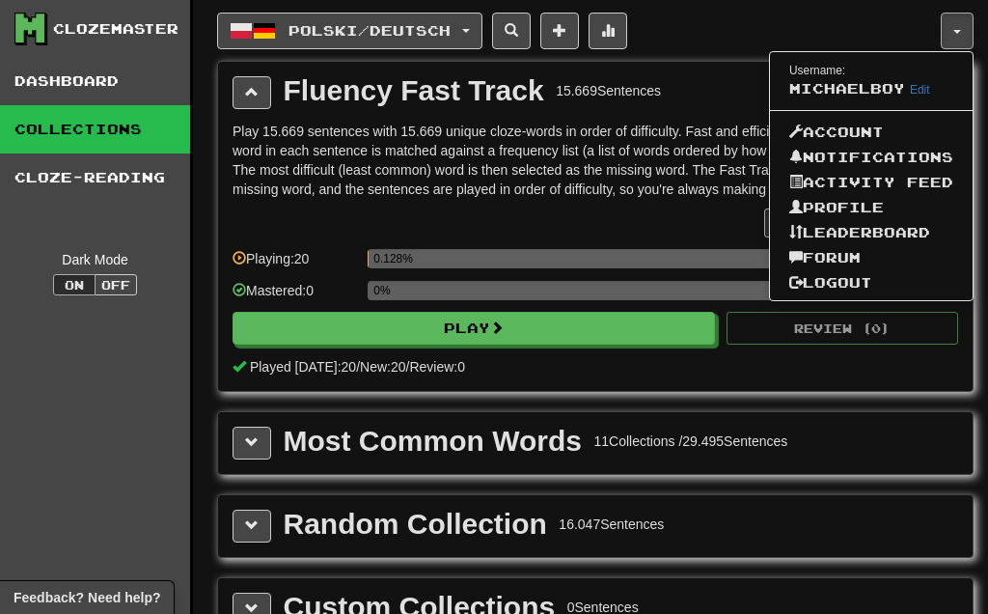
click at [858, 203] on link "Profile" at bounding box center [871, 207] width 203 height 25
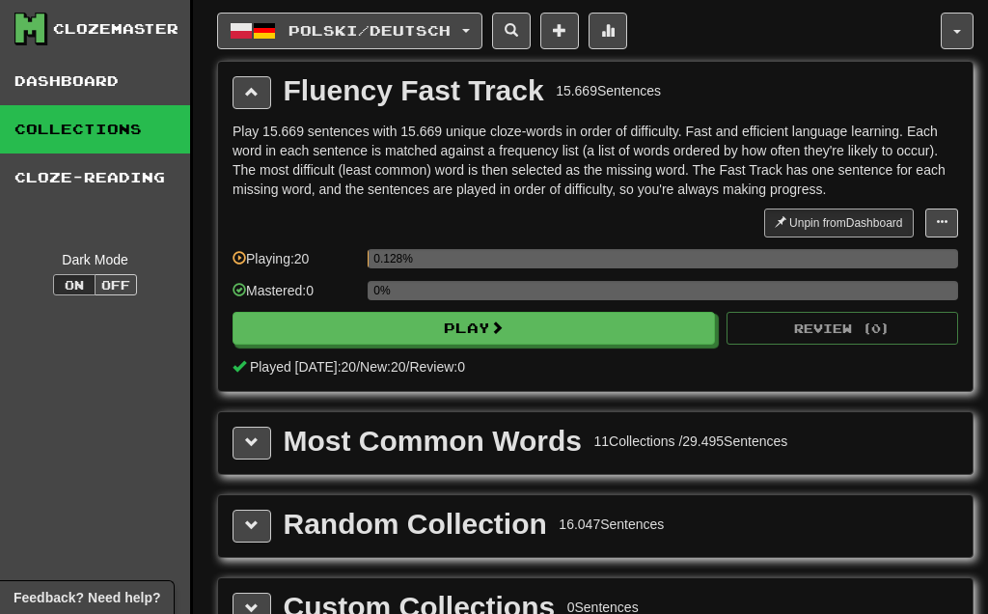
click at [120, 171] on link "Cloze-Reading" at bounding box center [95, 177] width 190 height 48
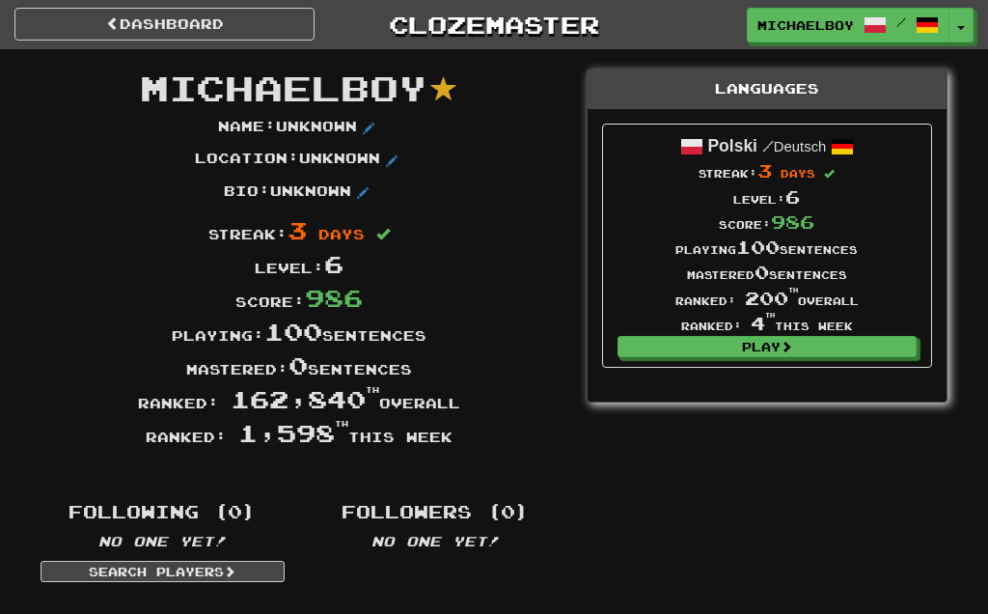
click at [241, 568] on link "Search Players" at bounding box center [163, 570] width 244 height 21
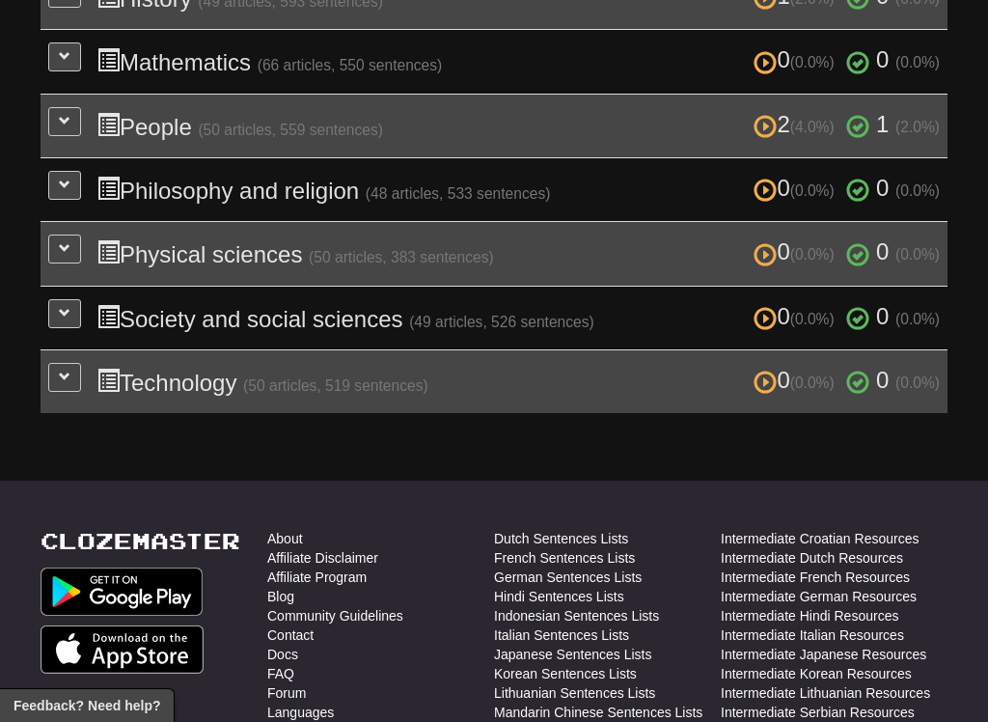
scroll to position [827, 0]
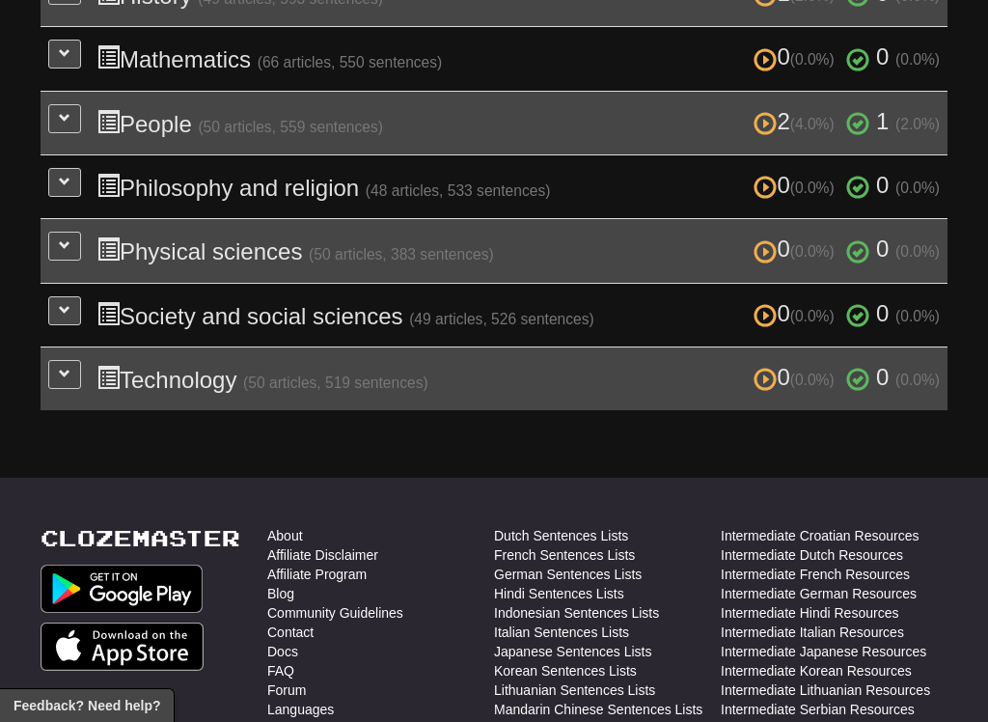
click at [69, 368] on span at bounding box center [65, 374] width 12 height 12
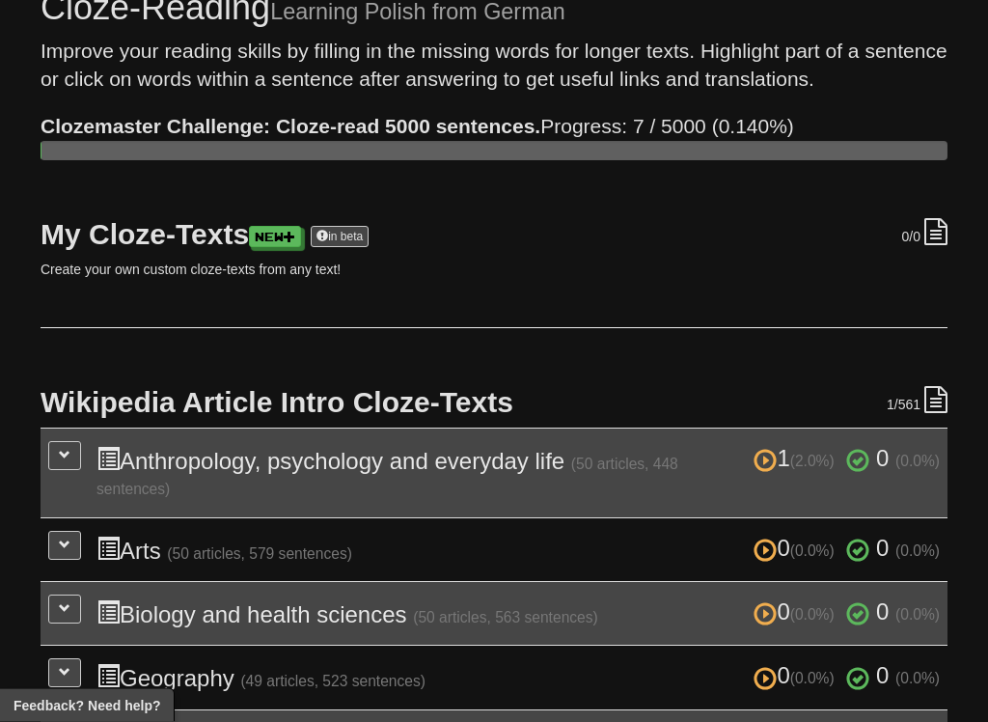
scroll to position [80, 0]
click at [294, 232] on link "New" at bounding box center [275, 236] width 52 height 21
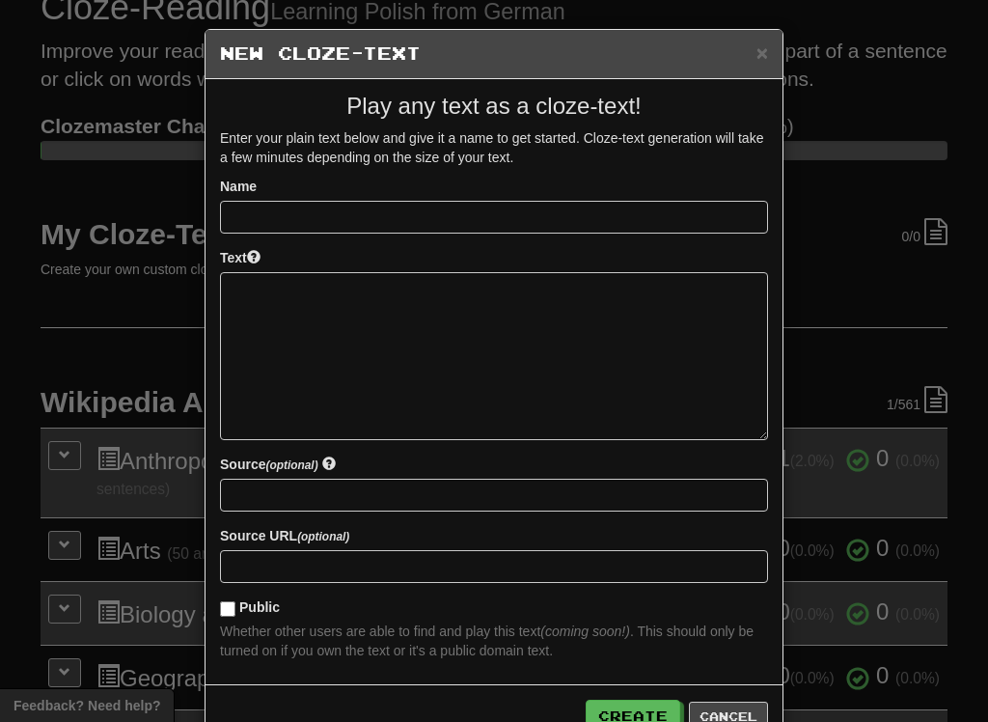
click at [756, 52] on button "×" at bounding box center [762, 52] width 12 height 20
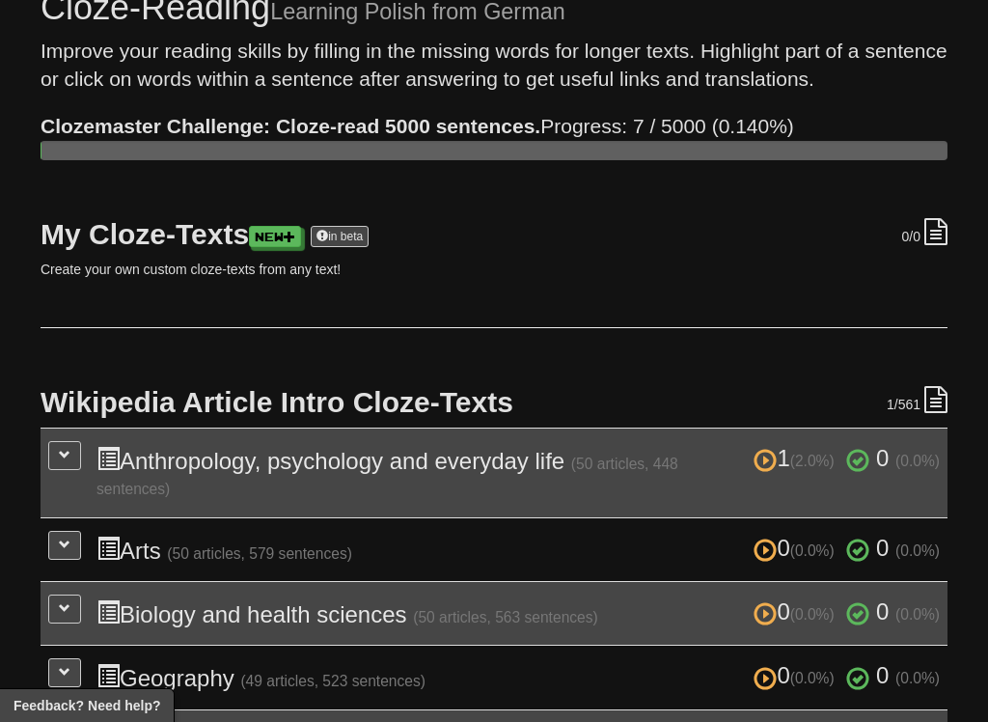
click at [367, 227] on link "in beta" at bounding box center [340, 236] width 58 height 21
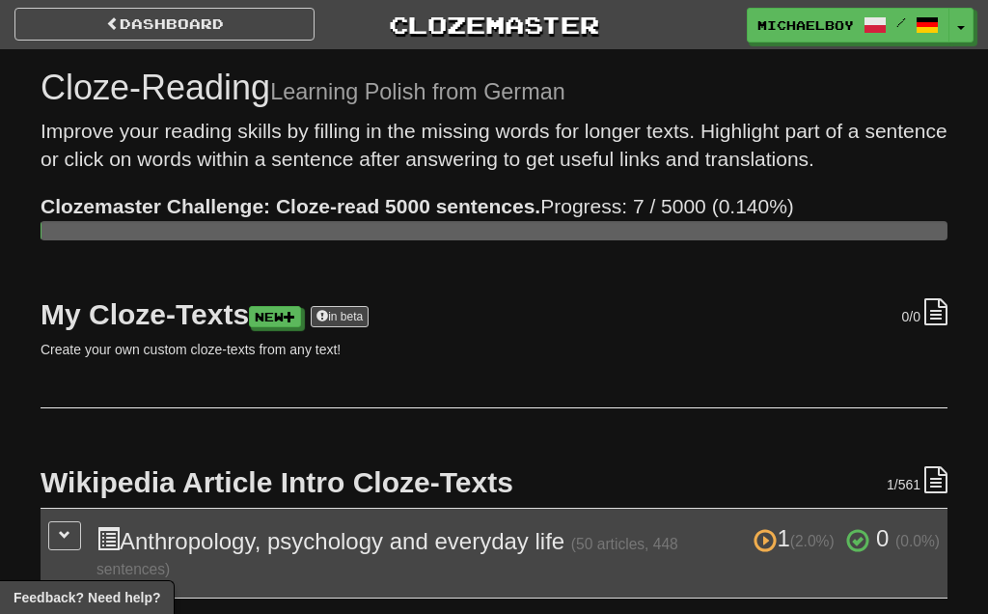
click at [942, 8] on div "MichaelBoy / Toggle Dropdown Dashboard Leaderboard Activity Feed Notifications …" at bounding box center [860, 25] width 227 height 35
click at [963, 26] on span "button" at bounding box center [961, 28] width 8 height 4
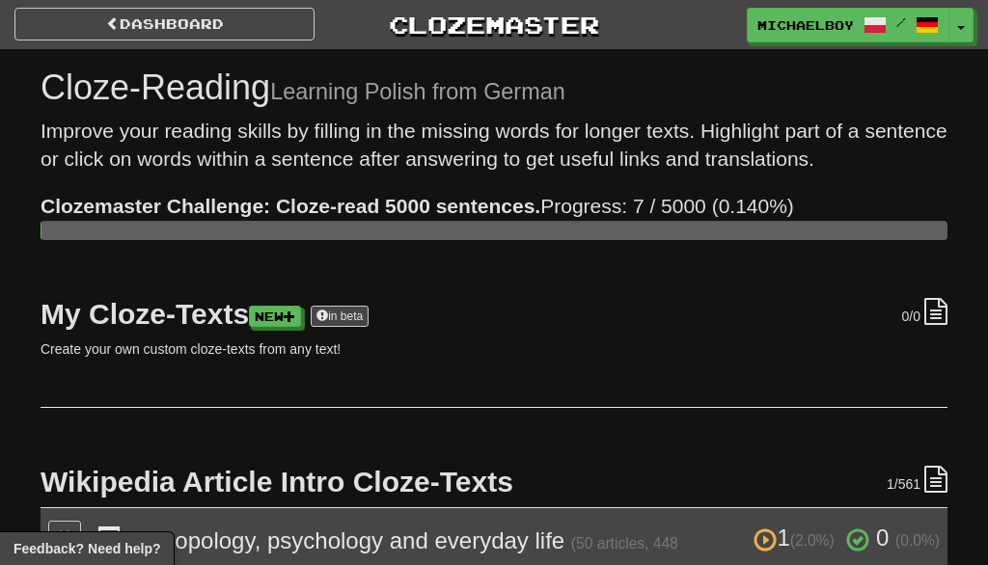
click at [947, 33] on link "MichaelBoy /" at bounding box center [848, 25] width 203 height 35
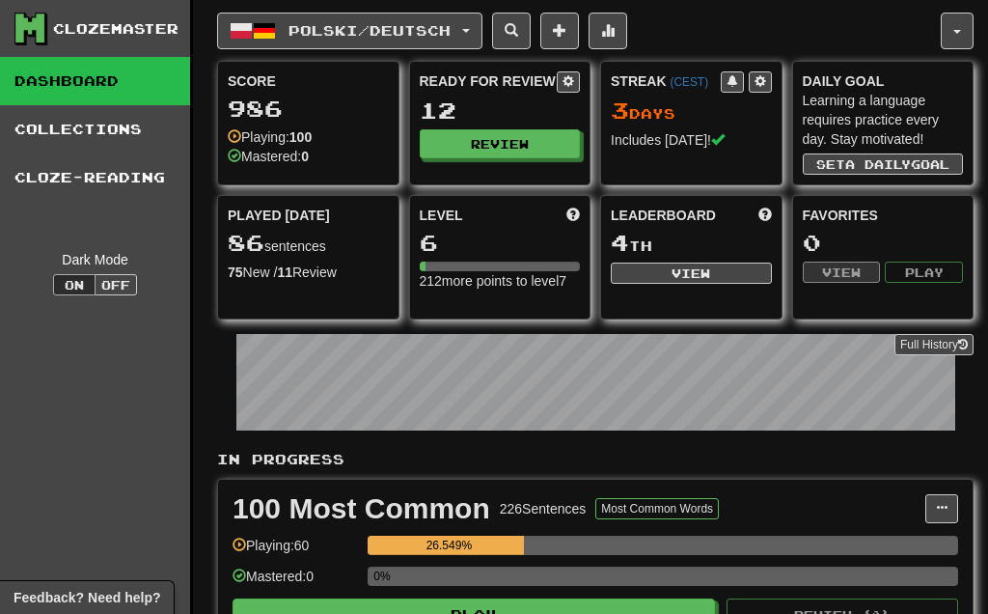
click at [956, 31] on span "button" at bounding box center [957, 32] width 8 height 4
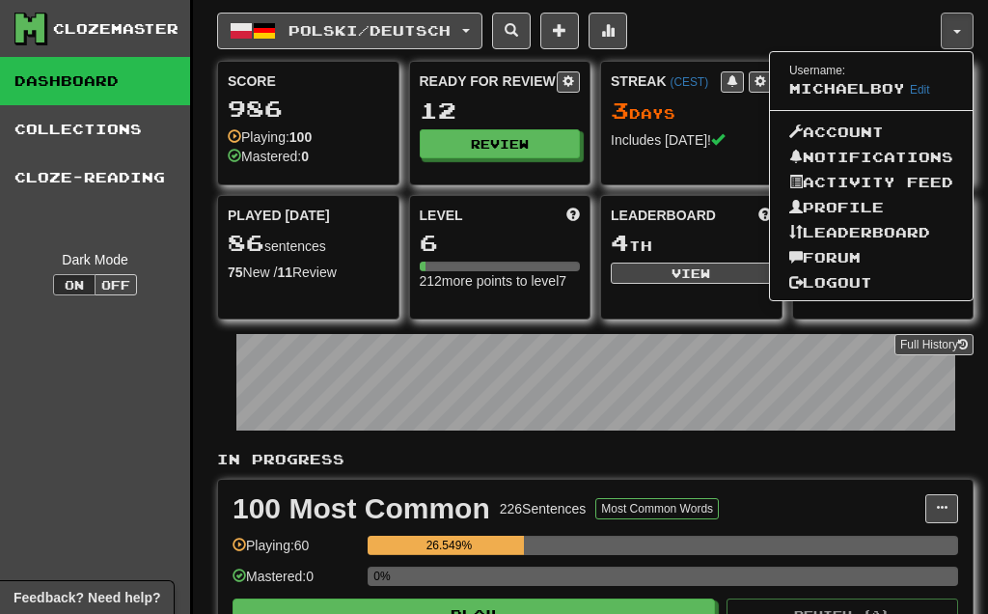
click at [845, 293] on link "Logout" at bounding box center [871, 282] width 203 height 25
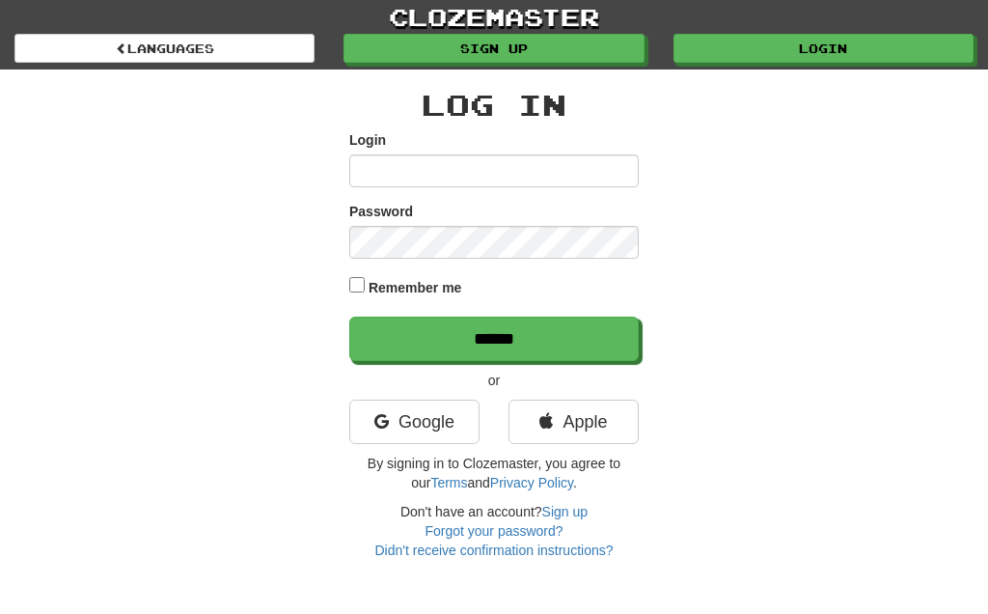
click at [837, 44] on link "Login" at bounding box center [823, 48] width 300 height 29
click at [712, 387] on div "Log In Login Password Remember me ****** or Google Apple By signing in to Cloze…" at bounding box center [494, 314] width 936 height 490
click at [607, 424] on link "Apple" at bounding box center [573, 421] width 130 height 44
